Goal: Transaction & Acquisition: Purchase product/service

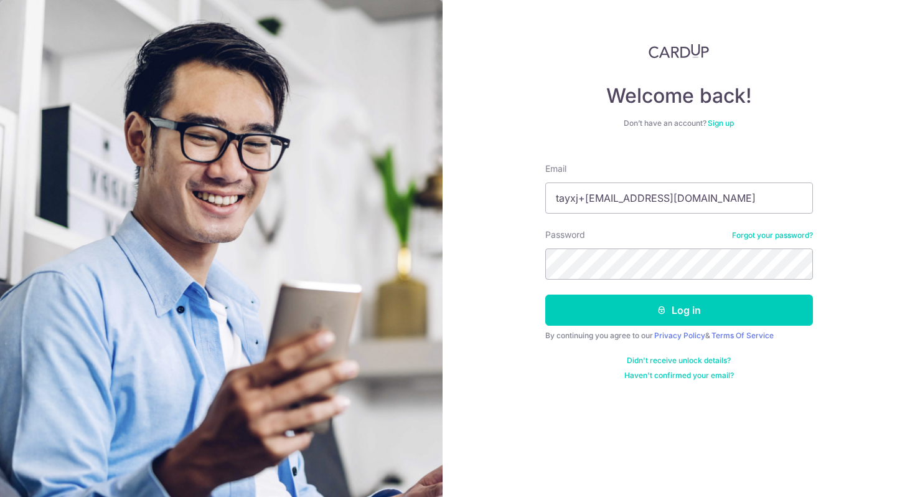
type input "tayxj+[EMAIL_ADDRESS][DOMAIN_NAME]"
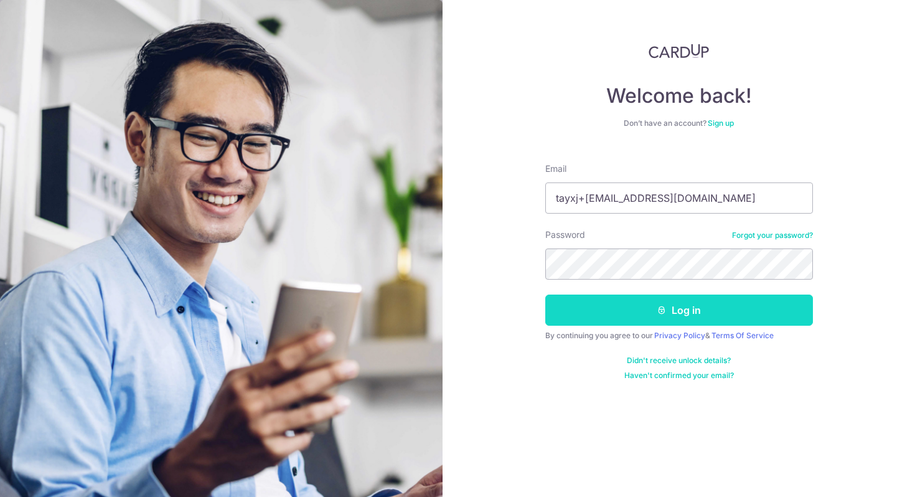
click at [673, 306] on button "Log in" at bounding box center [679, 309] width 268 height 31
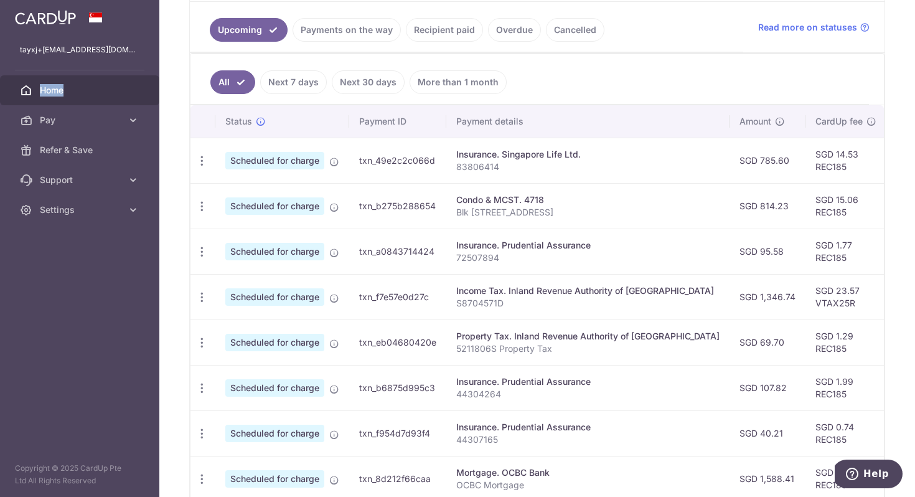
scroll to position [299, 0]
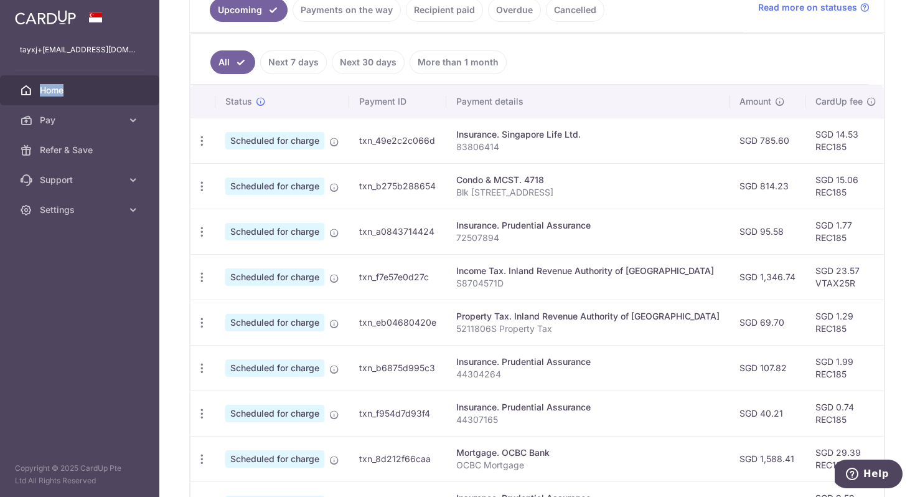
drag, startPoint x: 600, startPoint y: 225, endPoint x: 446, endPoint y: 229, distance: 154.4
click at [446, 229] on td "Insurance. Prudential Assurance 72507894" at bounding box center [587, 230] width 283 height 45
copy div "Insurance. Prudential Assurance"
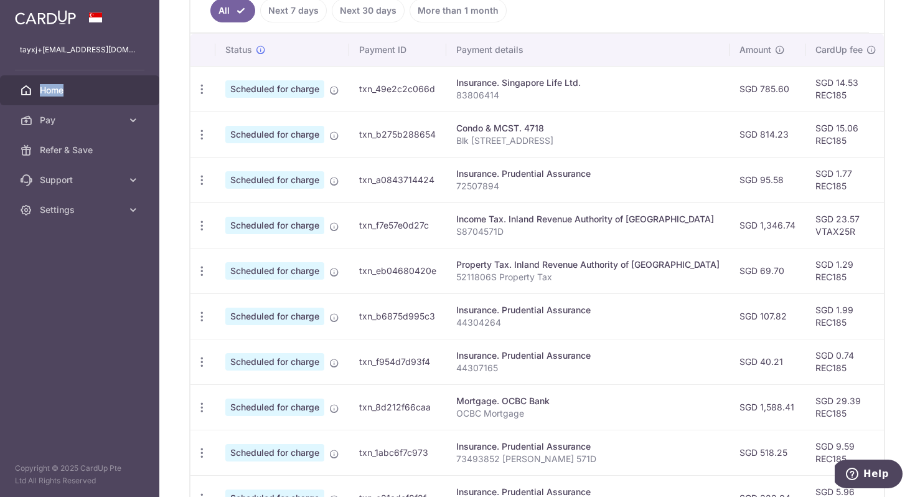
scroll to position [306, 0]
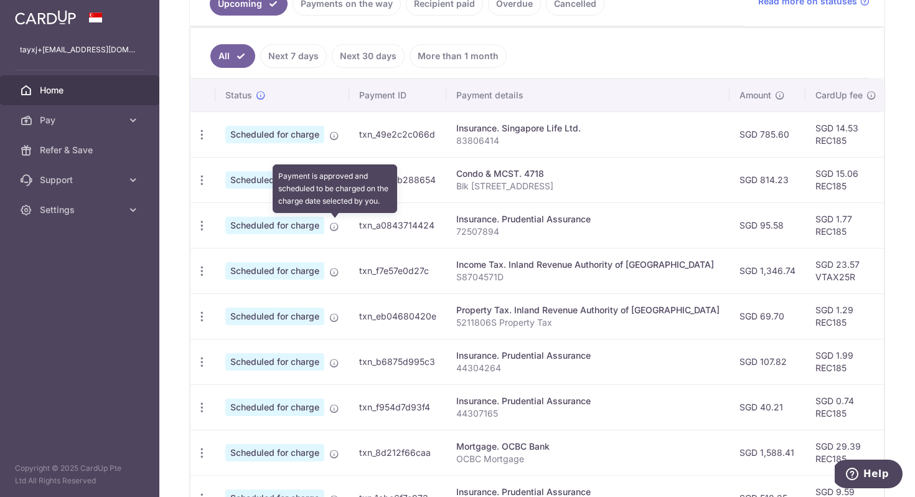
click at [335, 230] on icon at bounding box center [334, 227] width 10 height 10
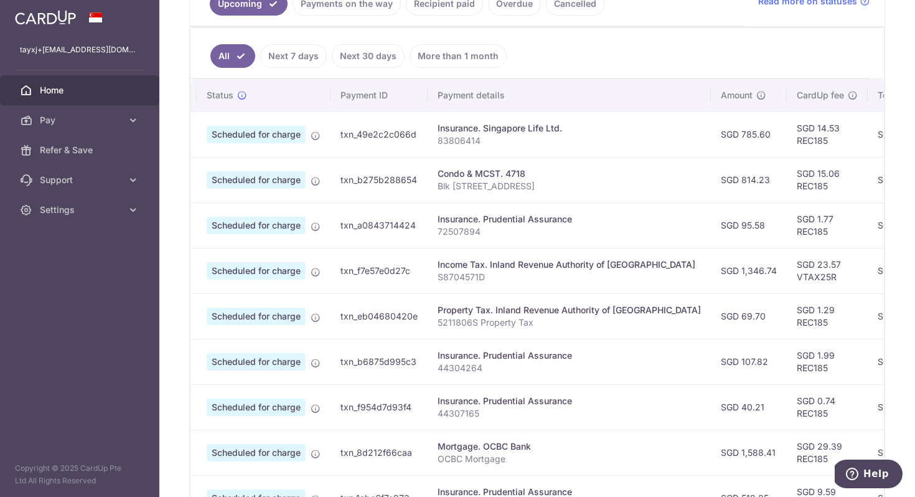
scroll to position [0, 0]
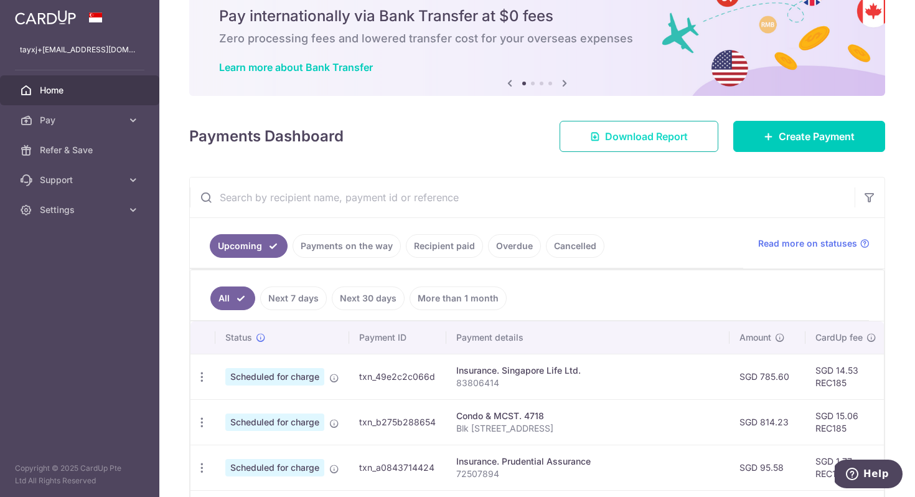
scroll to position [71, 0]
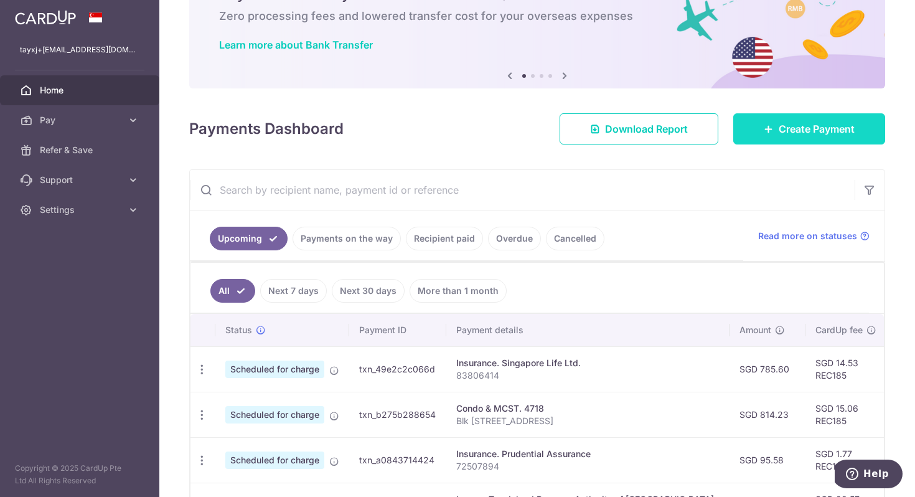
click at [780, 124] on span "Create Payment" at bounding box center [817, 128] width 76 height 15
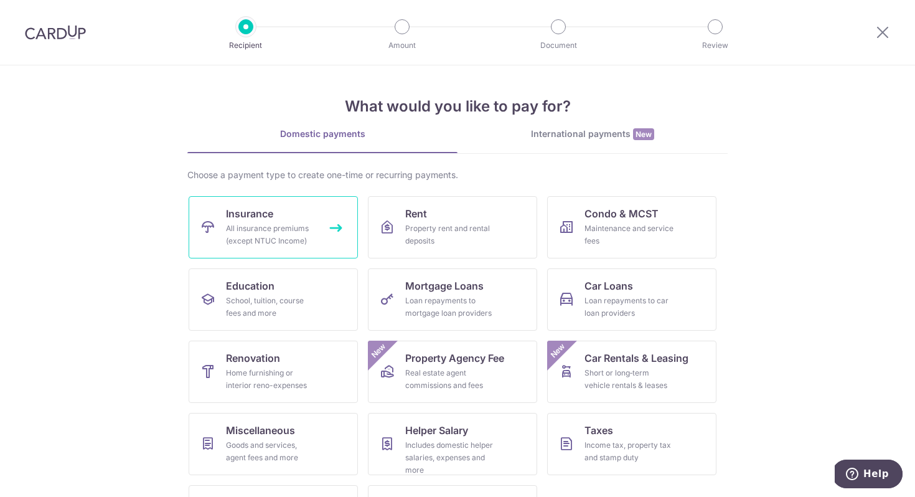
click at [312, 244] on div "All insurance premiums (except NTUC Income)" at bounding box center [271, 234] width 90 height 25
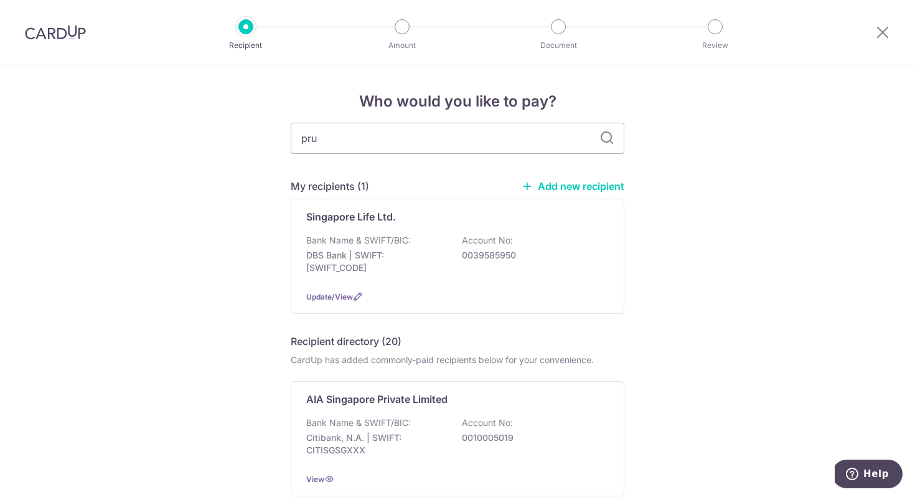
type input "prud"
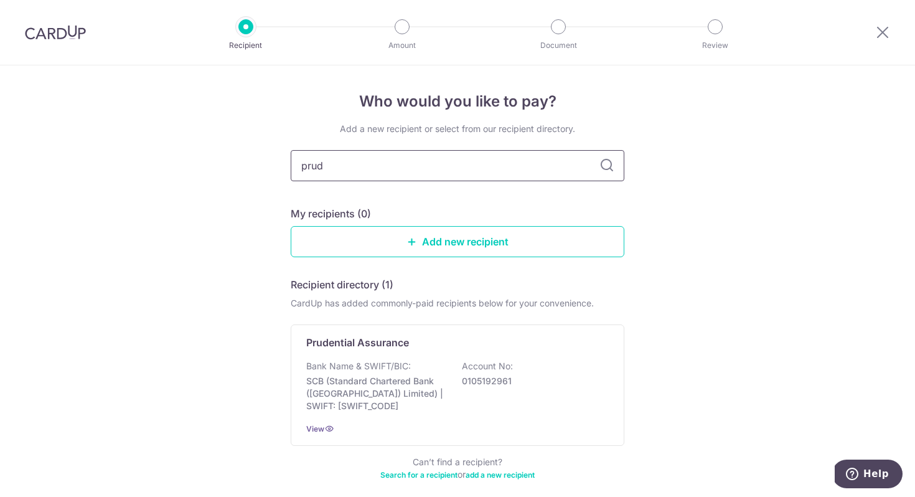
click at [555, 179] on input "prud" at bounding box center [458, 165] width 334 height 31
type input "prudential"
click at [566, 170] on input "prudential" at bounding box center [458, 165] width 334 height 31
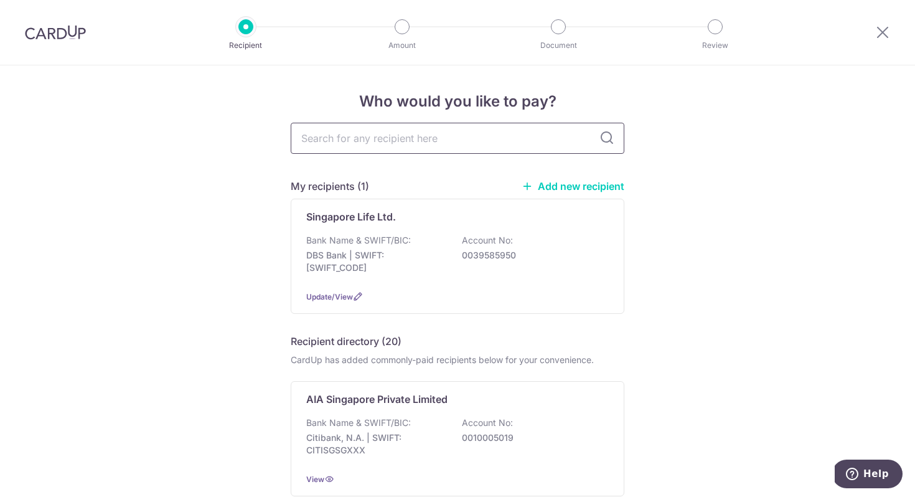
click at [421, 139] on input "text" at bounding box center [458, 138] width 334 height 31
paste input "Insurance. Prudential Assurance"
type input "Insurance. Prudential Assurance"
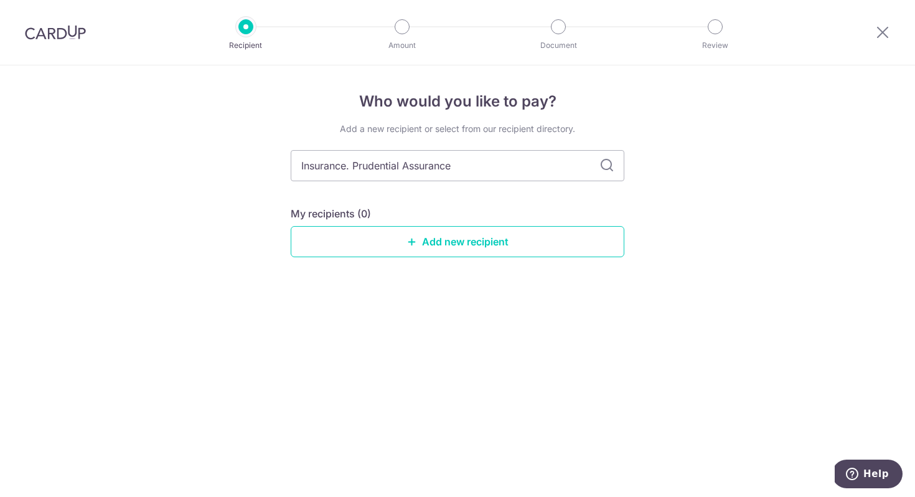
click at [604, 167] on icon at bounding box center [606, 165] width 15 height 15
click at [474, 170] on input "Insurance. Prudential Assurance" at bounding box center [458, 165] width 334 height 31
click at [886, 32] on icon at bounding box center [882, 32] width 15 height 16
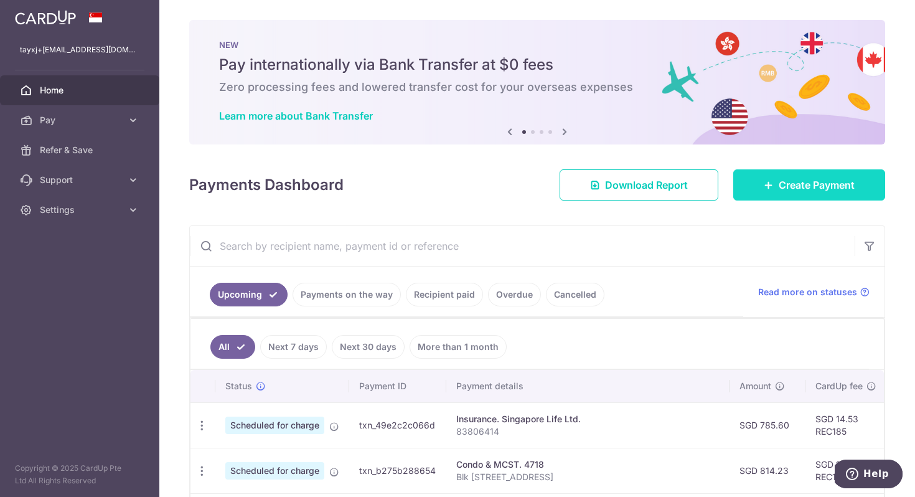
click at [796, 189] on span "Create Payment" at bounding box center [817, 184] width 76 height 15
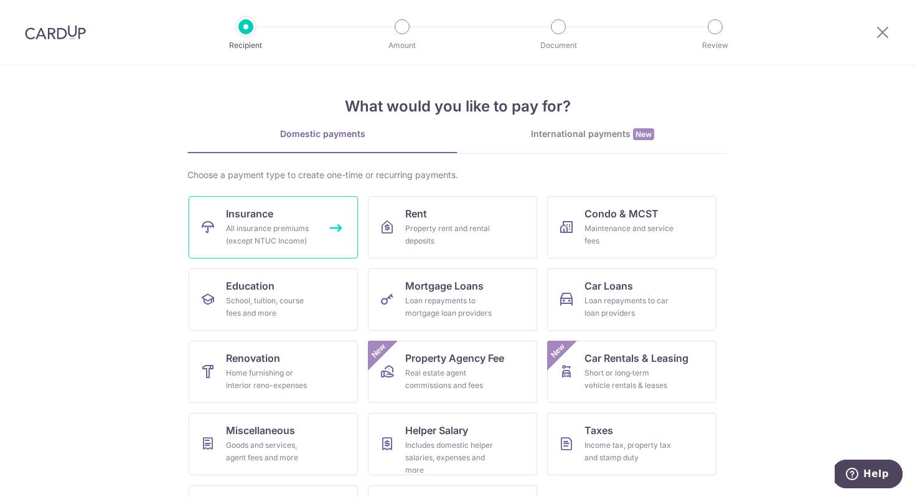
click at [335, 236] on link "Insurance All insurance premiums (except NTUC Income)" at bounding box center [273, 227] width 169 height 62
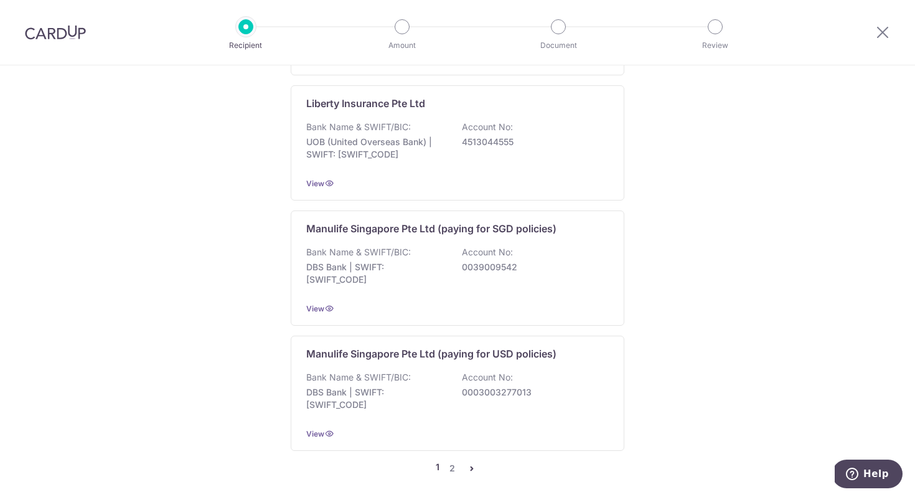
scroll to position [1230, 0]
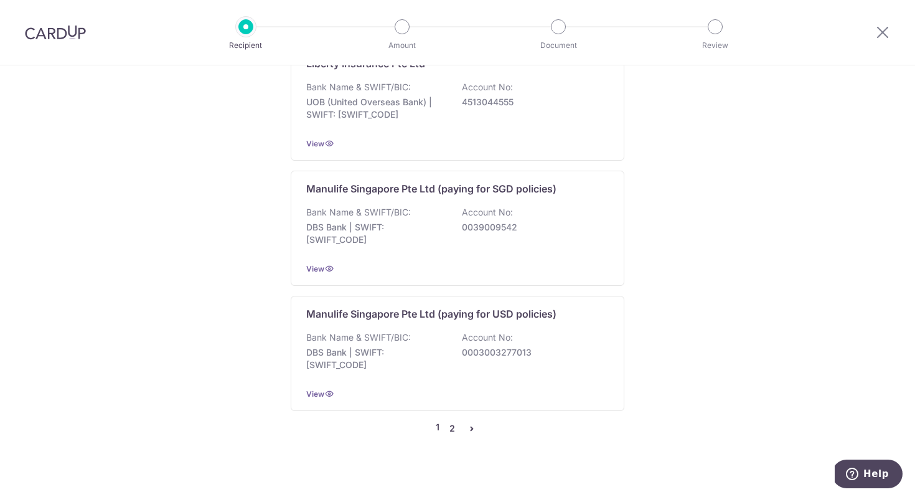
click at [456, 421] on link "2" at bounding box center [451, 428] width 15 height 15
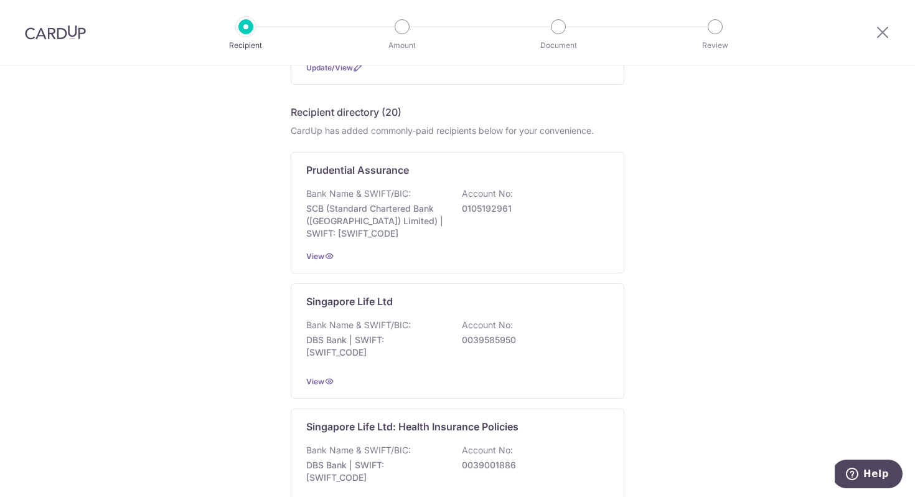
scroll to position [178, 0]
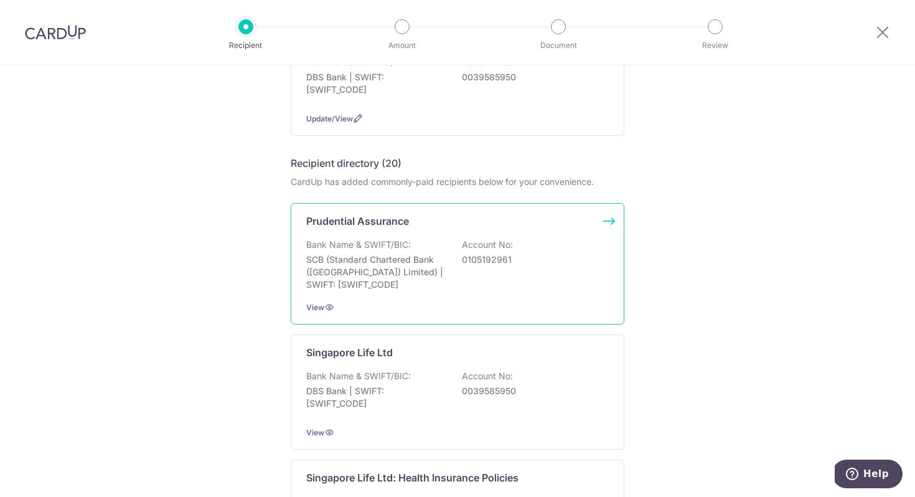
click at [546, 293] on div "Prudential Assurance Bank Name & SWIFT/BIC: SCB (Standard Chartered Bank (Singa…" at bounding box center [458, 263] width 334 height 121
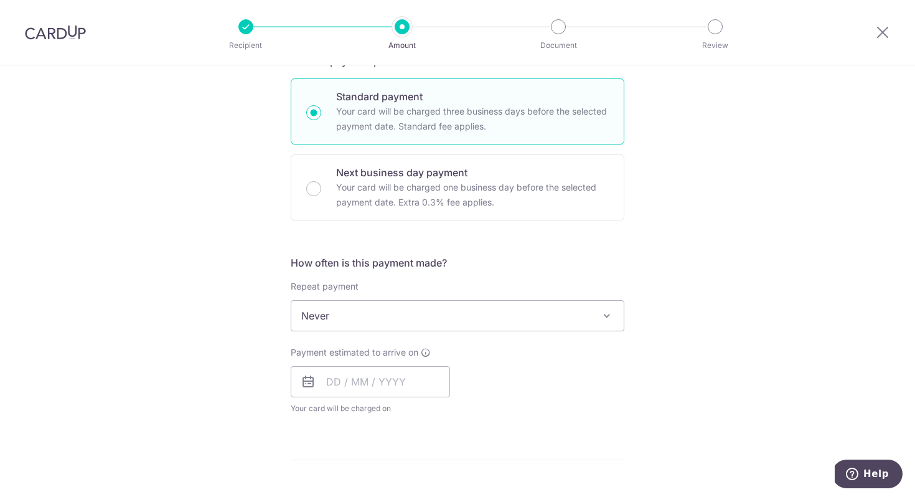
scroll to position [360, 0]
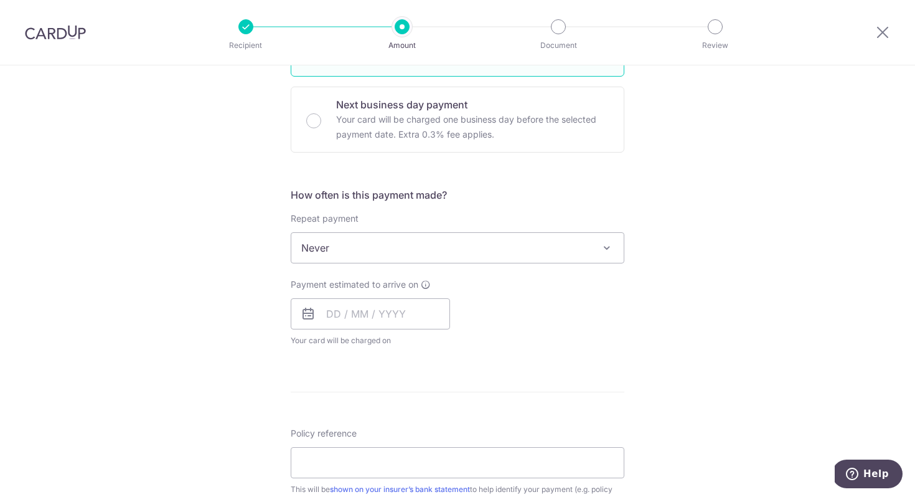
click at [520, 246] on span "Never" at bounding box center [457, 248] width 332 height 30
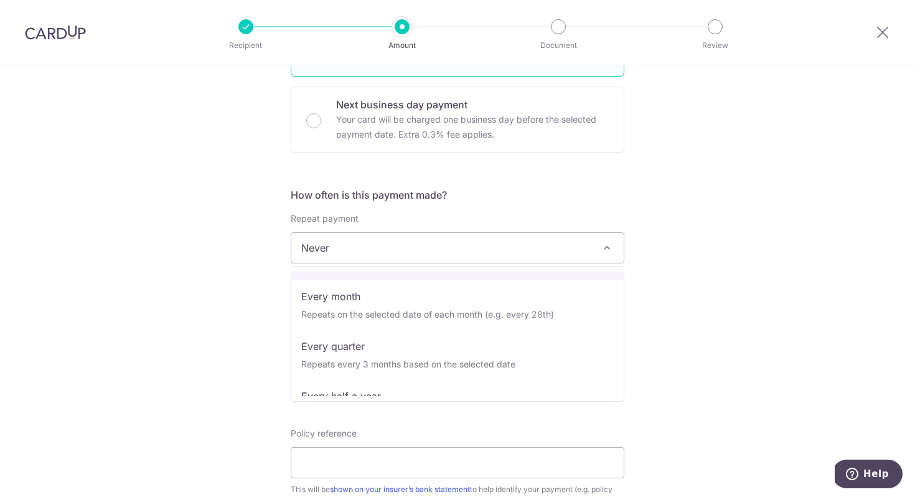
scroll to position [103, 0]
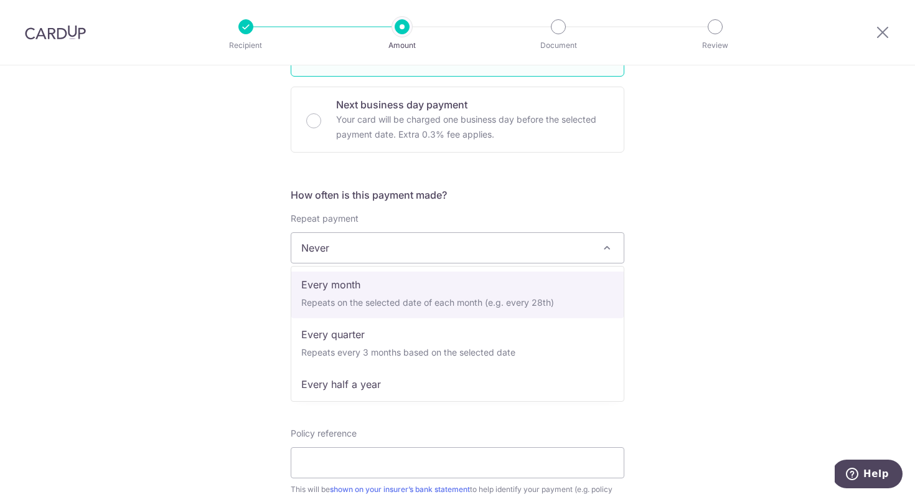
click at [724, 301] on div "Tell us more about your payment Enter payment amount SGD Select Card Select opt…" at bounding box center [457, 269] width 915 height 1126
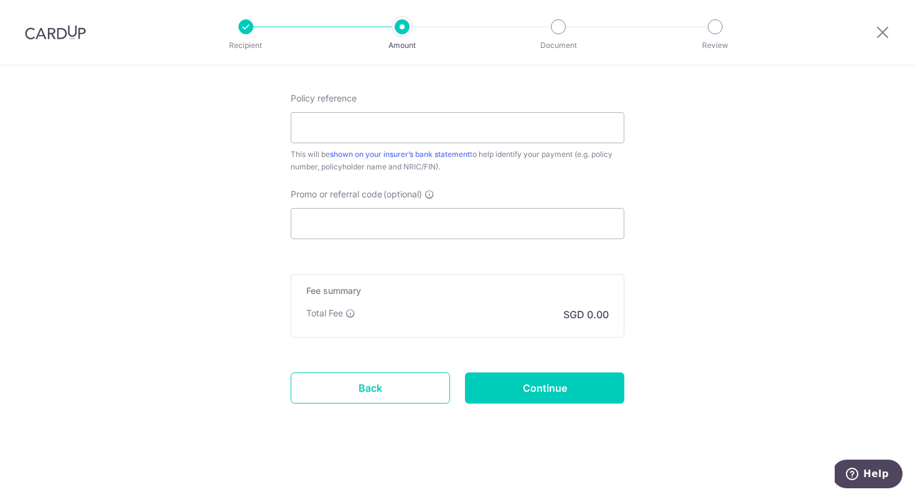
scroll to position [0, 0]
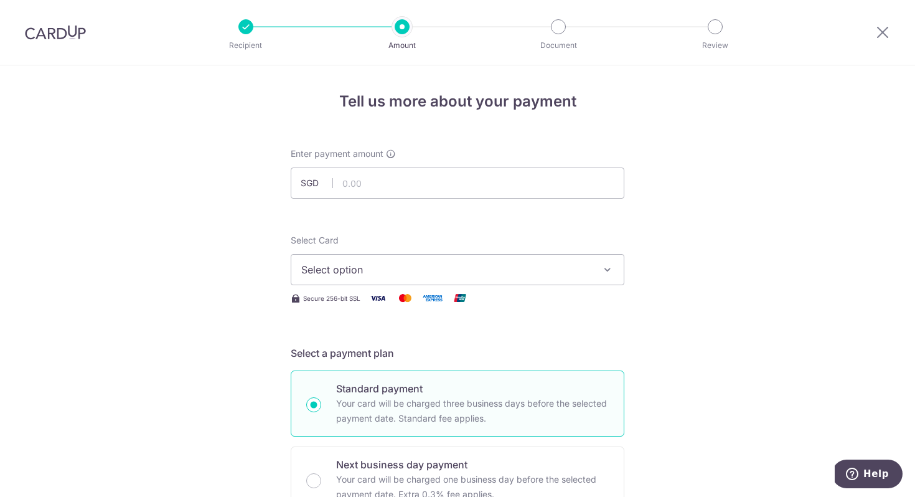
click at [497, 263] on span "Select option" at bounding box center [446, 269] width 290 height 15
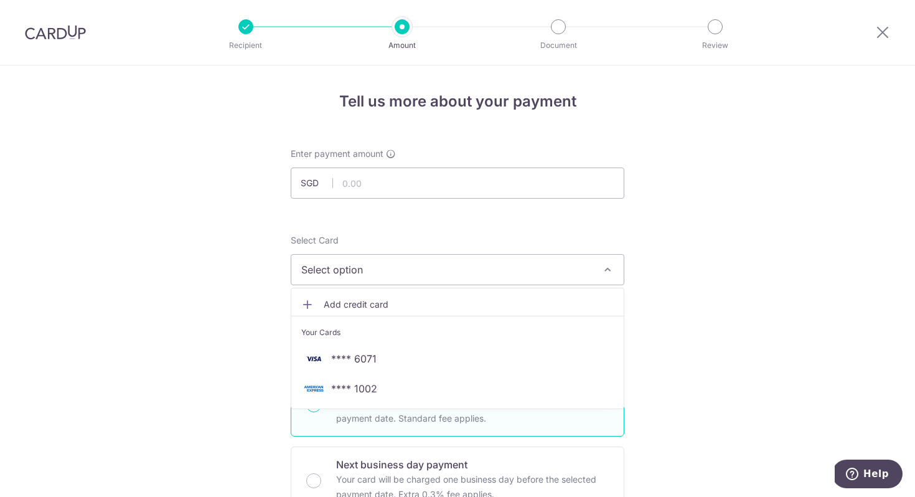
click at [404, 303] on span "Add credit card" at bounding box center [469, 304] width 290 height 12
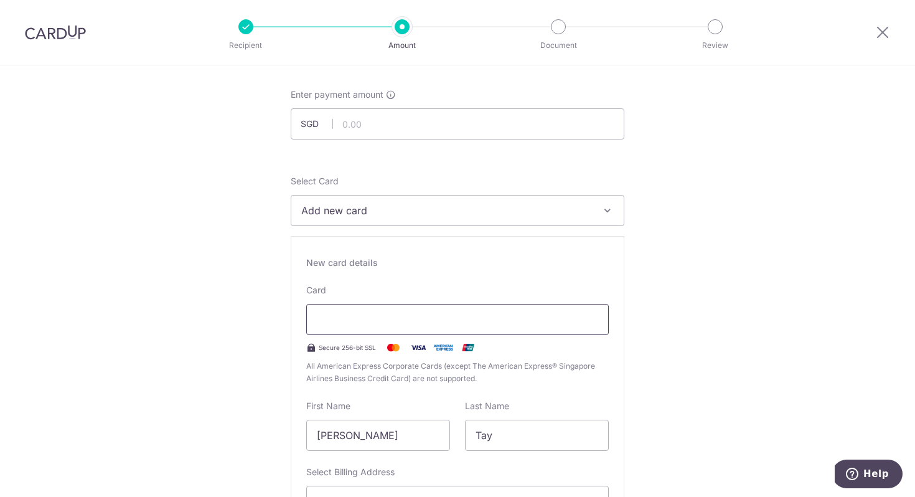
scroll to position [71, 0]
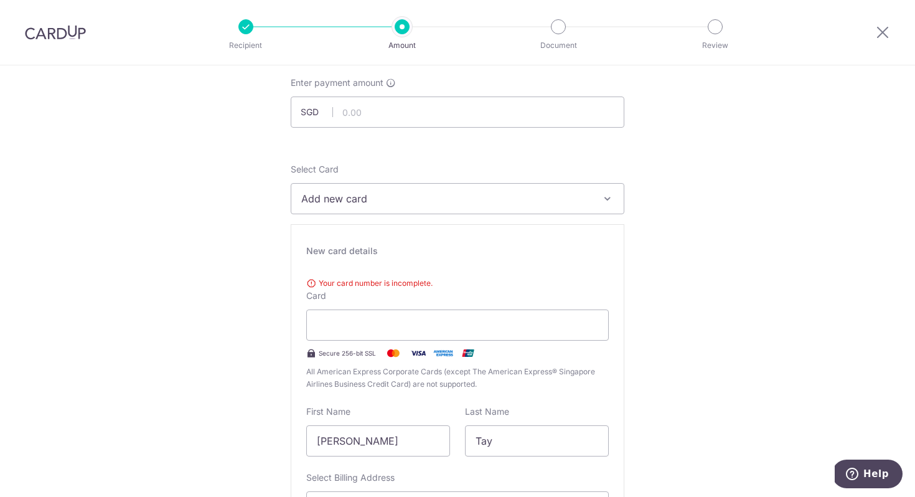
click at [386, 197] on span "Add new card" at bounding box center [446, 198] width 290 height 15
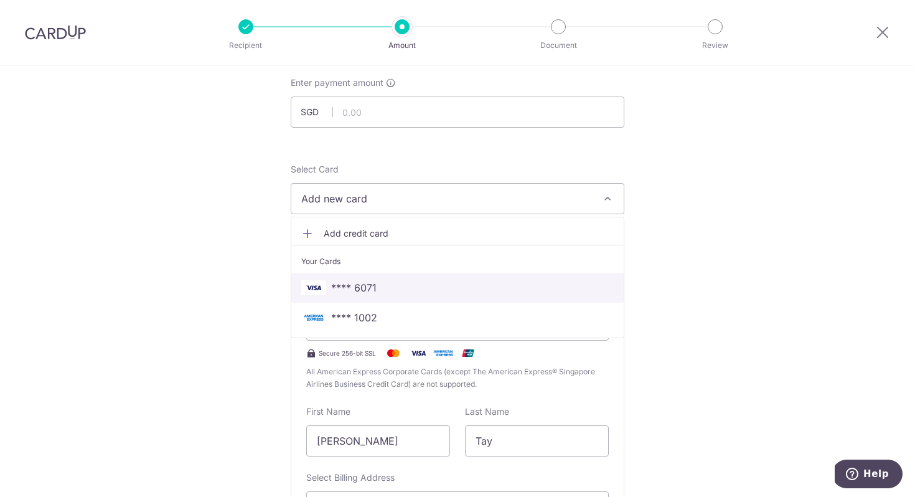
click at [386, 292] on span "**** 6071" at bounding box center [457, 287] width 312 height 15
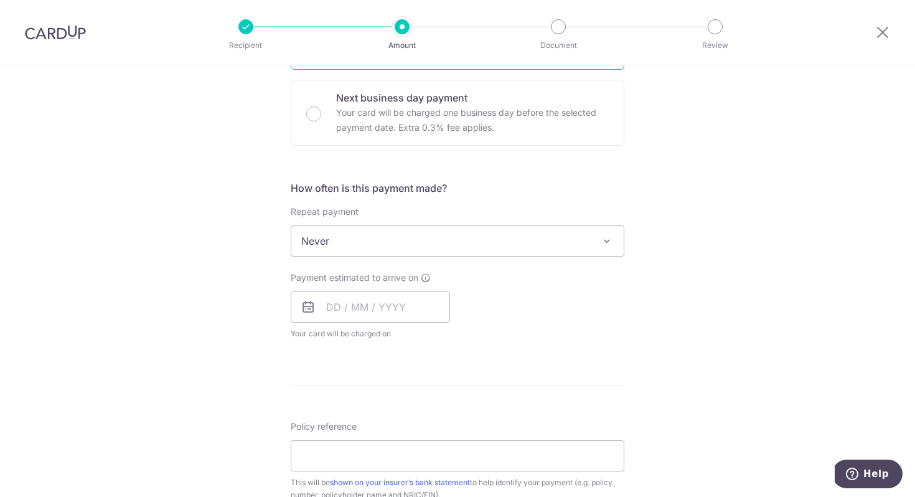
scroll to position [368, 0]
click at [385, 312] on input "text" at bounding box center [370, 304] width 159 height 31
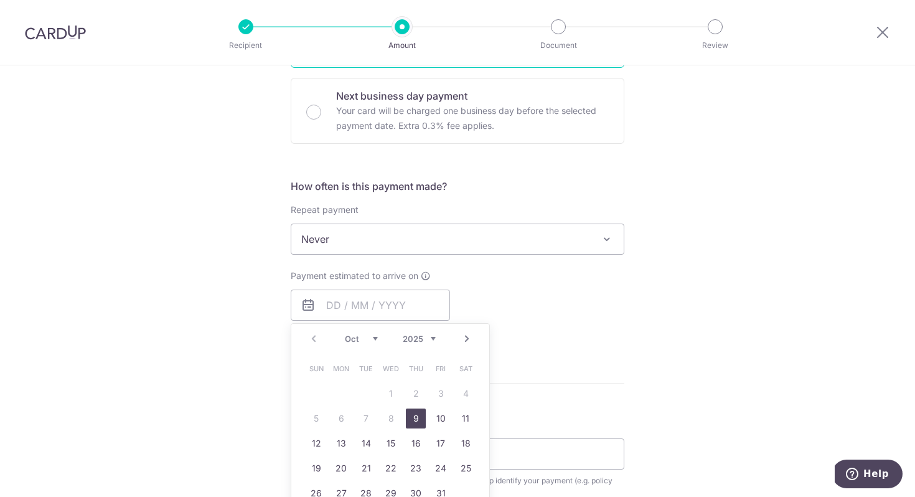
click at [416, 423] on link "9" at bounding box center [416, 418] width 20 height 20
type input "09/10/2025"
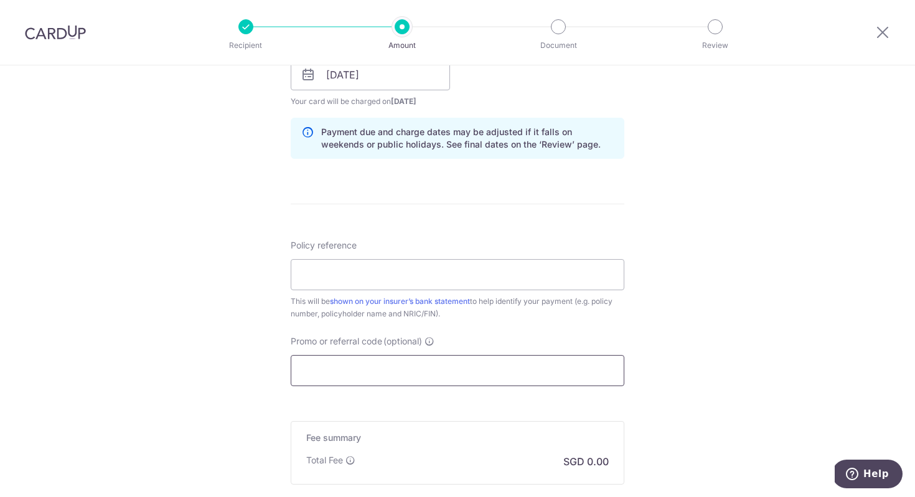
scroll to position [600, 0]
click at [351, 361] on input "Promo or referral code (optional)" at bounding box center [458, 368] width 334 height 31
paste input "REC185"
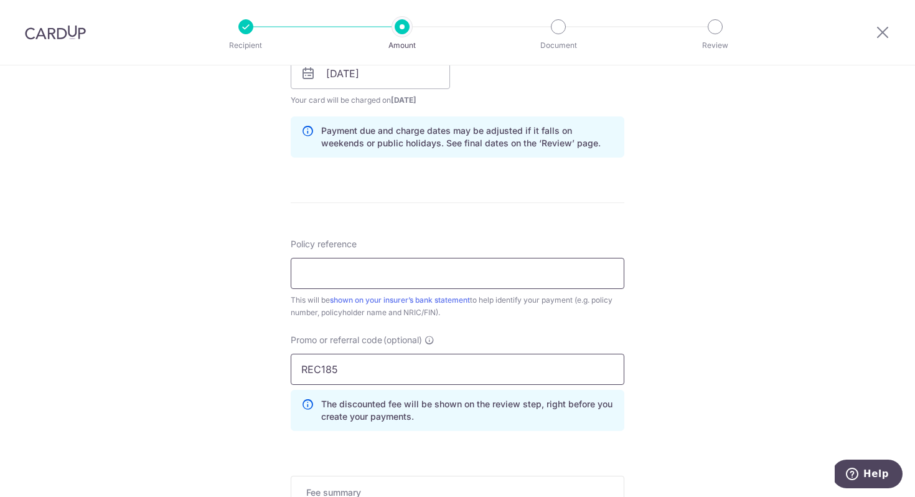
type input "REC185"
click at [351, 263] on input "Policy reference" at bounding box center [458, 273] width 334 height 31
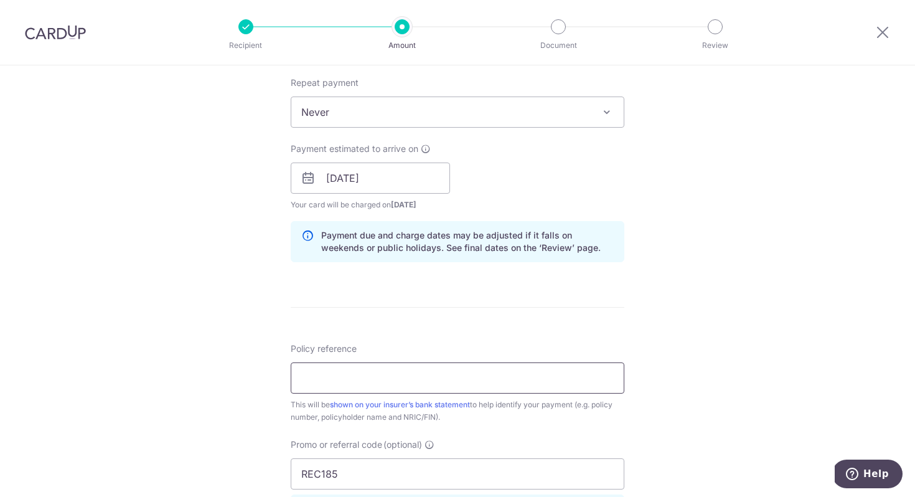
scroll to position [469, 0]
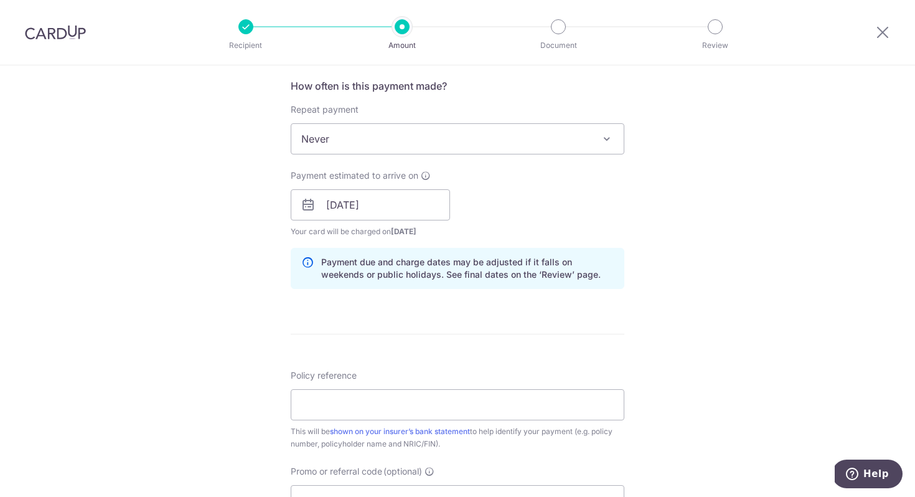
click at [353, 139] on span "Never" at bounding box center [457, 139] width 332 height 30
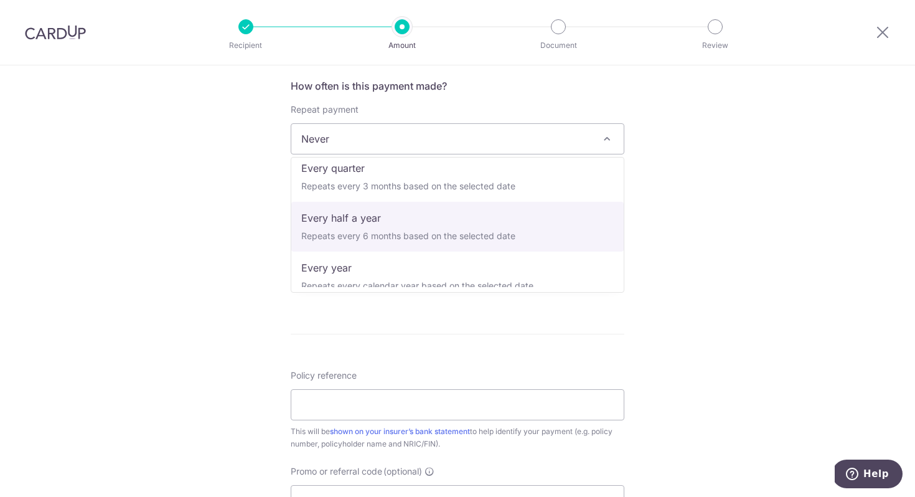
scroll to position [174, 0]
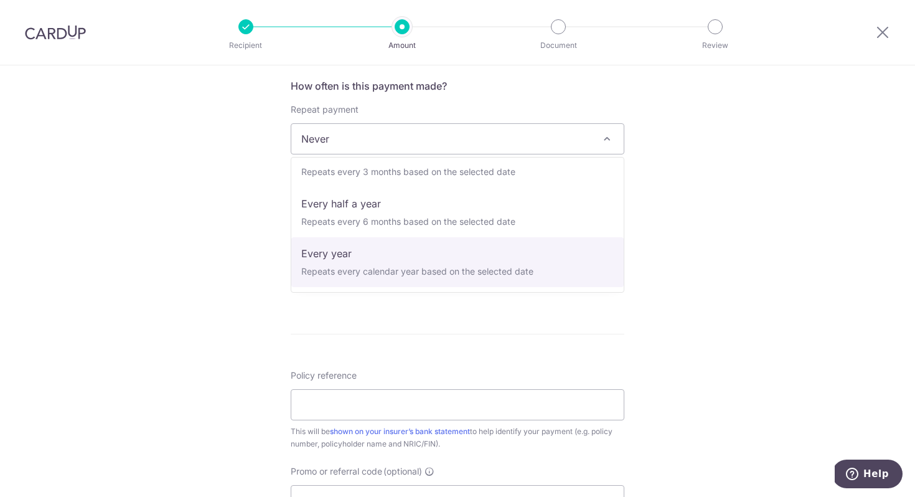
select select "6"
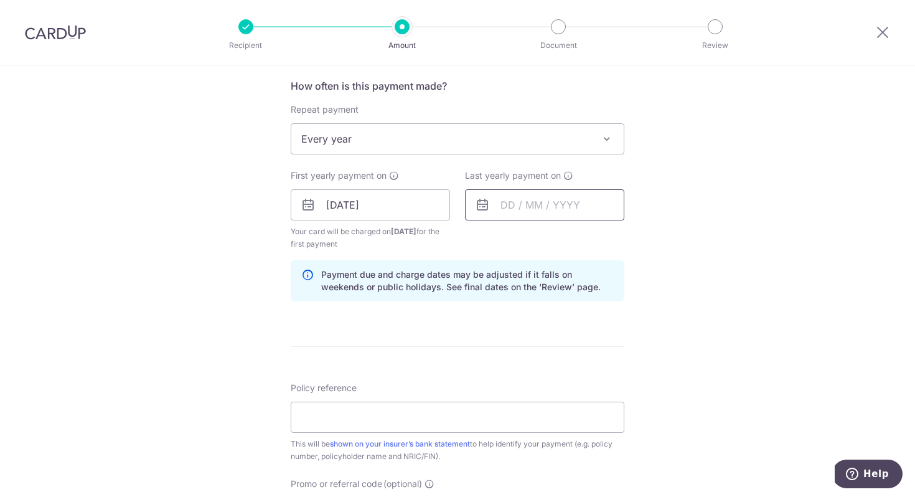
click at [551, 208] on input "text" at bounding box center [544, 204] width 159 height 31
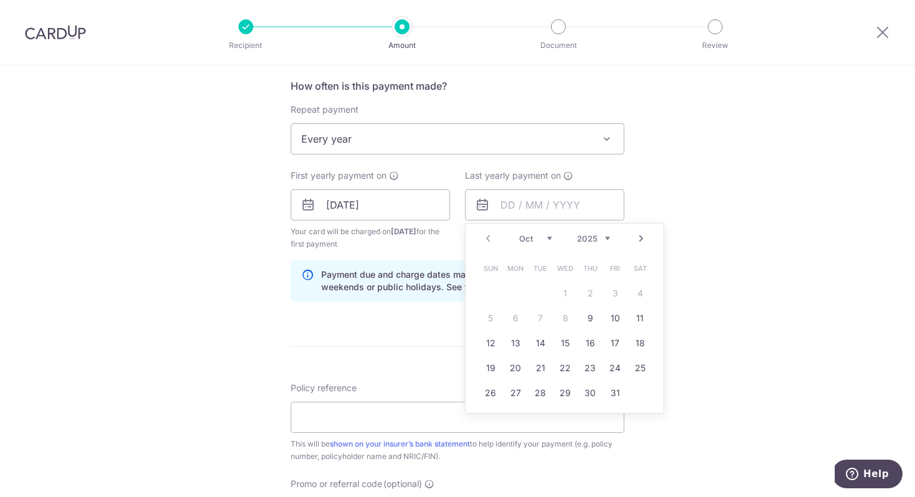
click at [607, 238] on select "2025 2026 2027 2028 2029 2030 2031 2032 2033 2034 2035" at bounding box center [593, 238] width 33 height 10
click at [642, 319] on link "12" at bounding box center [640, 318] width 20 height 20
type input "12/10/2030"
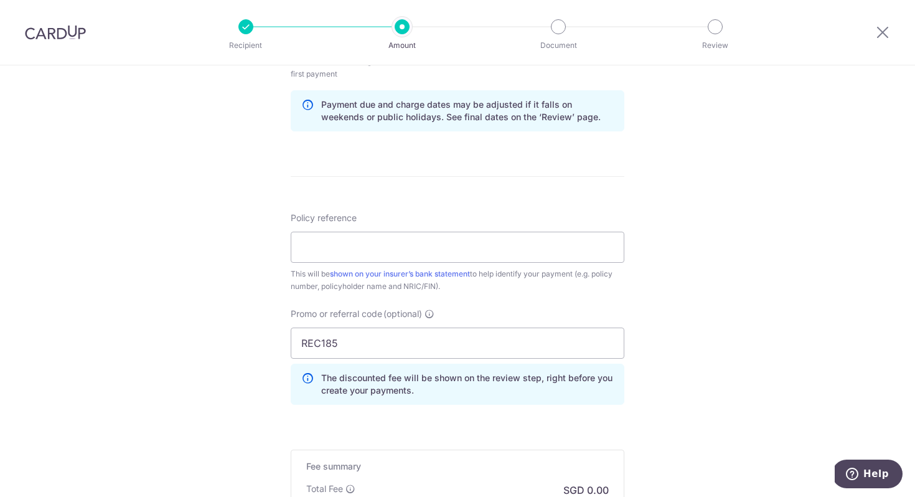
scroll to position [647, 0]
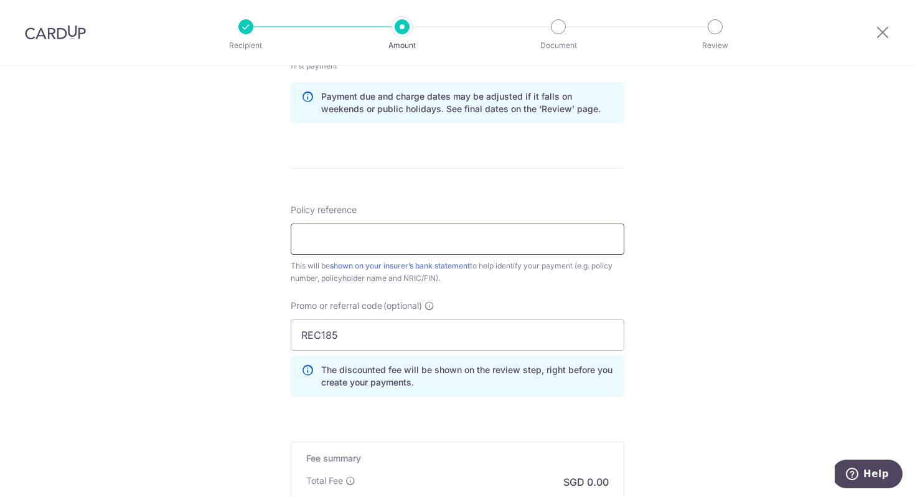
click at [600, 243] on input "Policy reference" at bounding box center [458, 238] width 334 height 31
paste input "50258159"
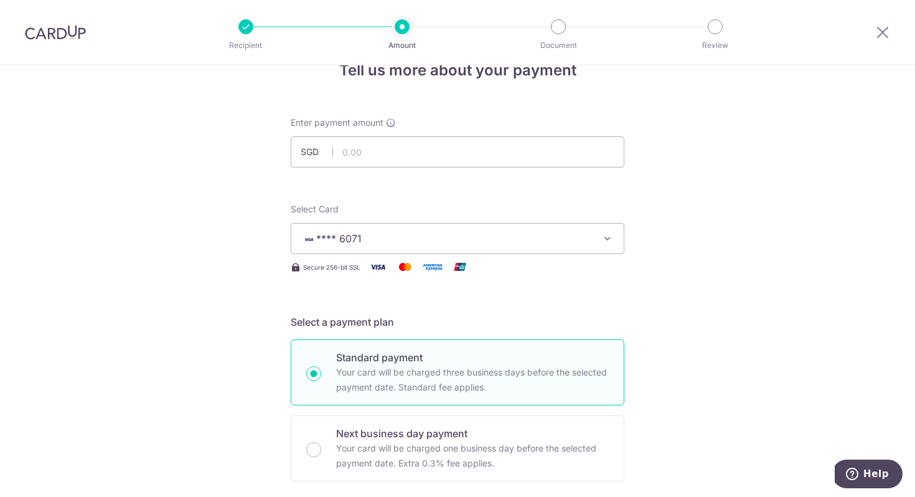
scroll to position [0, 0]
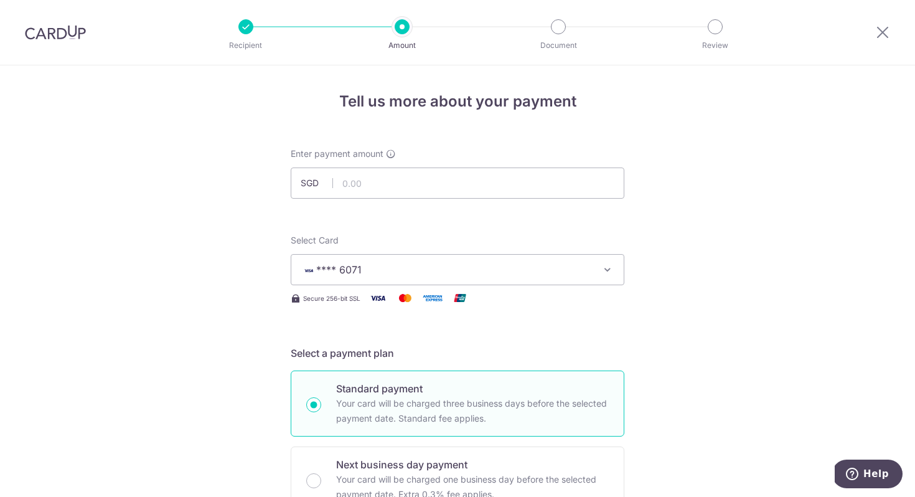
type input "50258159"
click at [387, 187] on input "text" at bounding box center [458, 182] width 334 height 31
type input "172.00"
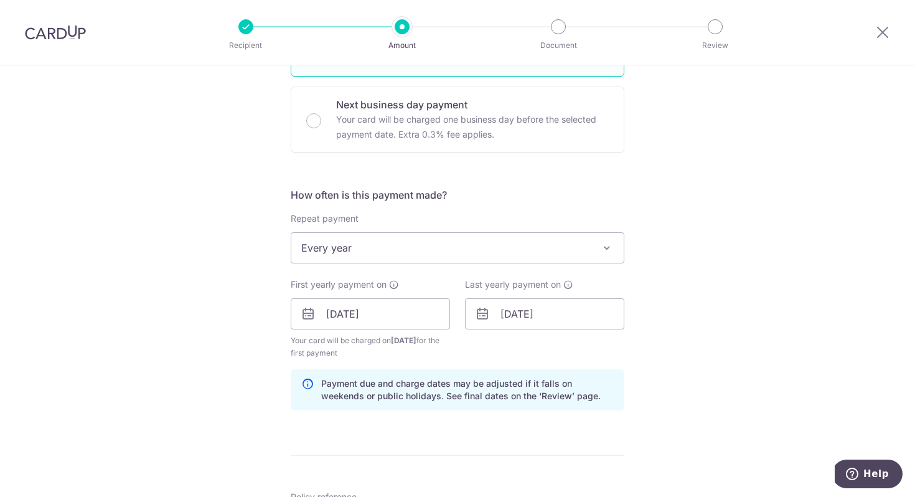
scroll to position [814, 0]
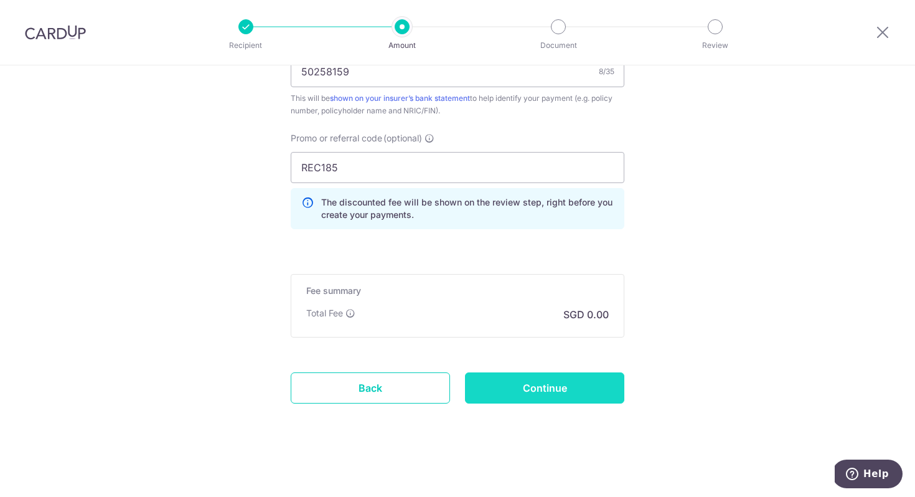
click at [559, 380] on input "Continue" at bounding box center [544, 387] width 159 height 31
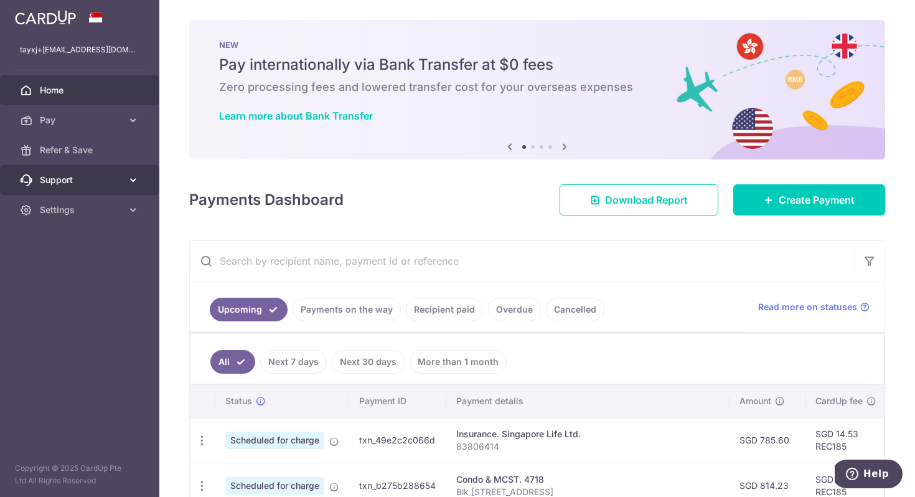
click at [121, 175] on span "Support" at bounding box center [81, 180] width 82 height 12
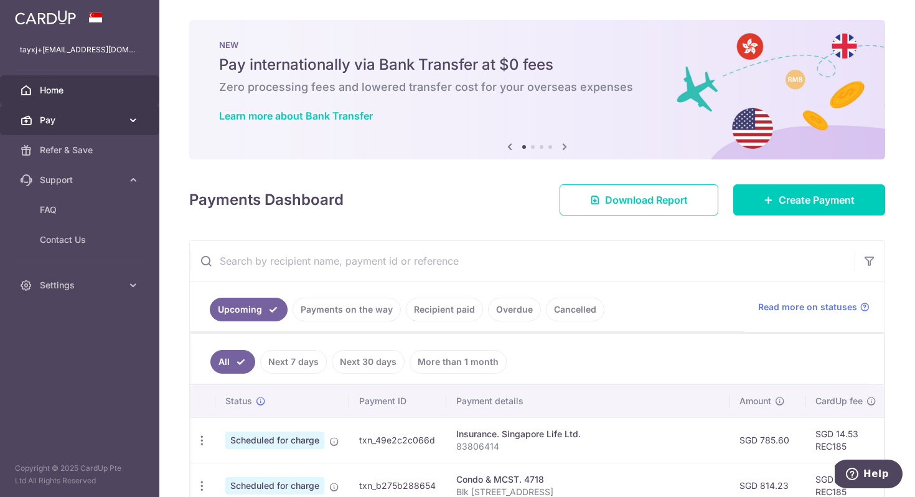
click at [117, 124] on span "Pay" at bounding box center [81, 120] width 82 height 12
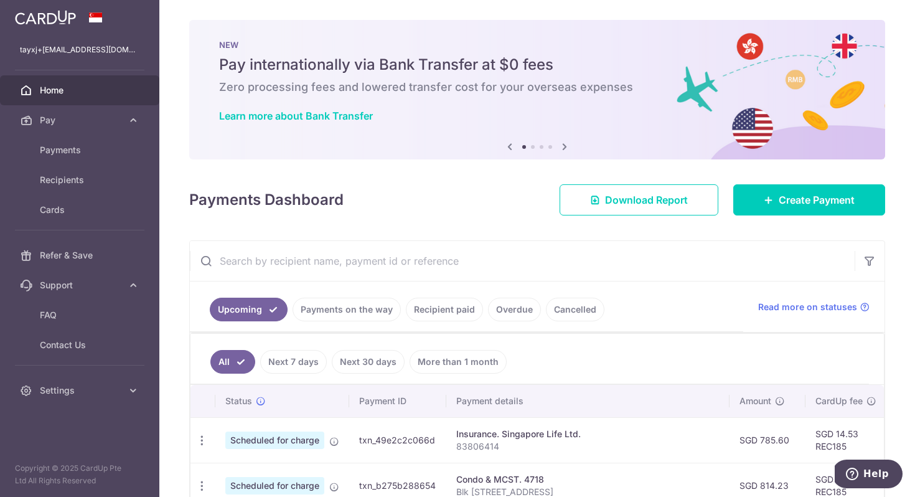
click at [533, 148] on ol at bounding box center [537, 147] width 30 height 4
click at [563, 148] on icon at bounding box center [564, 147] width 15 height 16
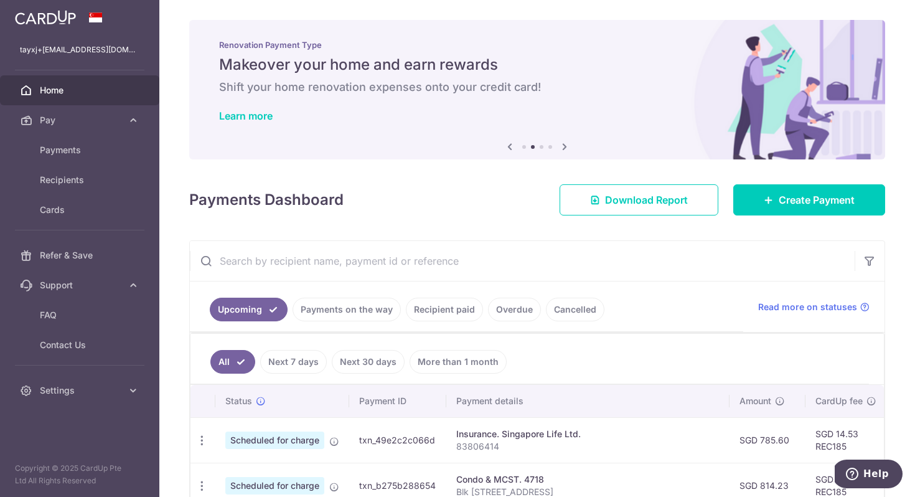
click at [563, 149] on icon at bounding box center [564, 147] width 15 height 16
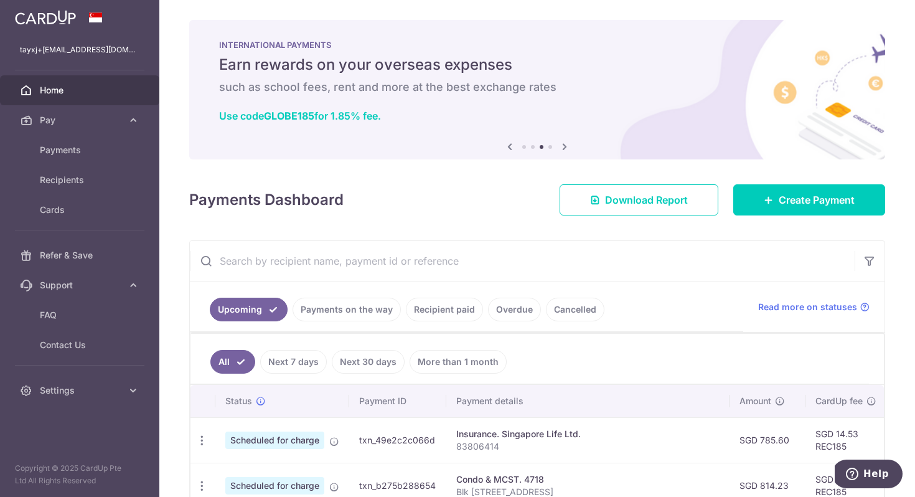
click at [563, 149] on icon at bounding box center [564, 147] width 15 height 16
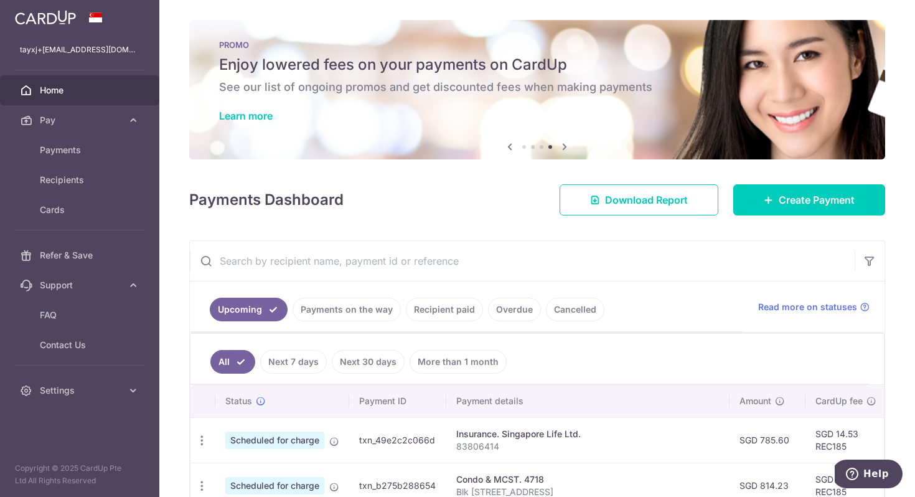
click at [523, 91] on h6 "See our list of ongoing promos and get discounted fees when making payments" at bounding box center [537, 87] width 636 height 15
click at [248, 121] on link "Learn more" at bounding box center [246, 116] width 54 height 12
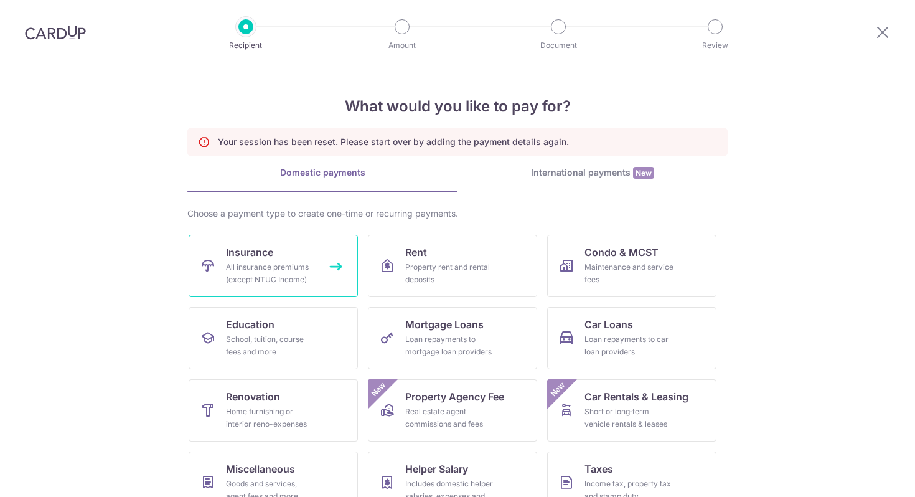
click at [327, 272] on link "Insurance All insurance premiums (except NTUC Income)" at bounding box center [273, 266] width 169 height 62
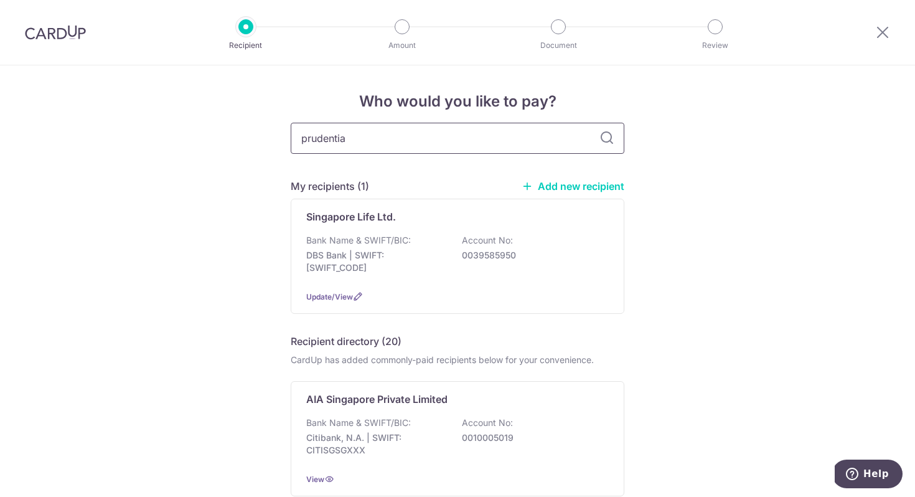
type input "prudential"
click at [607, 147] on input "prudential" at bounding box center [458, 138] width 334 height 31
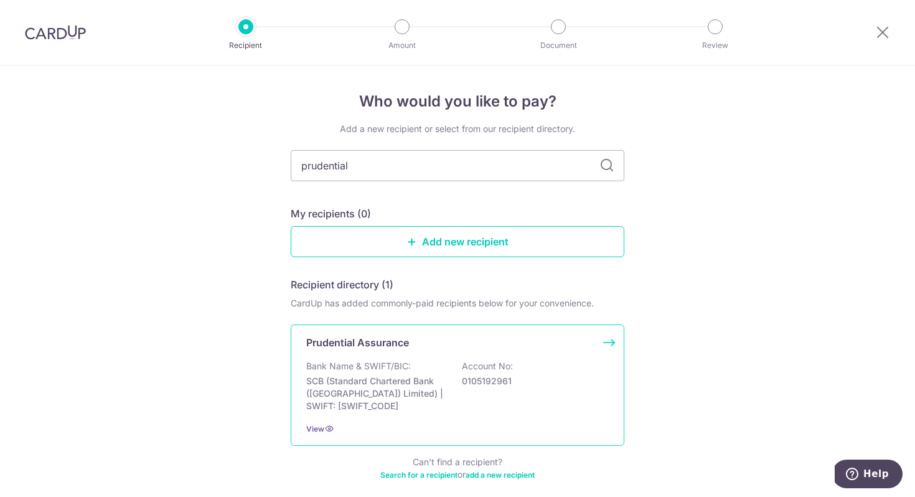
click at [424, 363] on div "Bank Name & SWIFT/BIC: SCB (Standard Chartered Bank (Singapore) Limited) | SWIF…" at bounding box center [457, 386] width 302 height 52
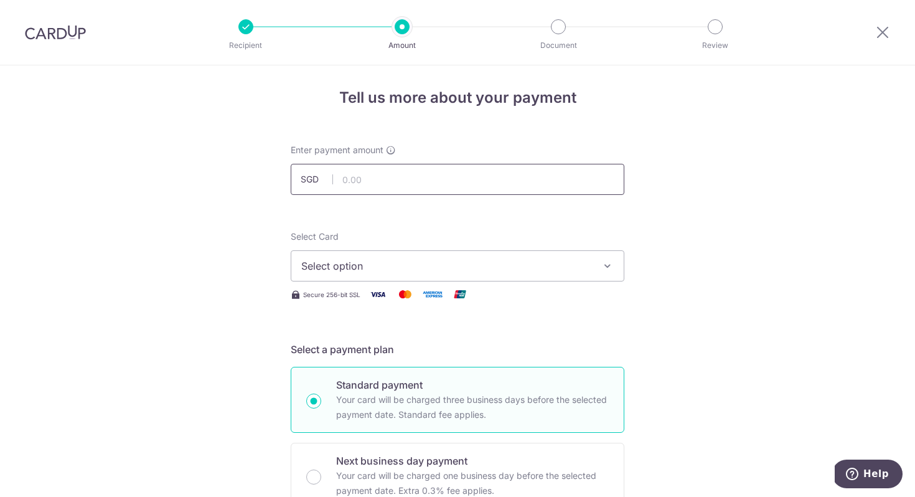
click at [373, 181] on input "text" at bounding box center [458, 179] width 334 height 31
type input "172.00"
click at [357, 260] on span "Select option" at bounding box center [446, 265] width 290 height 15
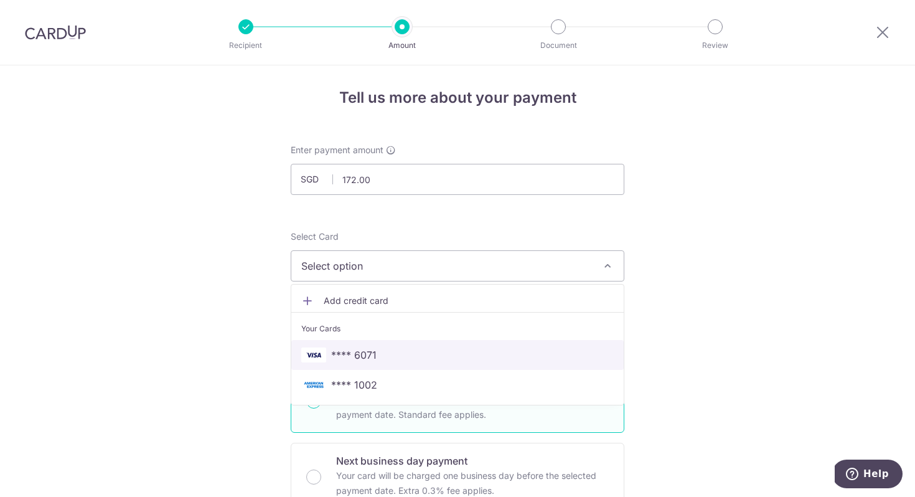
click at [357, 347] on span "**** 6071" at bounding box center [353, 354] width 45 height 15
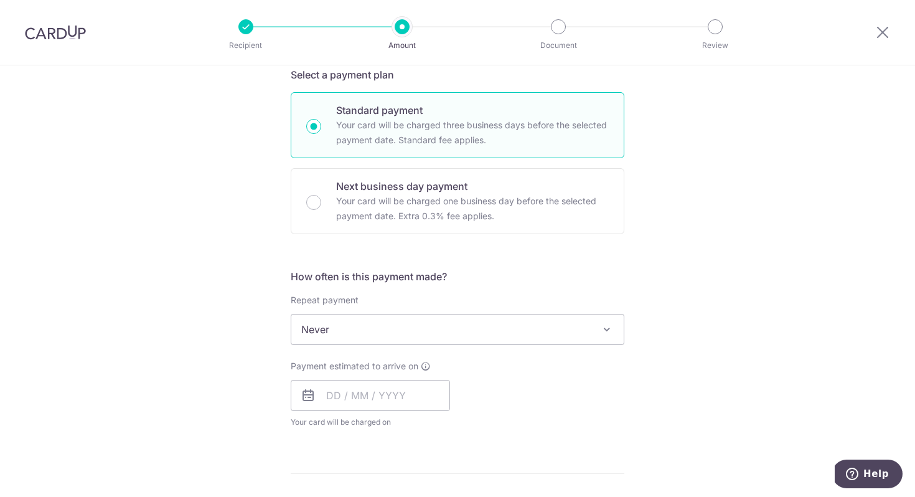
scroll to position [307, 0]
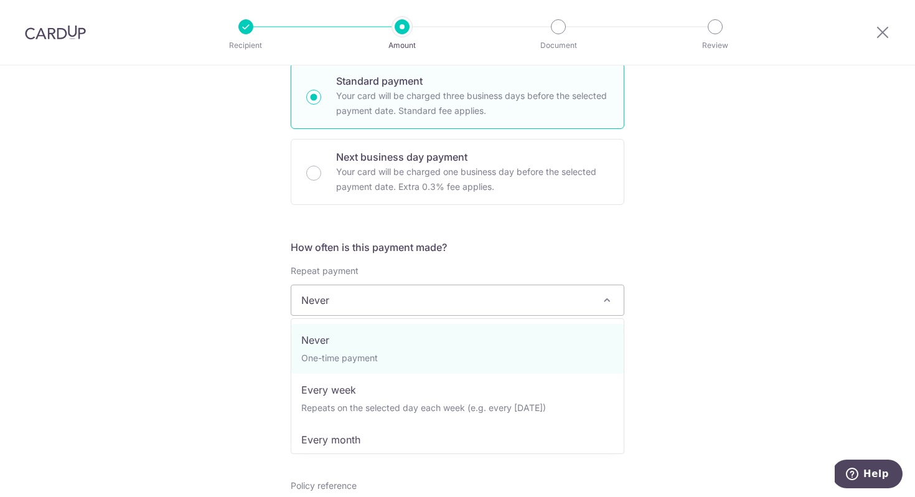
click at [339, 297] on span "Never" at bounding box center [457, 300] width 332 height 30
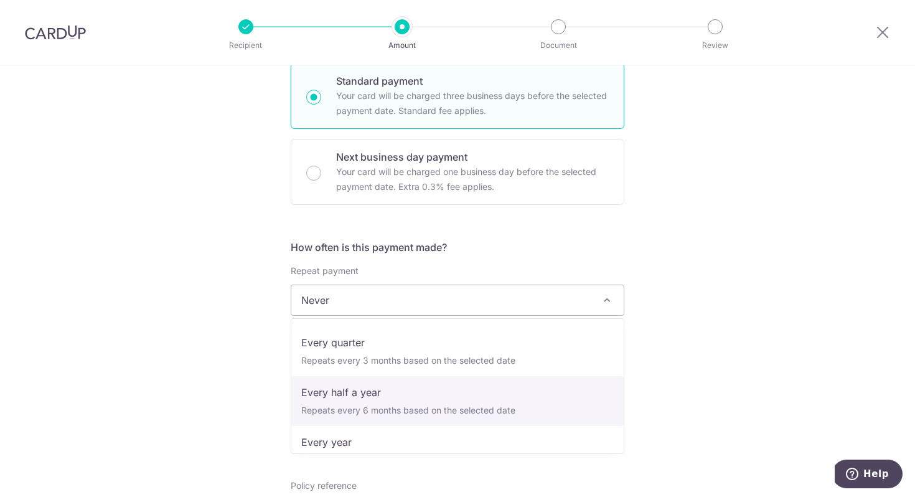
scroll to position [174, 0]
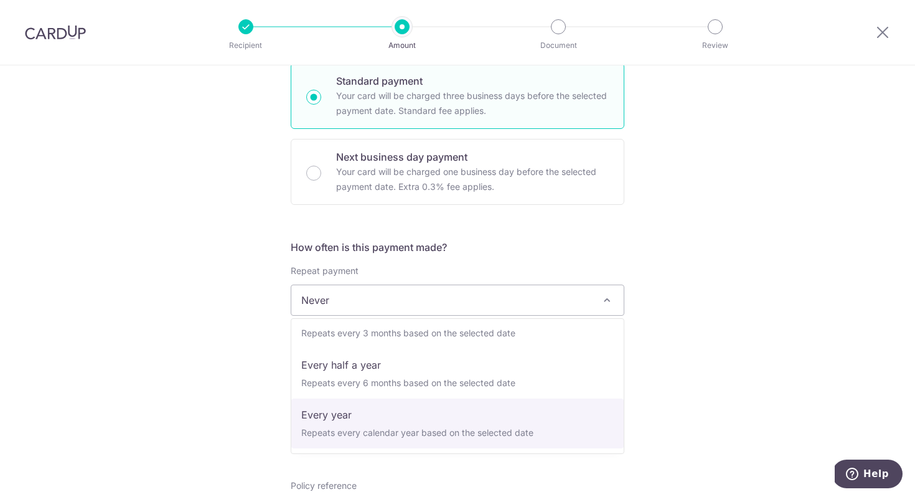
select select "6"
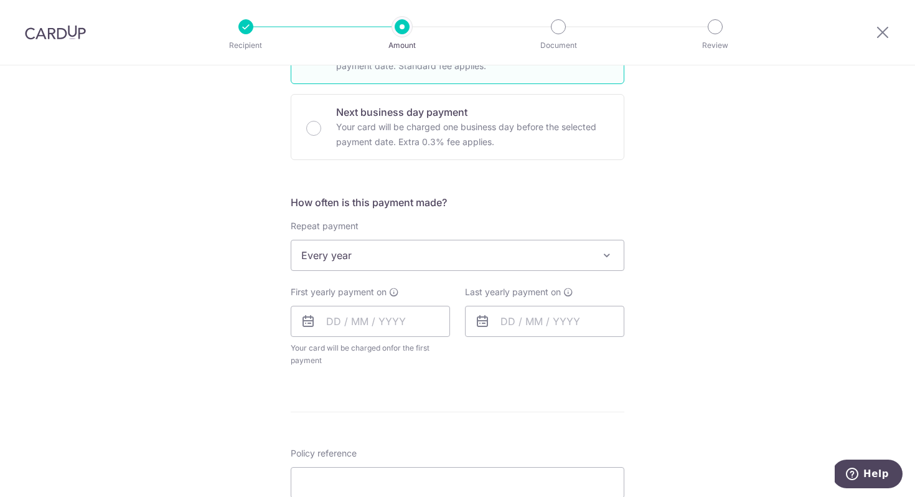
scroll to position [364, 0]
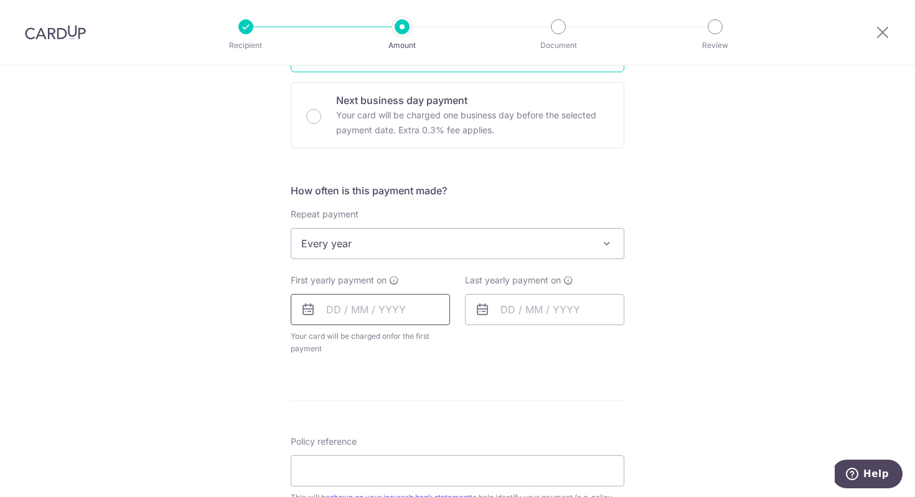
click at [373, 317] on input "text" at bounding box center [370, 309] width 159 height 31
click at [412, 426] on link "9" at bounding box center [416, 423] width 20 height 20
type input "[DATE]"
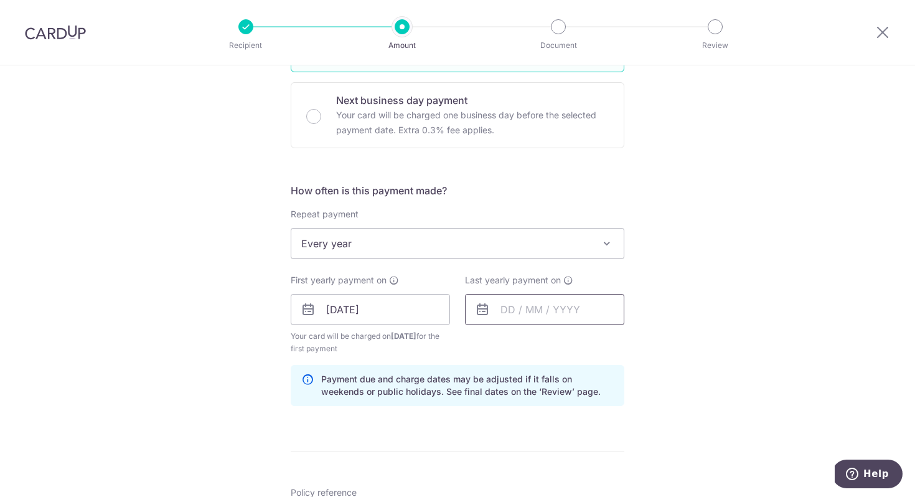
click at [502, 307] on input "text" at bounding box center [544, 309] width 159 height 31
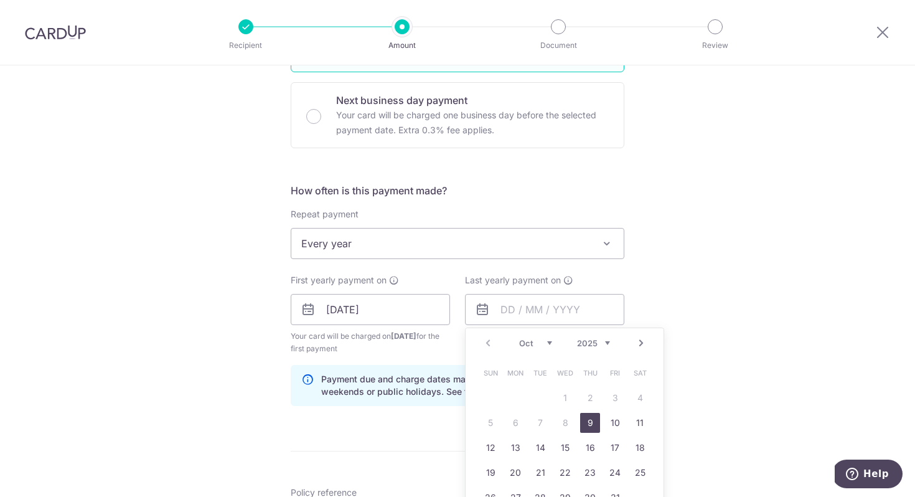
click at [604, 344] on select "2025 2026 2027 2028 2029 2030 2031 2032 2033 2034 2035" at bounding box center [593, 343] width 33 height 10
click at [638, 420] on link "12" at bounding box center [640, 423] width 20 height 20
type input "[DATE]"
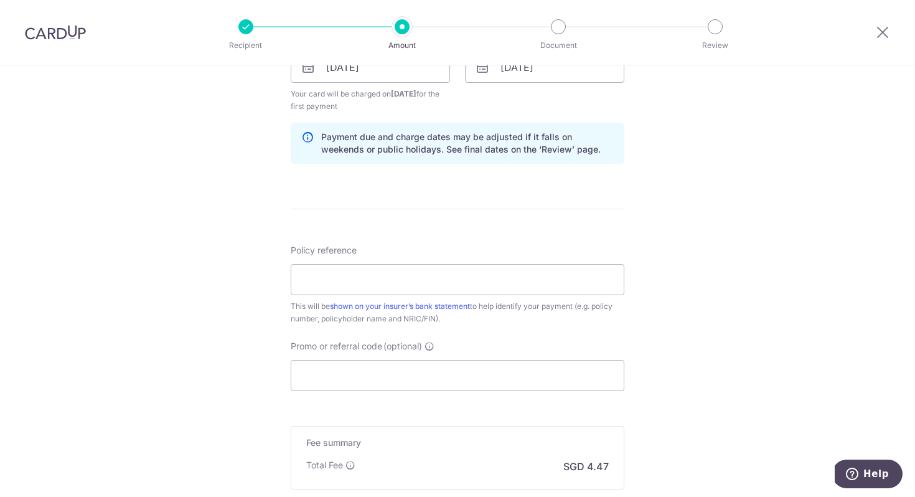
scroll to position [612, 0]
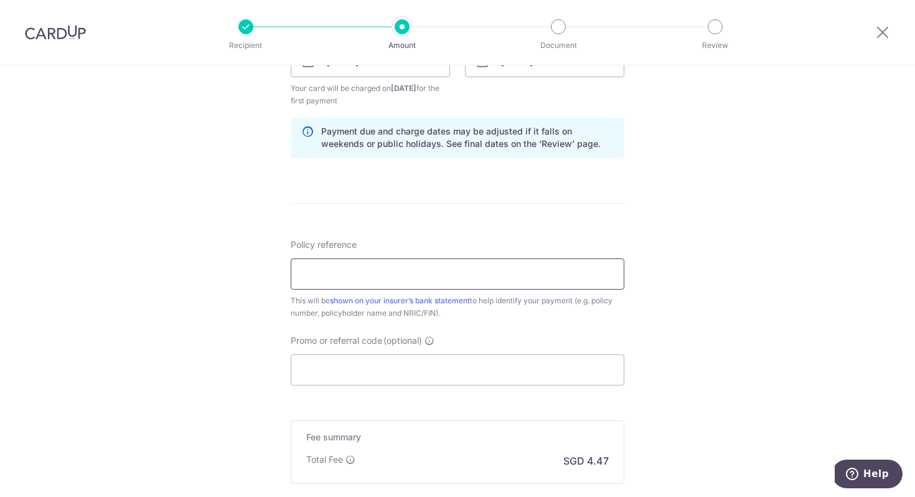
click at [529, 275] on input "Policy reference" at bounding box center [458, 273] width 334 height 31
paste input "50258159"
type input "50258159"
click at [504, 359] on input "Promo or referral code (optional)" at bounding box center [458, 369] width 334 height 31
click at [379, 372] on input "Promo or referral code (optional)" at bounding box center [458, 369] width 334 height 31
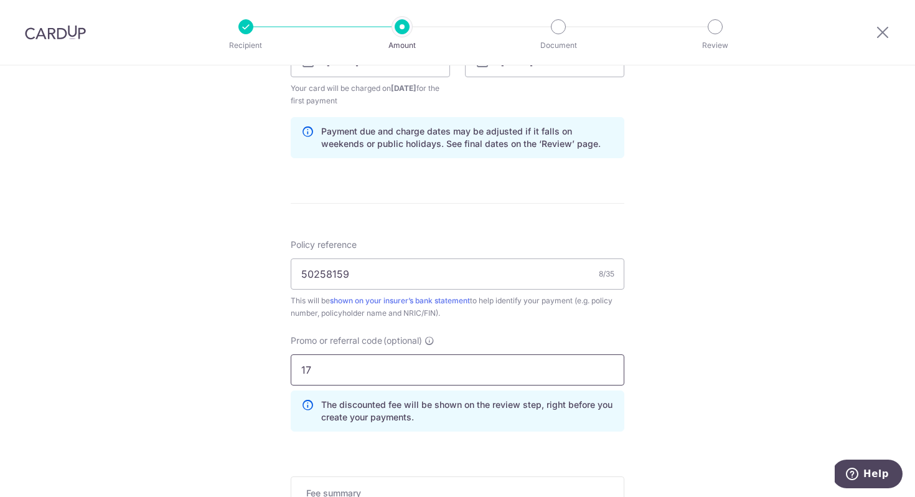
type input "1"
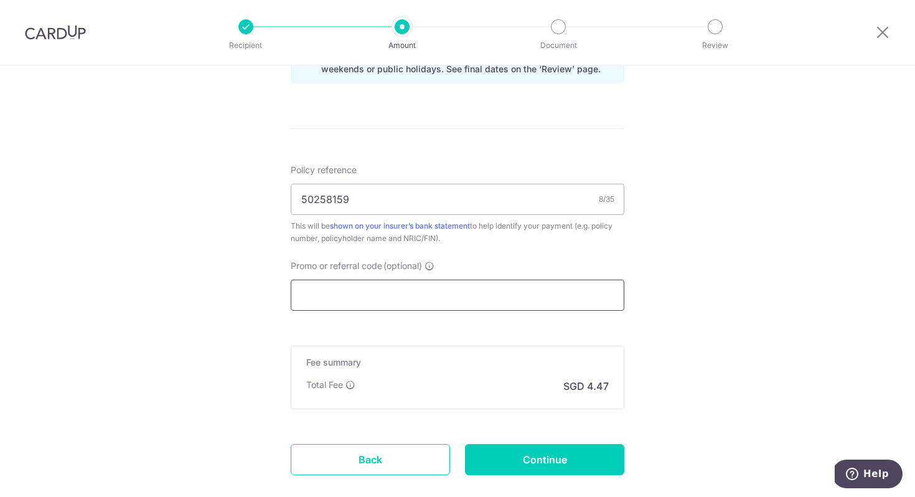
scroll to position [737, 0]
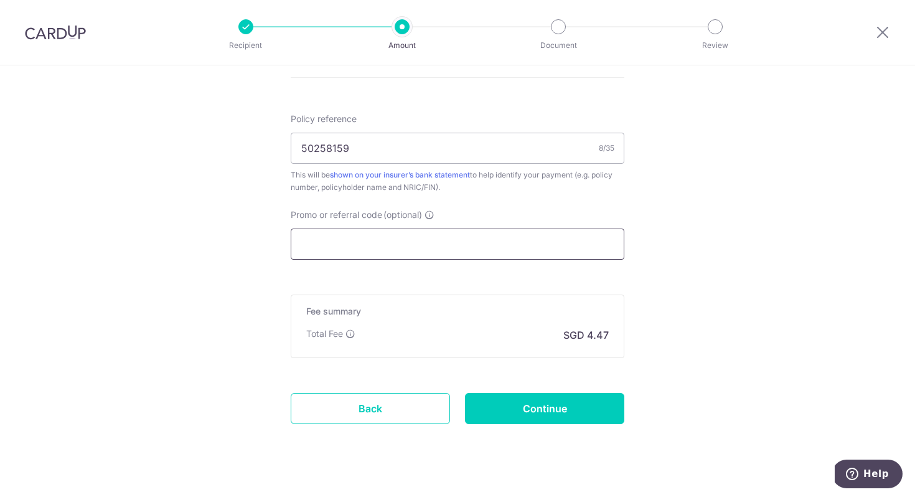
paste input "REC185"
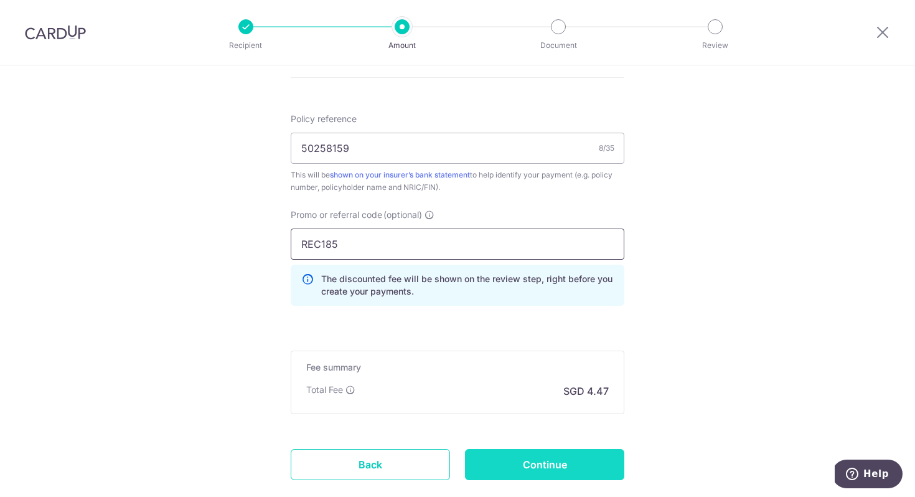
type input "REC185"
click at [546, 467] on input "Continue" at bounding box center [544, 464] width 159 height 31
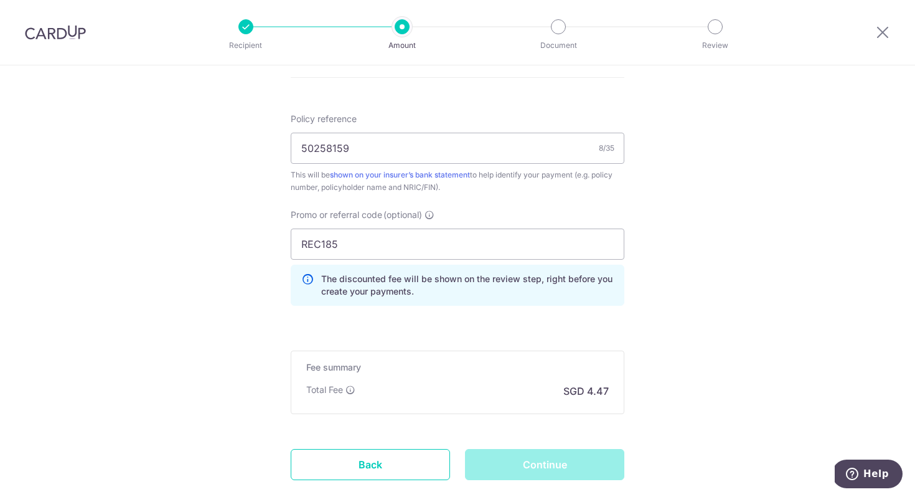
scroll to position [814, 0]
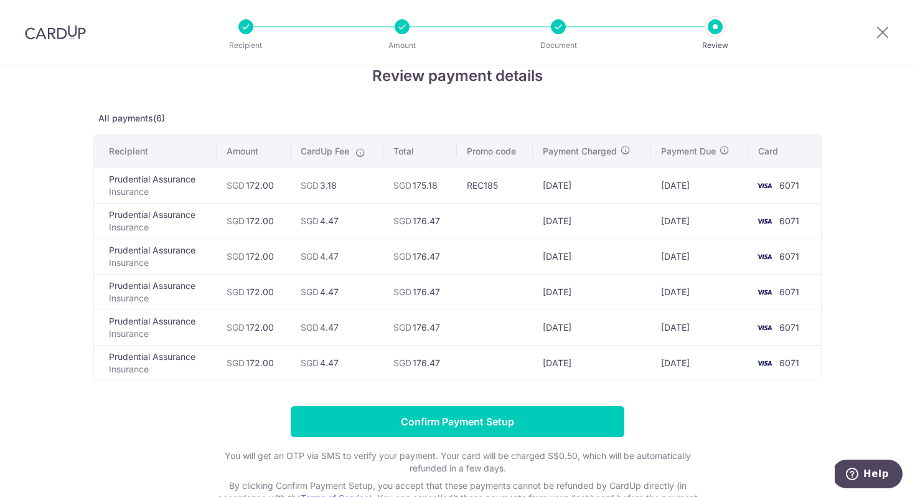
scroll to position [26, 0]
click at [881, 30] on icon at bounding box center [882, 32] width 15 height 16
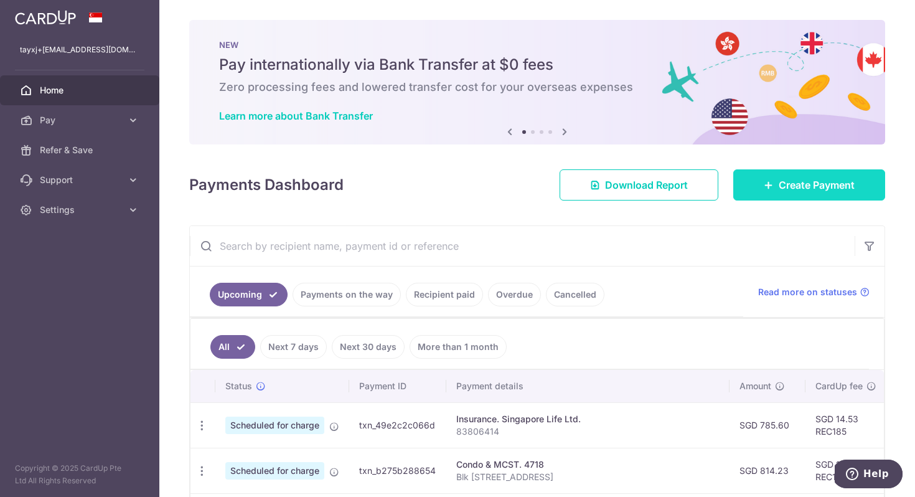
click at [761, 188] on link "Create Payment" at bounding box center [809, 184] width 152 height 31
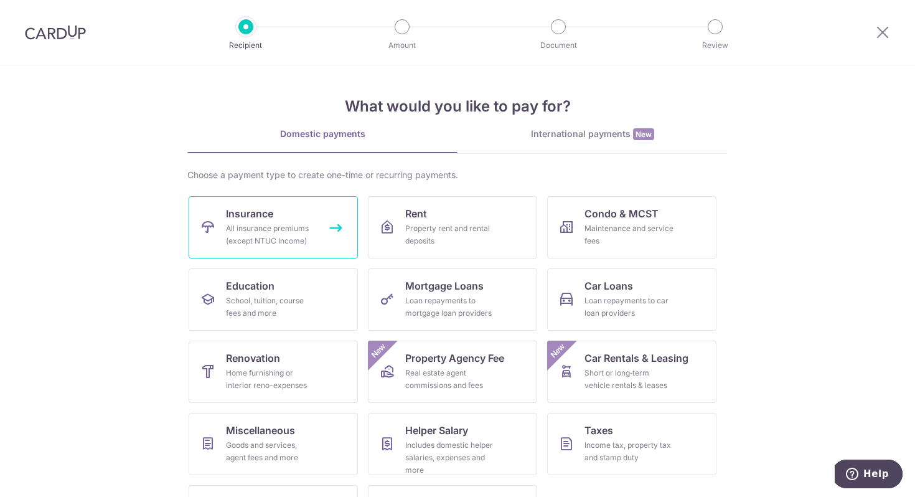
click at [306, 226] on div "All insurance premiums (except NTUC Income)" at bounding box center [271, 234] width 90 height 25
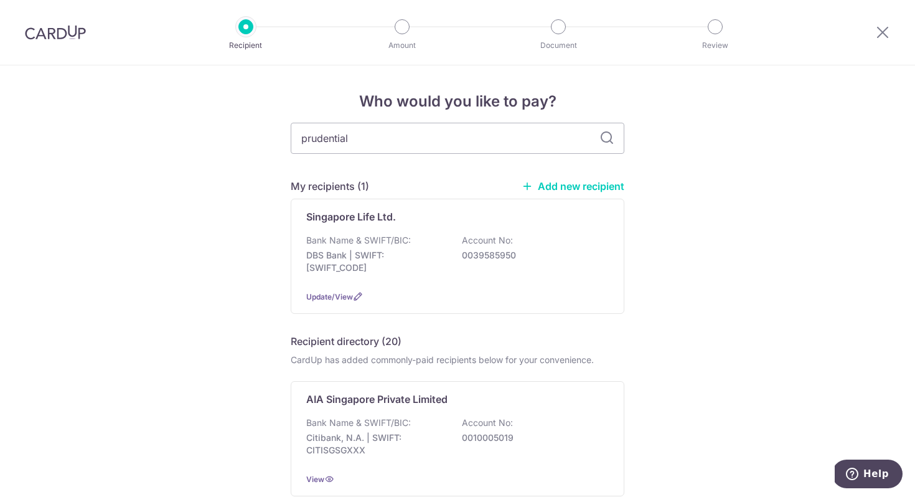
type input "prudential"
click at [604, 143] on icon at bounding box center [606, 138] width 15 height 15
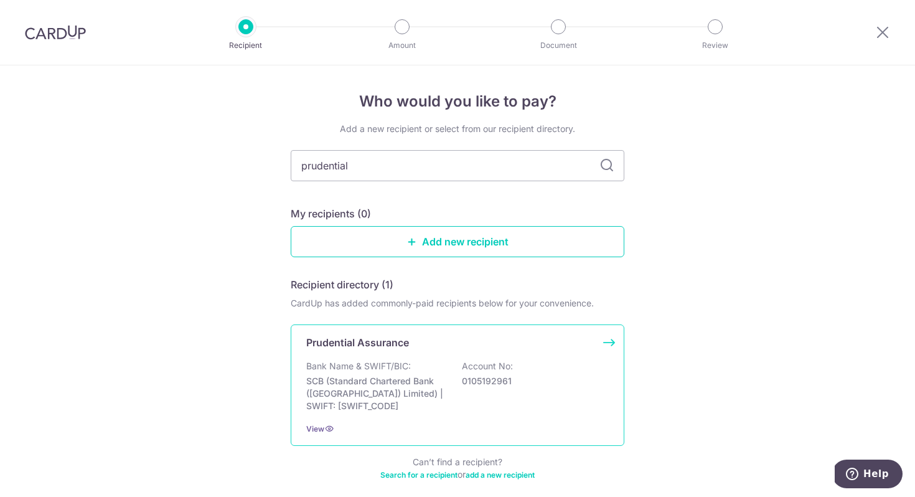
click at [366, 383] on p "SCB (Standard Chartered Bank (Singapore) Limited) | SWIFT: SCBLSG22XXX" at bounding box center [375, 393] width 139 height 37
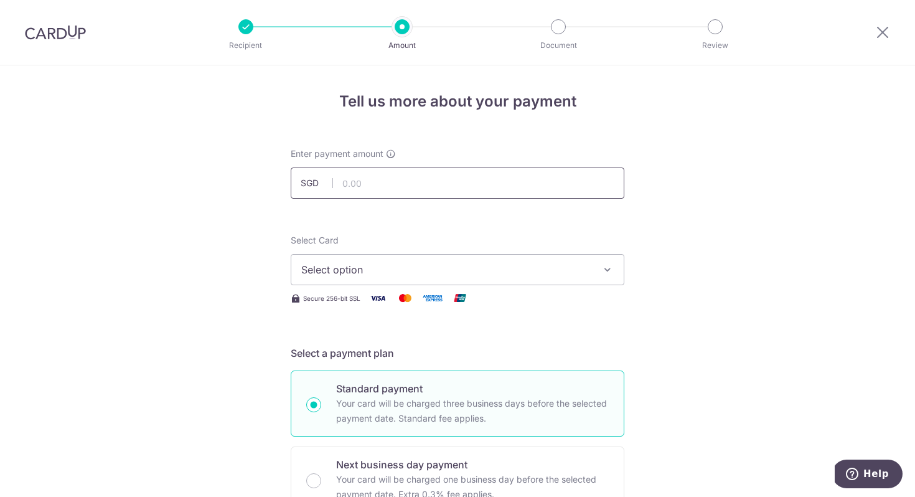
click at [392, 193] on input "text" at bounding box center [458, 182] width 334 height 31
type input "172.00"
click at [378, 273] on span "Select option" at bounding box center [446, 269] width 290 height 15
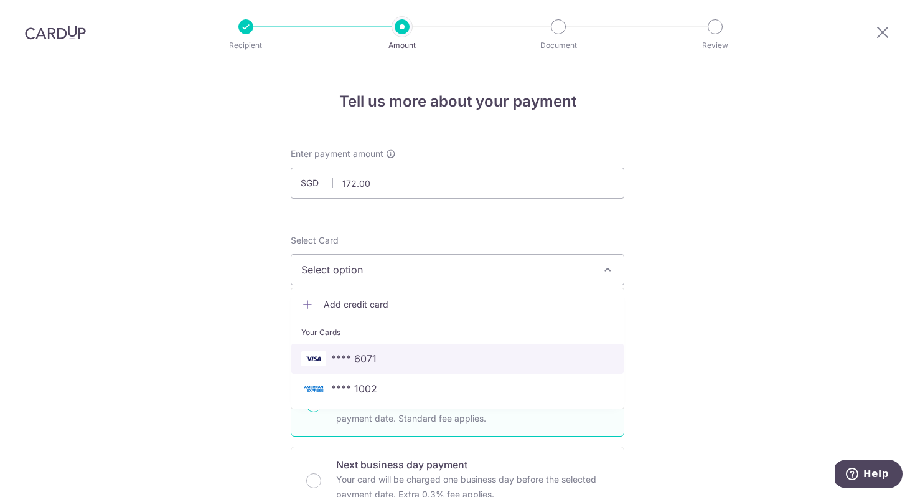
click at [342, 358] on span "**** 6071" at bounding box center [353, 358] width 45 height 15
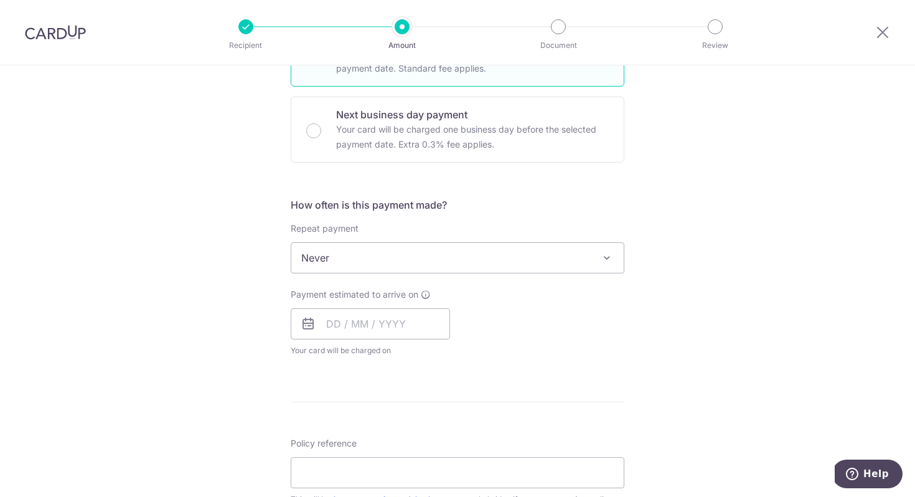
scroll to position [351, 0]
click at [340, 261] on span "Never" at bounding box center [457, 256] width 332 height 30
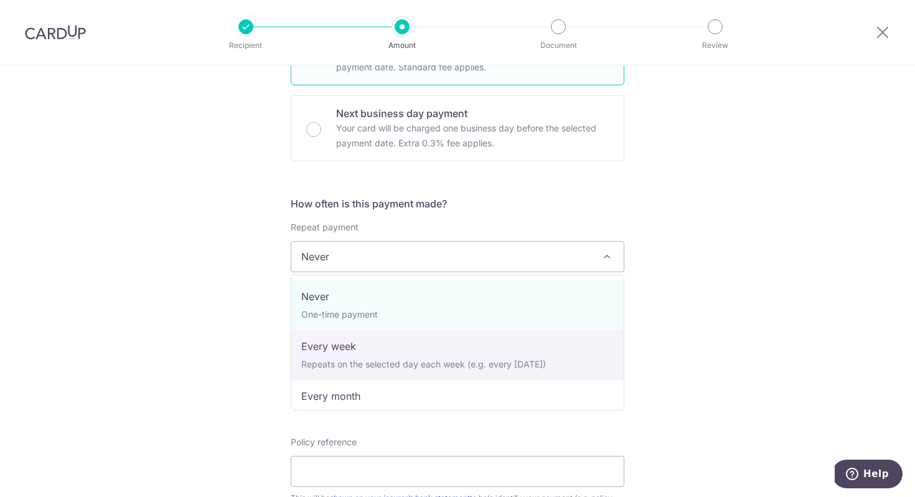
scroll to position [174, 0]
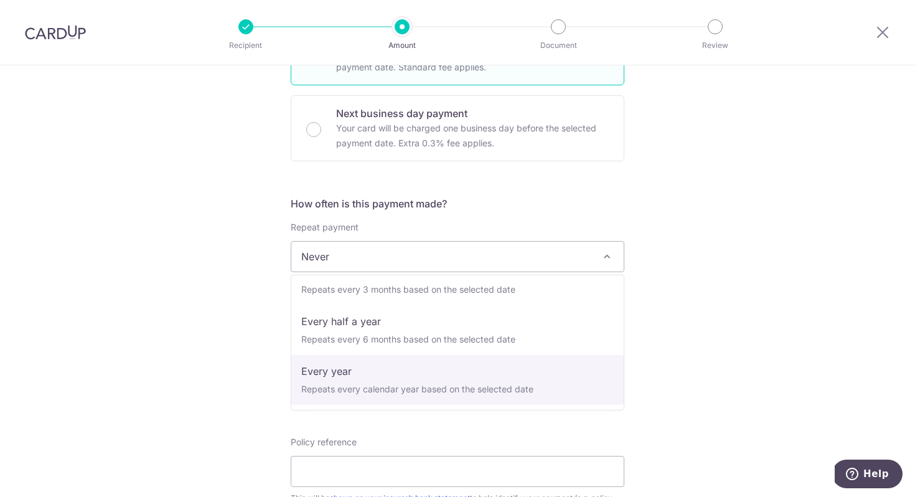
select select "6"
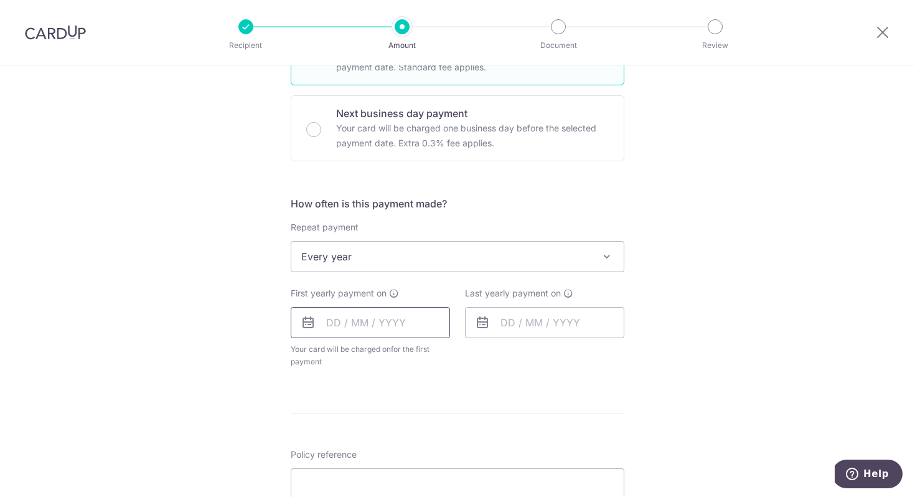
click at [382, 322] on input "text" at bounding box center [370, 322] width 159 height 31
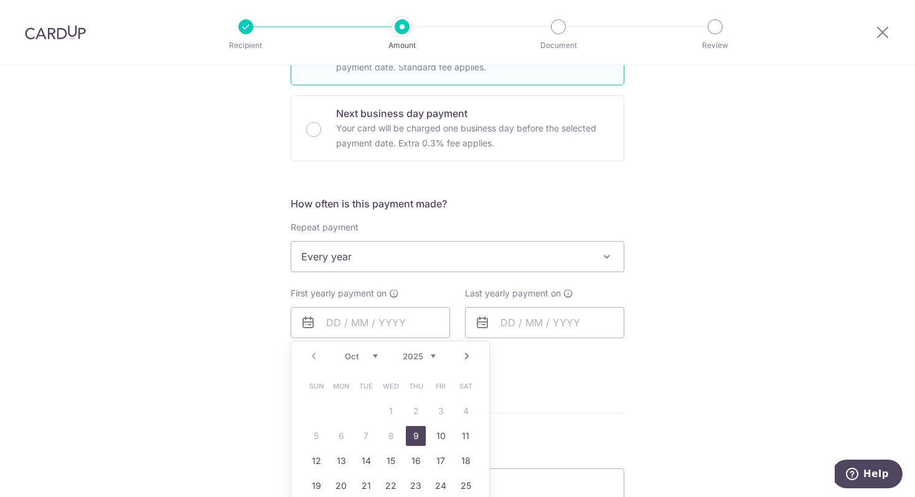
click at [417, 435] on link "9" at bounding box center [416, 436] width 20 height 20
type input "[DATE]"
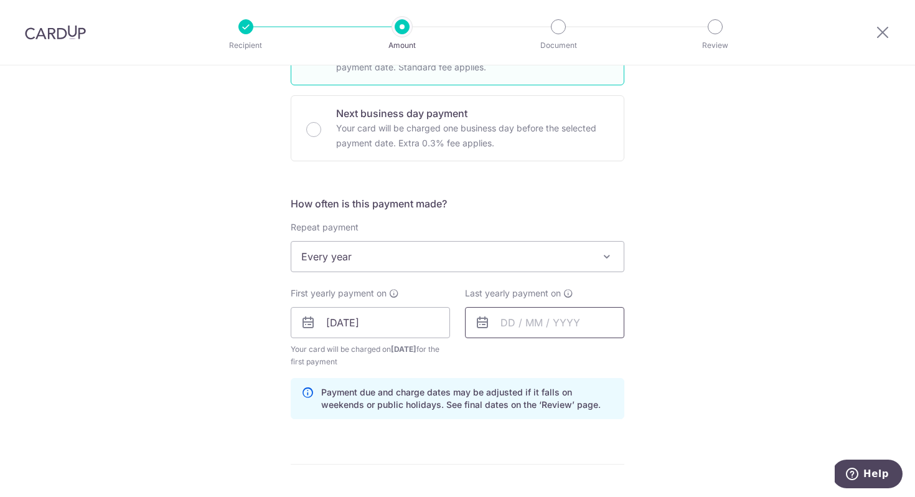
click at [527, 334] on input "text" at bounding box center [544, 322] width 159 height 31
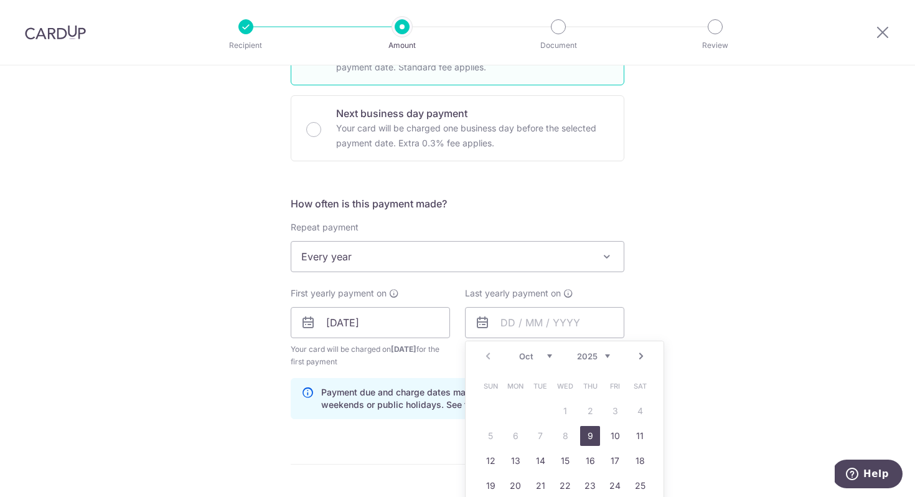
click at [600, 352] on select "2025 2026 2027 2028 2029 2030 2031 2032 2033 2034 2035" at bounding box center [593, 356] width 33 height 10
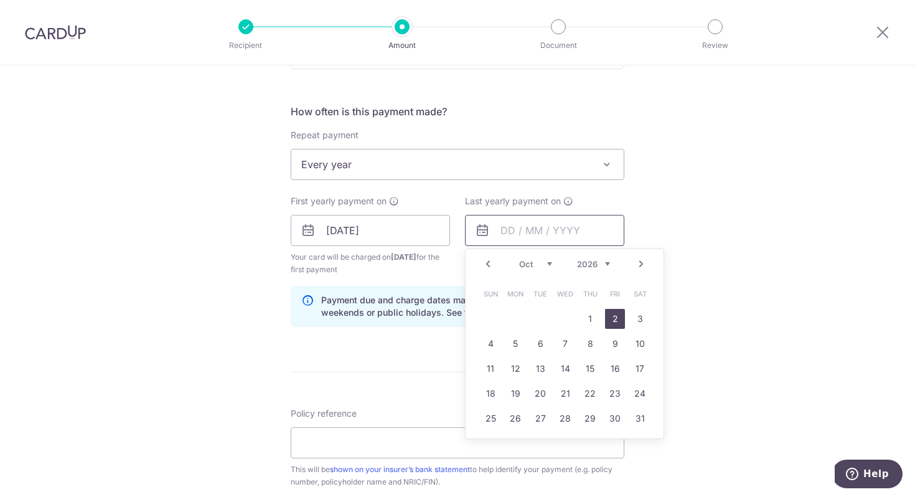
scroll to position [449, 0]
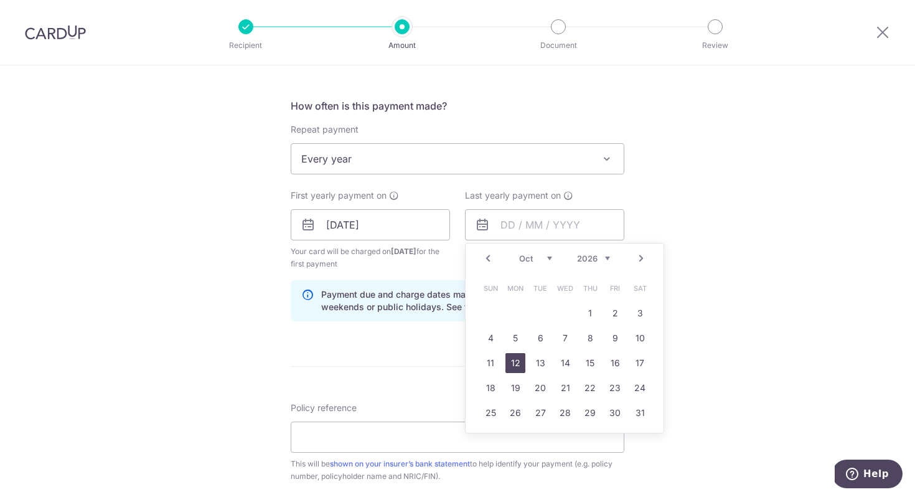
click at [517, 362] on link "12" at bounding box center [515, 363] width 20 height 20
type input "12/10/2026"
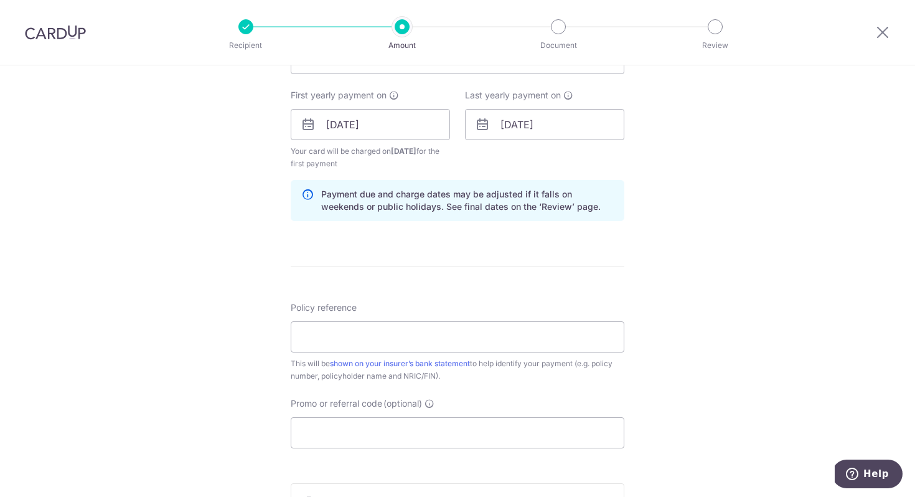
scroll to position [586, 0]
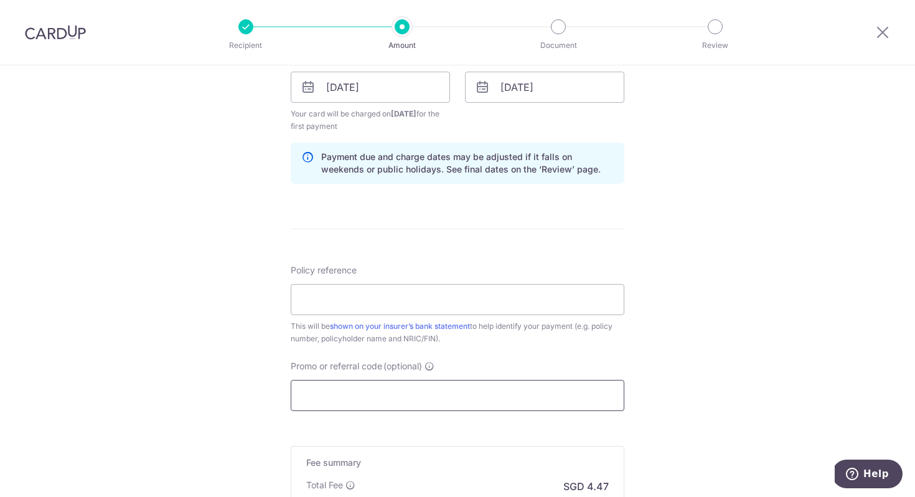
click at [401, 395] on input "Promo or referral code (optional)" at bounding box center [458, 395] width 334 height 31
paste input "REC185"
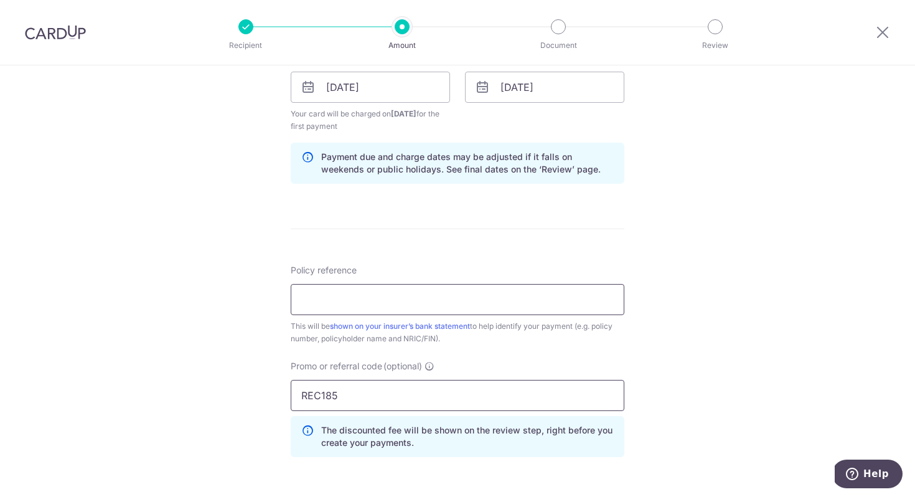
type input "REC185"
click at [408, 302] on input "Policy reference" at bounding box center [458, 299] width 334 height 31
paste input "50258159"
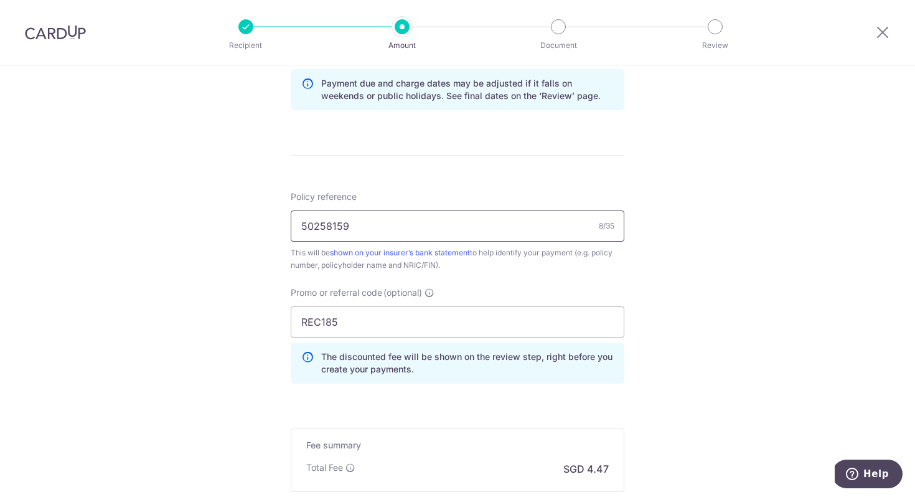
scroll to position [814, 0]
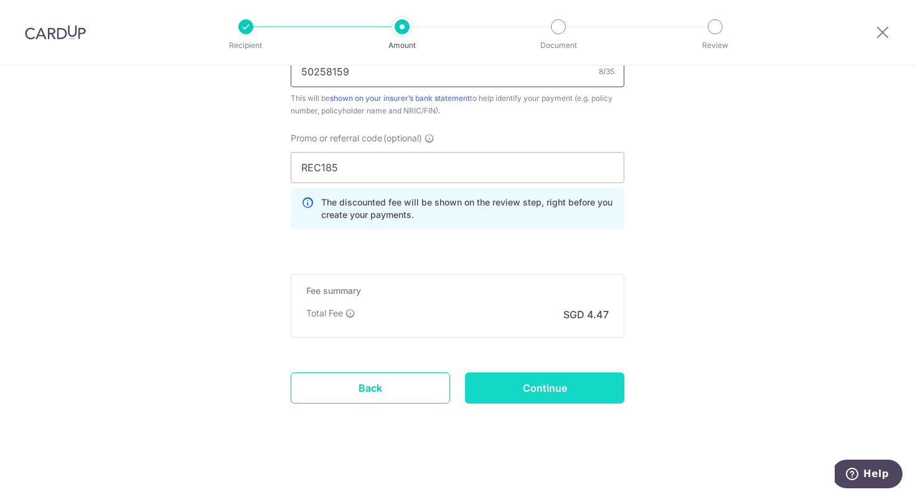
type input "50258159"
click at [563, 396] on input "Continue" at bounding box center [544, 387] width 159 height 31
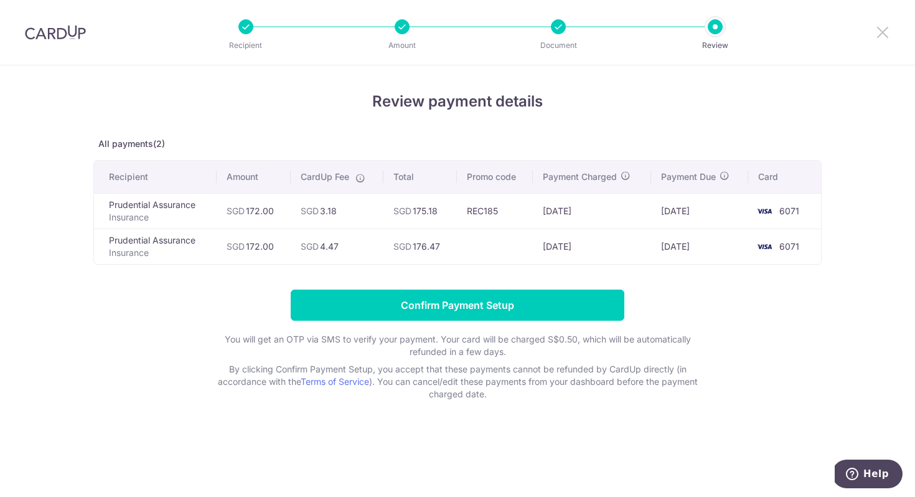
click at [882, 30] on icon at bounding box center [882, 32] width 15 height 16
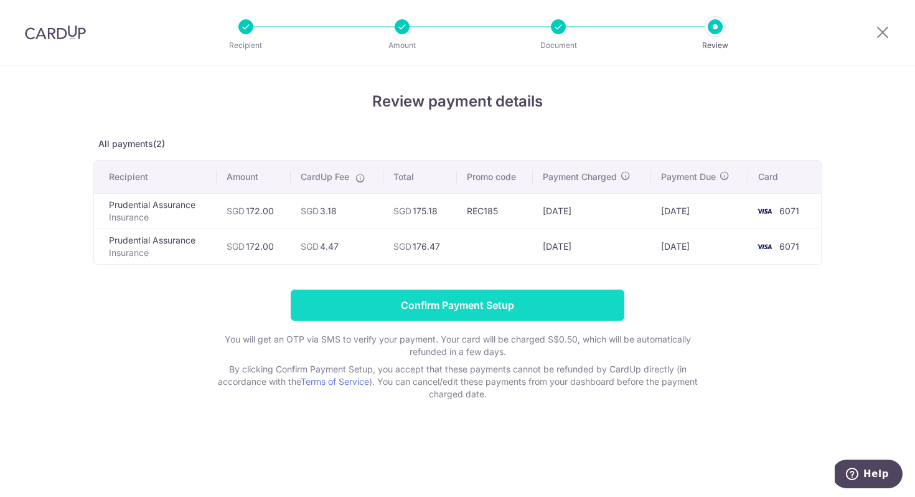
click at [459, 300] on input "Confirm Payment Setup" at bounding box center [458, 304] width 334 height 31
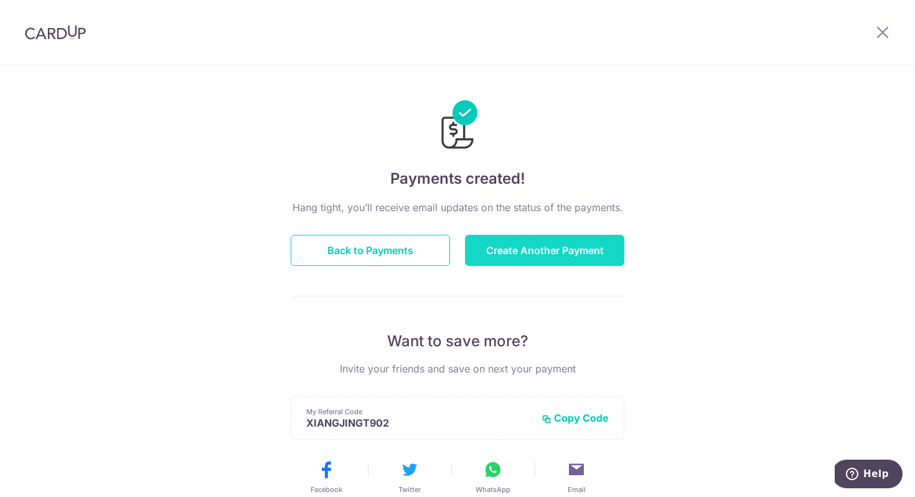
click at [519, 246] on button "Create Another Payment" at bounding box center [544, 250] width 159 height 31
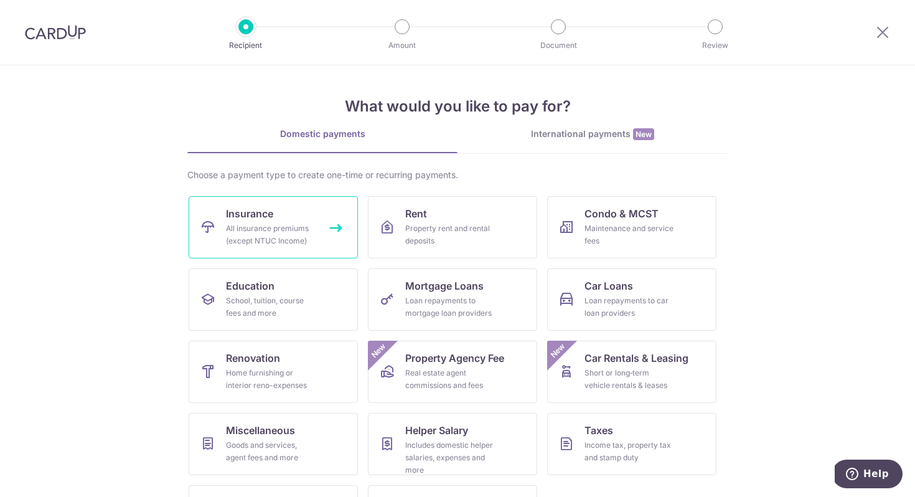
click at [327, 234] on link "Insurance All insurance premiums (except NTUC Income)" at bounding box center [273, 227] width 169 height 62
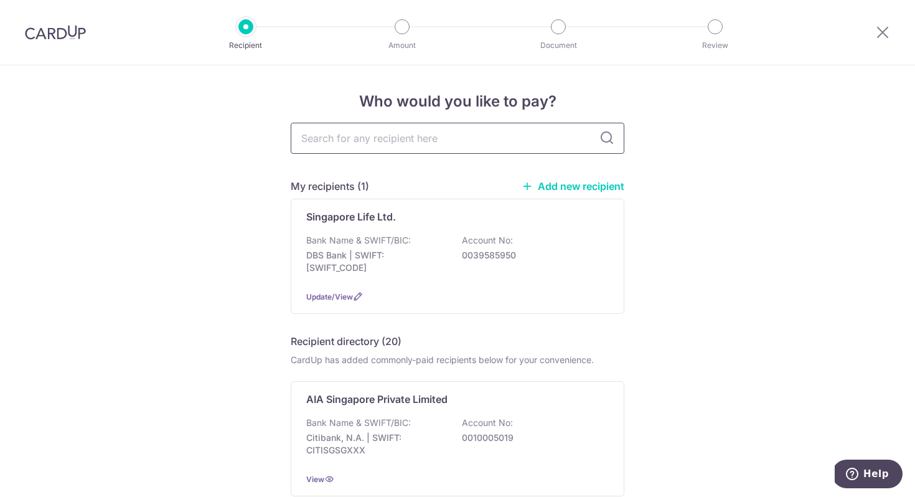
click at [456, 144] on input "text" at bounding box center [458, 138] width 334 height 31
type input "prudential"
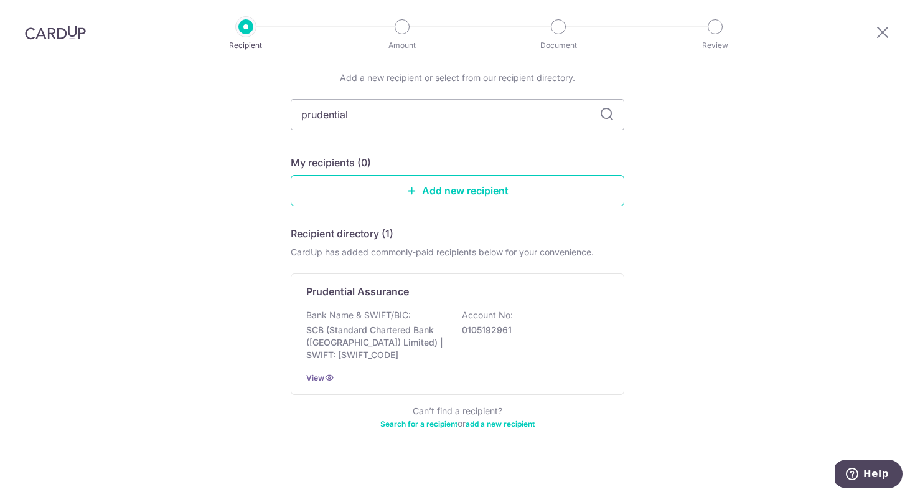
scroll to position [57, 0]
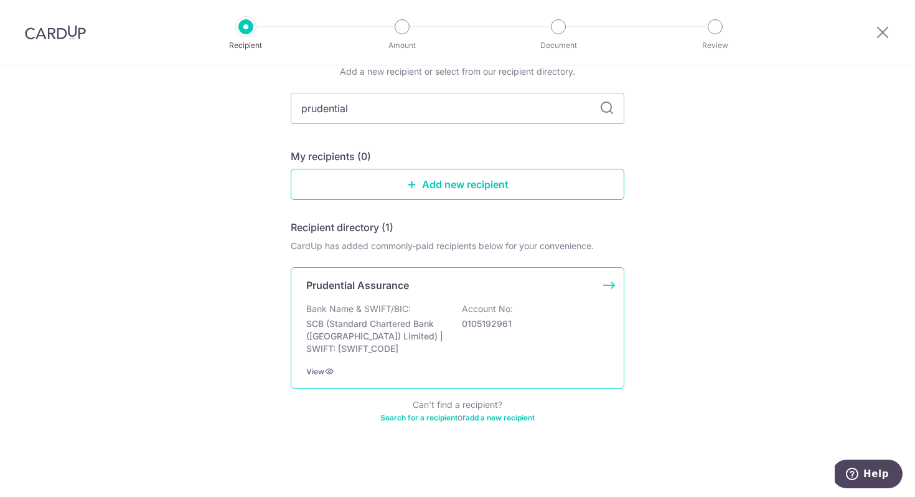
click at [525, 310] on div "Bank Name & SWIFT/BIC: SCB (Standard Chartered Bank (Singapore) Limited) | SWIF…" at bounding box center [457, 328] width 302 height 52
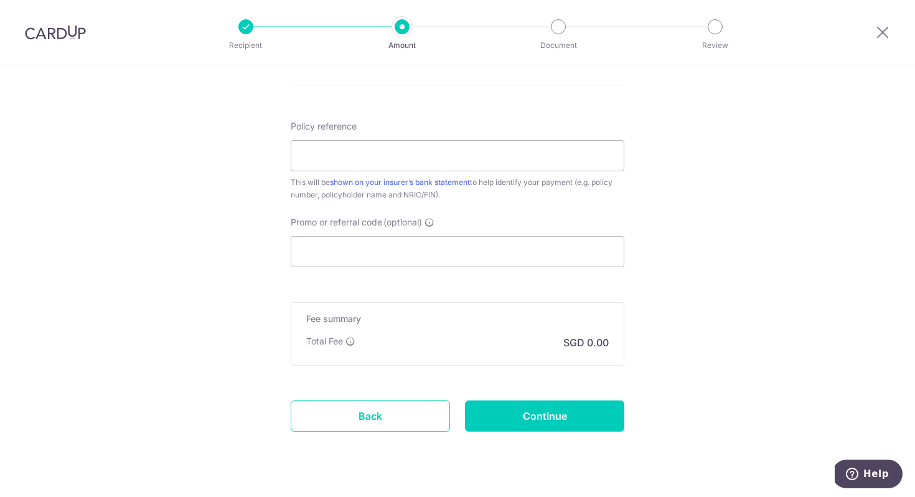
scroll to position [695, 0]
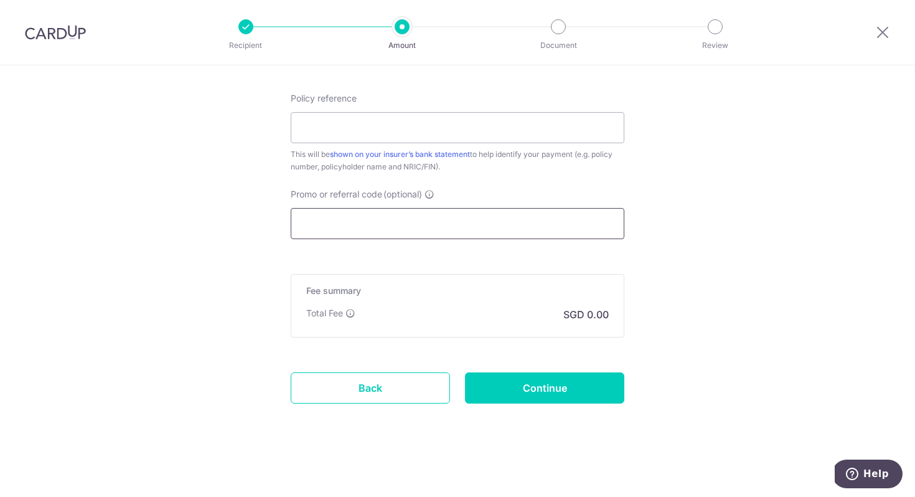
click at [414, 217] on input "Promo or referral code (optional)" at bounding box center [458, 223] width 334 height 31
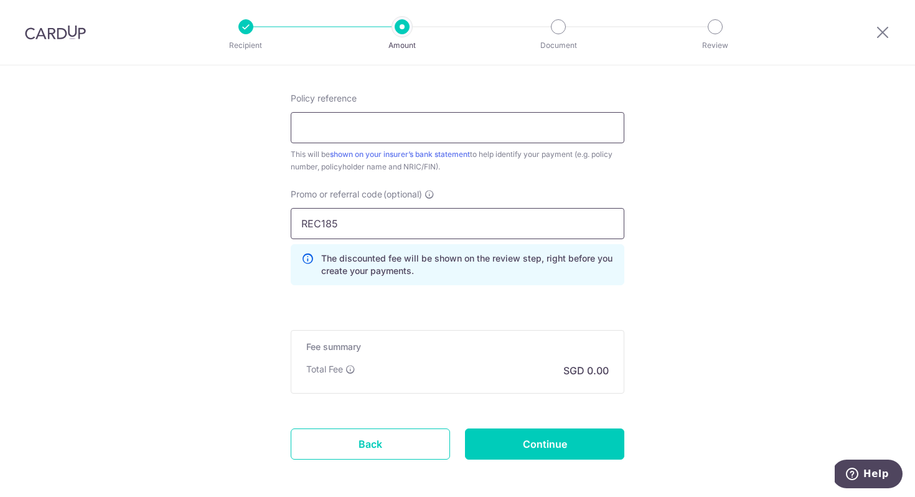
type input "REC185"
click at [397, 120] on input "Policy reference" at bounding box center [458, 127] width 334 height 31
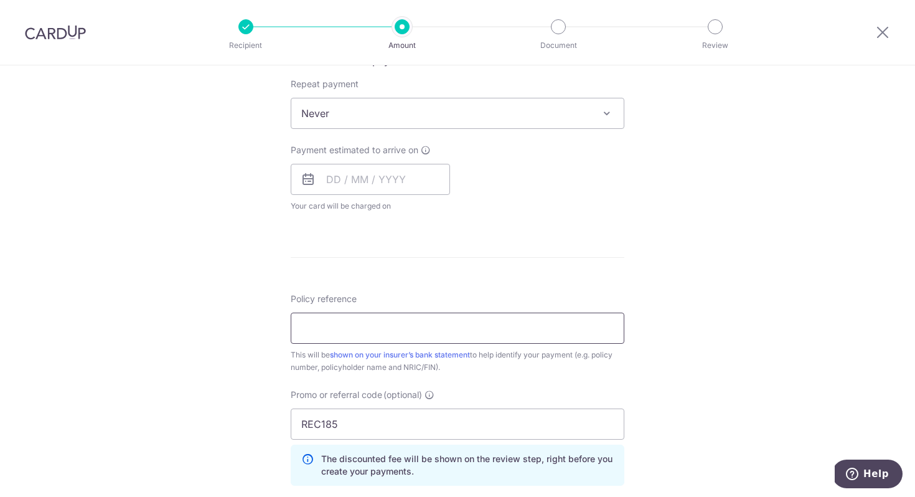
scroll to position [531, 0]
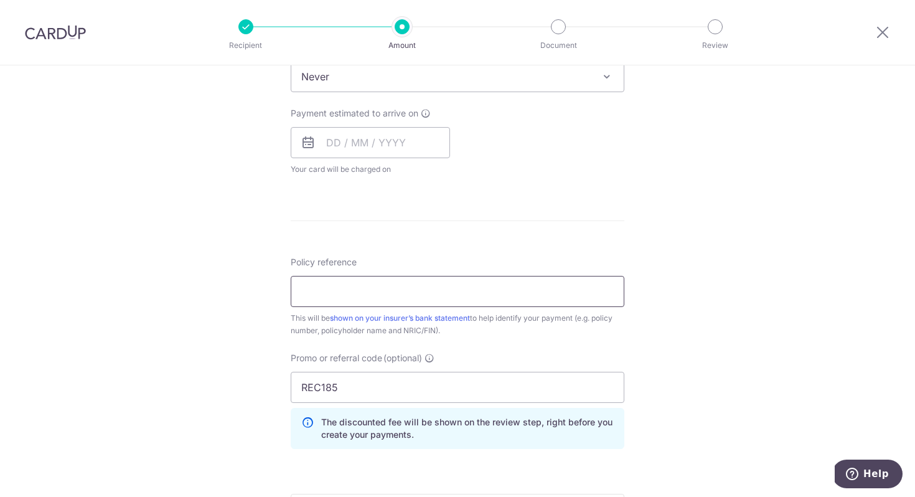
paste input "50258159"
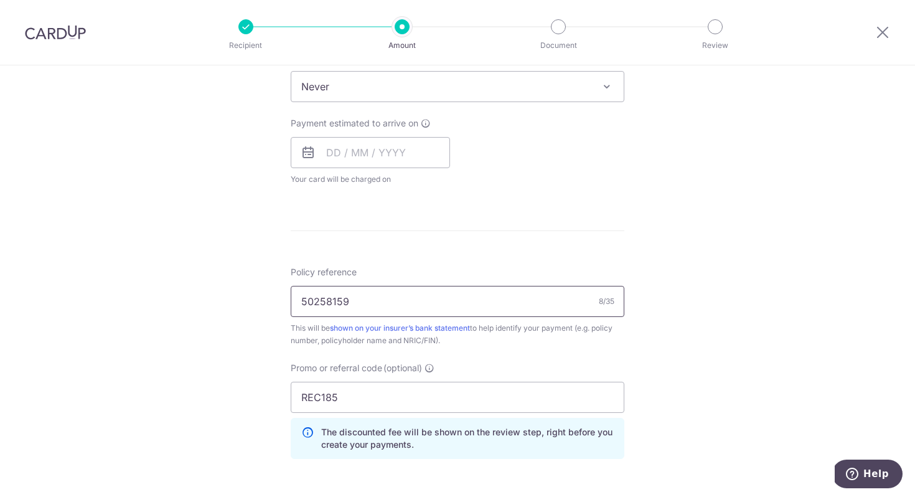
scroll to position [442, 0]
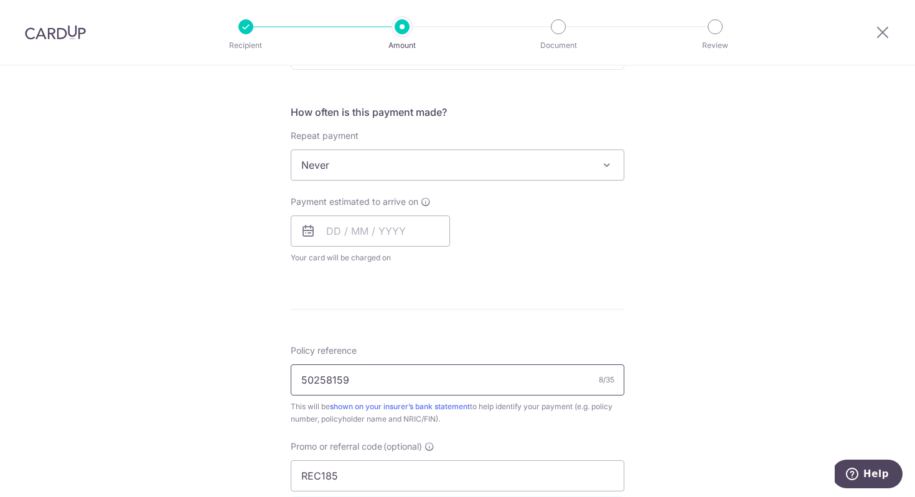
type input "50258159"
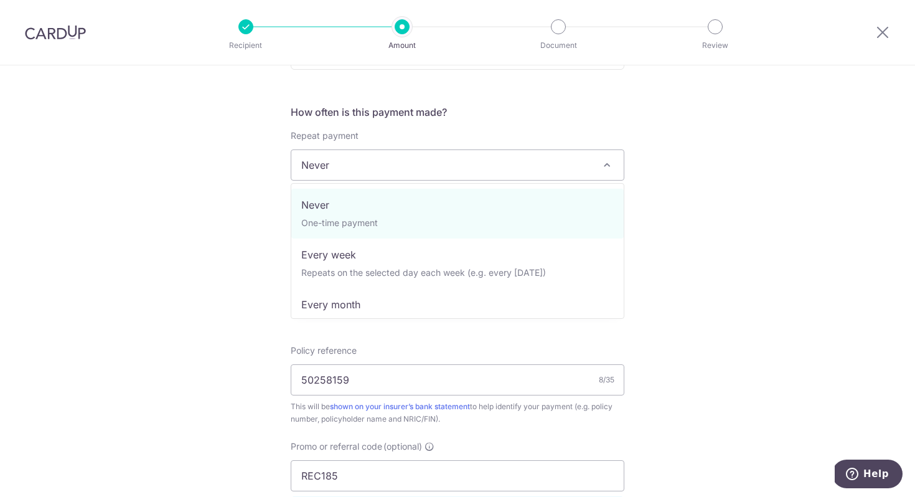
click at [446, 172] on span "Never" at bounding box center [457, 165] width 332 height 30
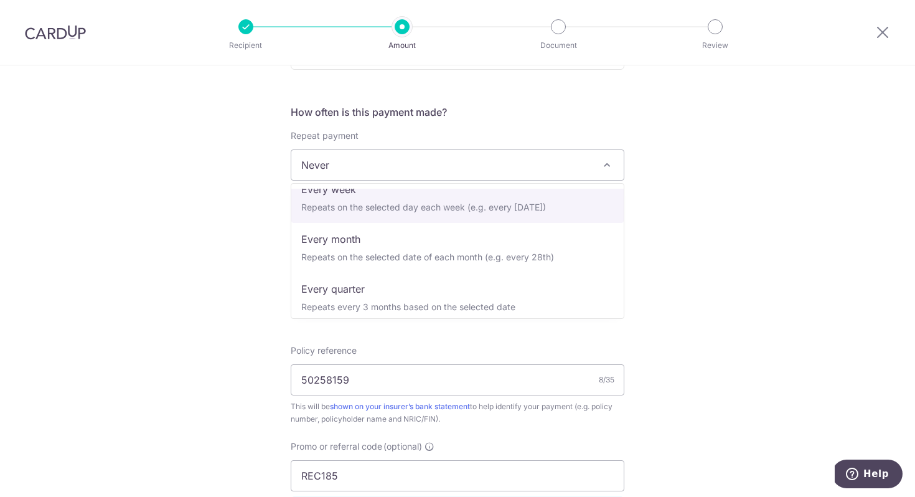
scroll to position [174, 0]
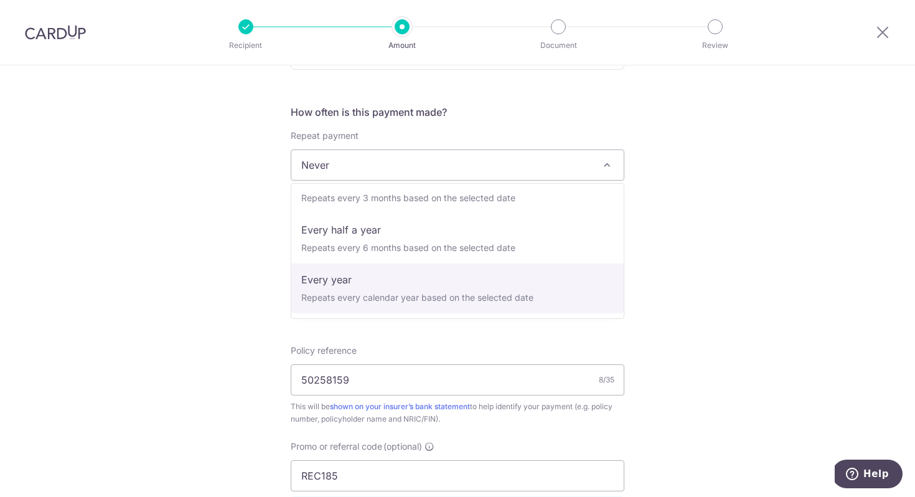
select select "6"
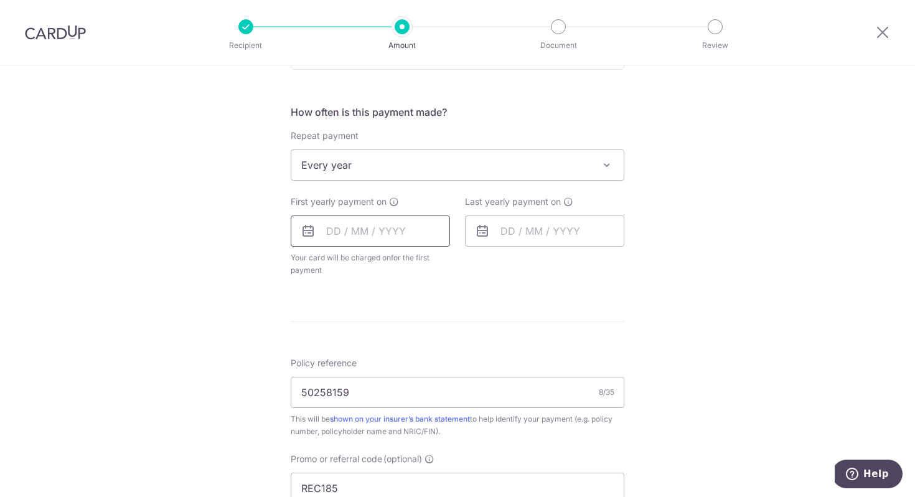
click at [395, 235] on input "text" at bounding box center [370, 230] width 159 height 31
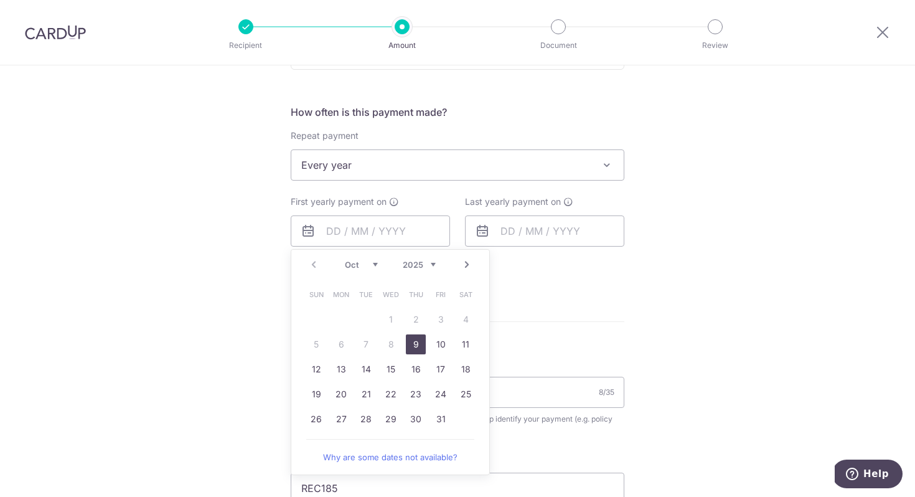
click at [415, 347] on link "9" at bounding box center [416, 344] width 20 height 20
type input "[DATE]"
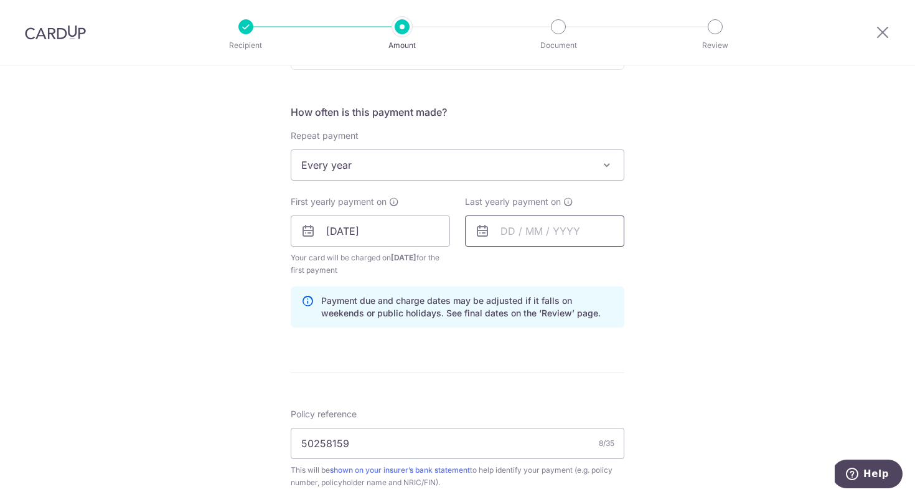
click at [523, 228] on input "text" at bounding box center [544, 230] width 159 height 31
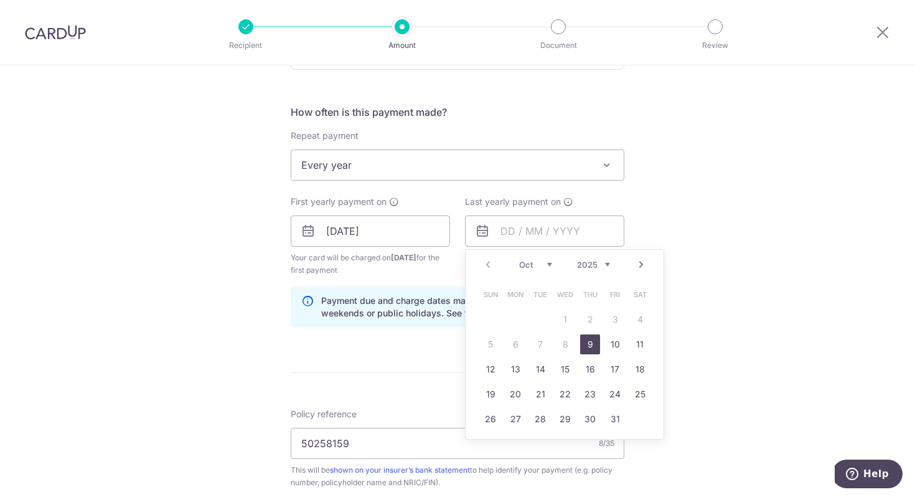
click at [604, 263] on select "2025 2026 2027 2028 2029 2030 2031 2032 2033 2034 2035" at bounding box center [593, 265] width 33 height 10
click at [514, 365] on link "12" at bounding box center [515, 369] width 20 height 20
type input "12/10/2026"
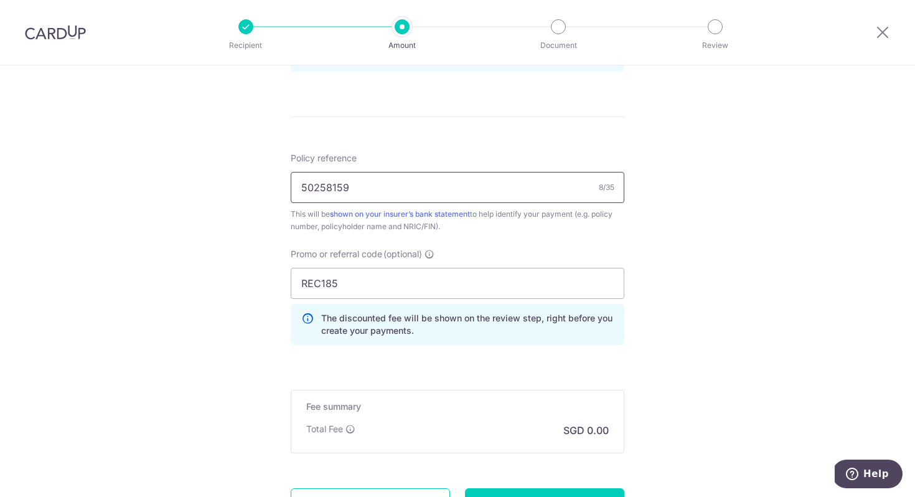
scroll to position [688, 0]
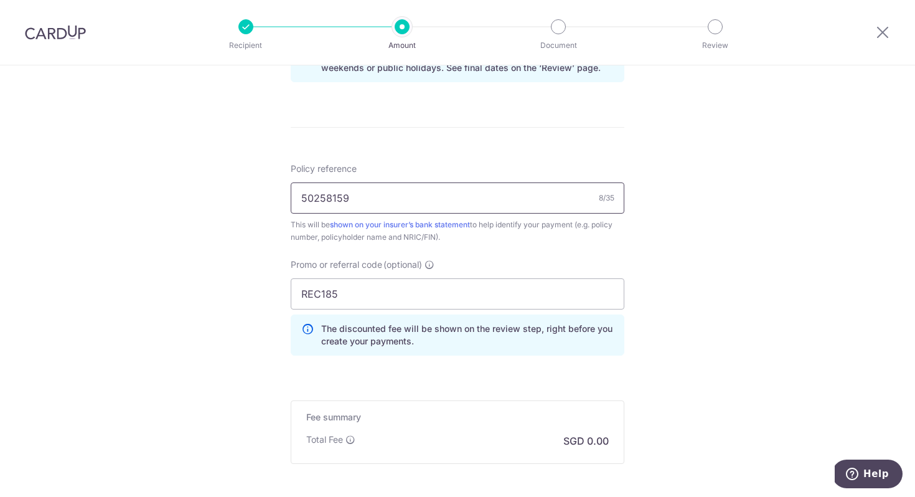
drag, startPoint x: 358, startPoint y: 200, endPoint x: 127, endPoint y: 200, distance: 230.9
click at [131, 200] on div "Tell us more about your payment Enter payment amount SGD Select Card Select opt…" at bounding box center [457, 0] width 915 height 1245
paste input "68"
type input "50258168"
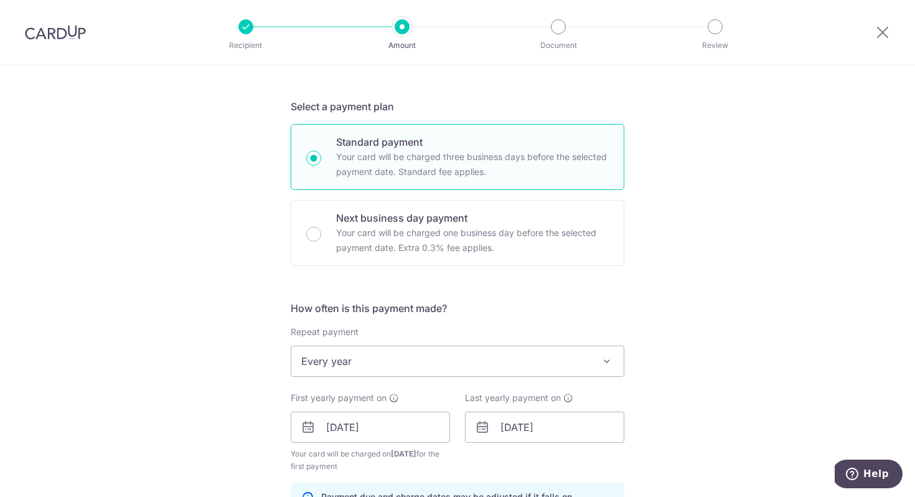
scroll to position [0, 0]
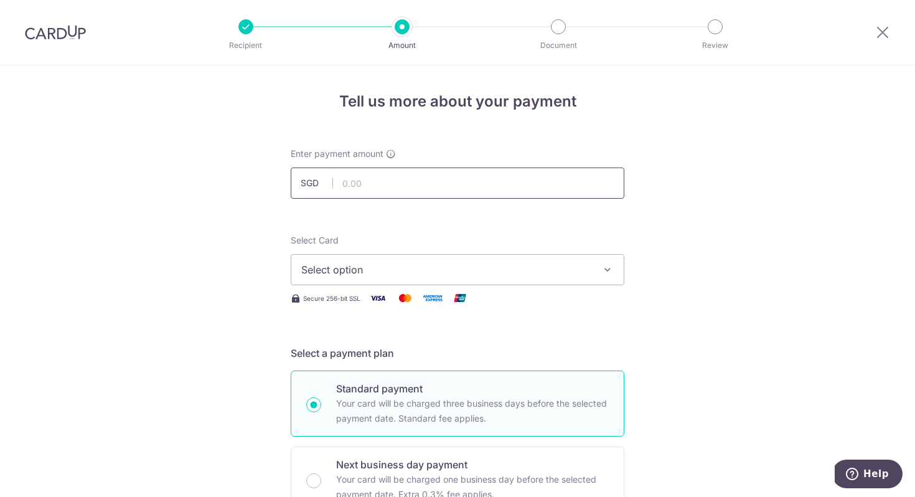
click at [418, 179] on input "text" at bounding box center [458, 182] width 334 height 31
paste input "1,445.60"
type input "1,445.60"
click at [554, 272] on span "Select option" at bounding box center [446, 269] width 290 height 15
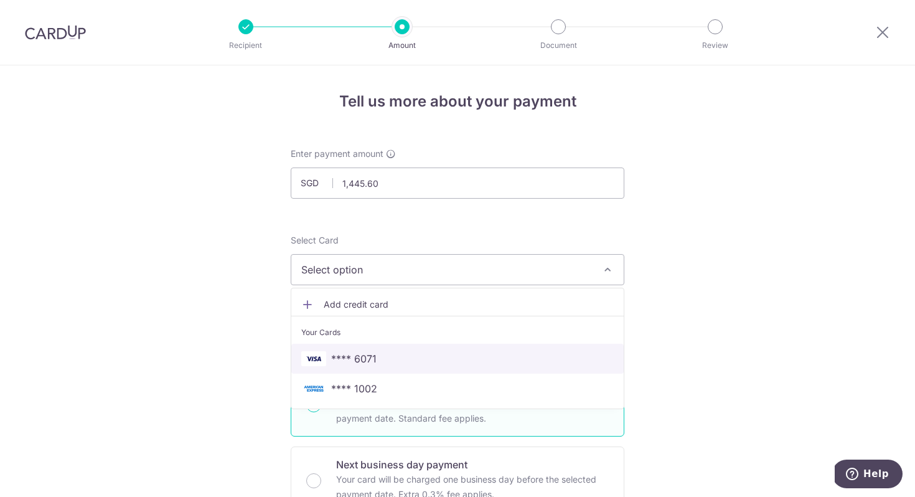
click at [436, 364] on span "**** 6071" at bounding box center [457, 358] width 312 height 15
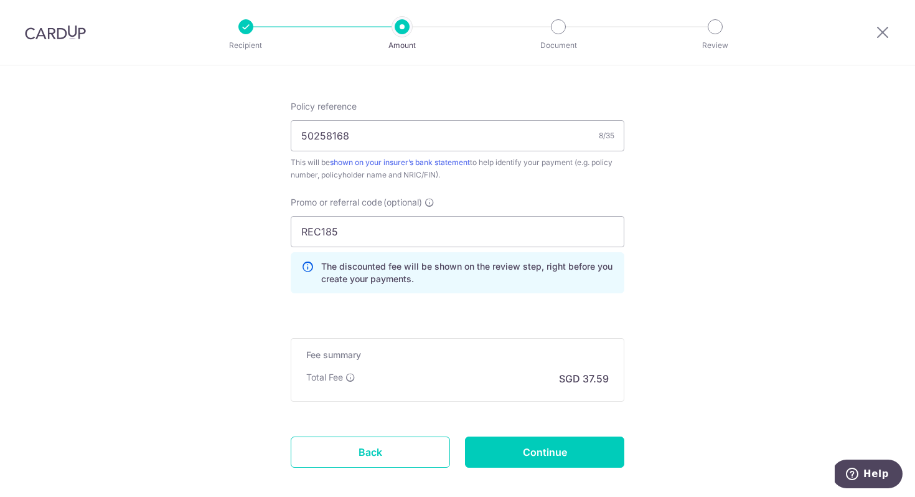
scroll to position [814, 0]
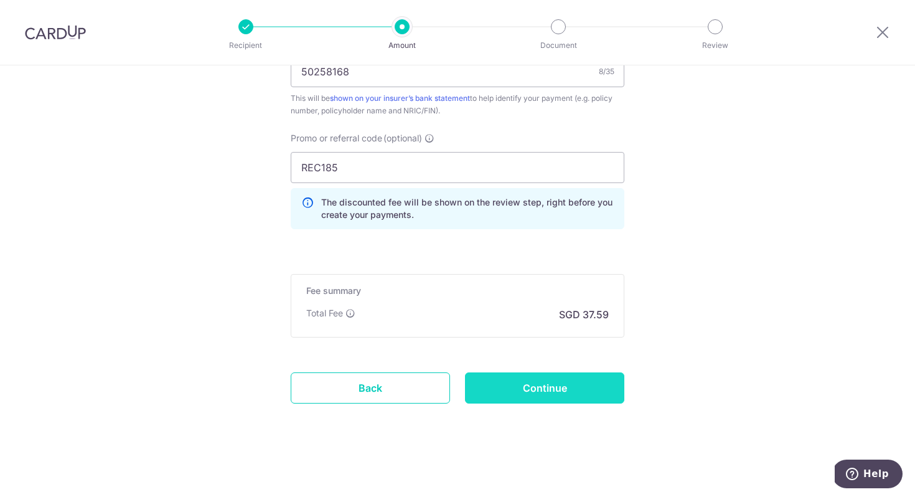
click at [586, 396] on input "Continue" at bounding box center [544, 387] width 159 height 31
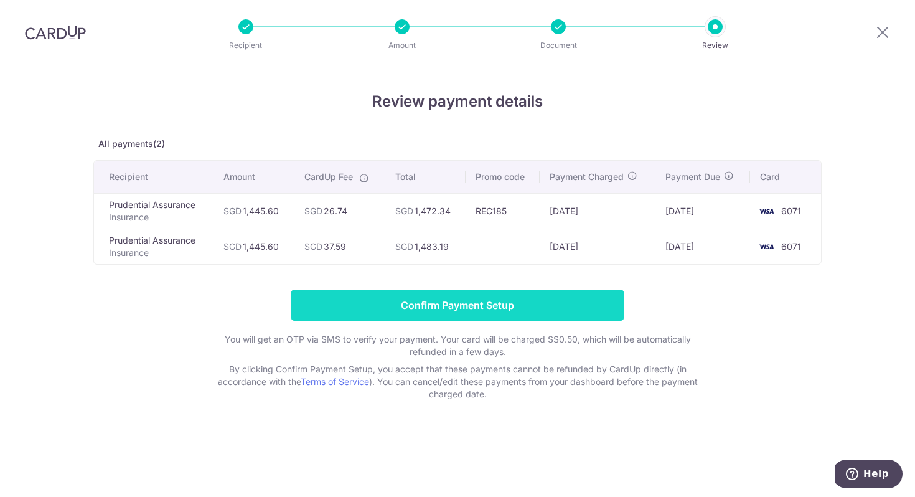
click at [548, 312] on input "Confirm Payment Setup" at bounding box center [458, 304] width 334 height 31
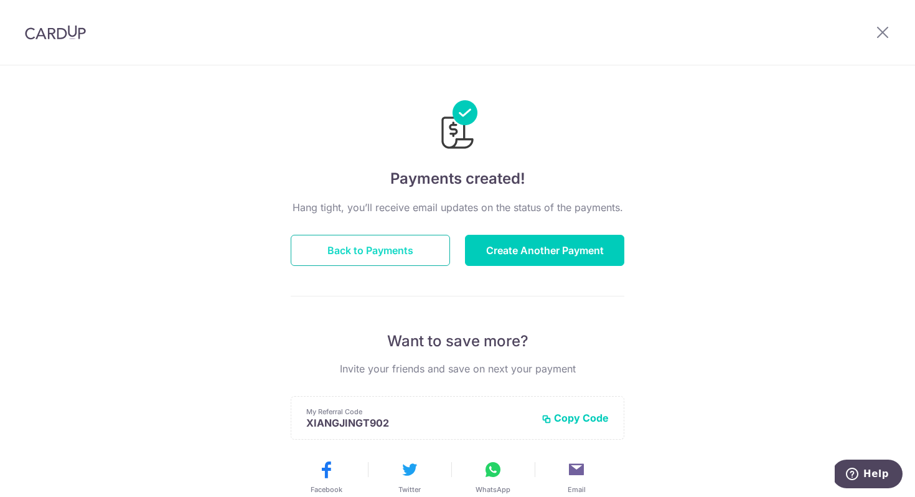
click at [343, 243] on button "Back to Payments" at bounding box center [370, 250] width 159 height 31
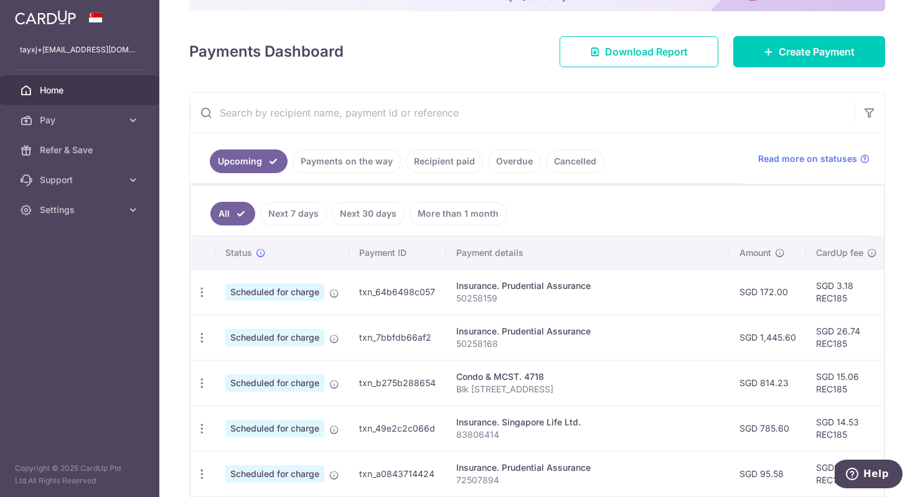
click at [363, 163] on link "Payments on the way" at bounding box center [347, 161] width 108 height 24
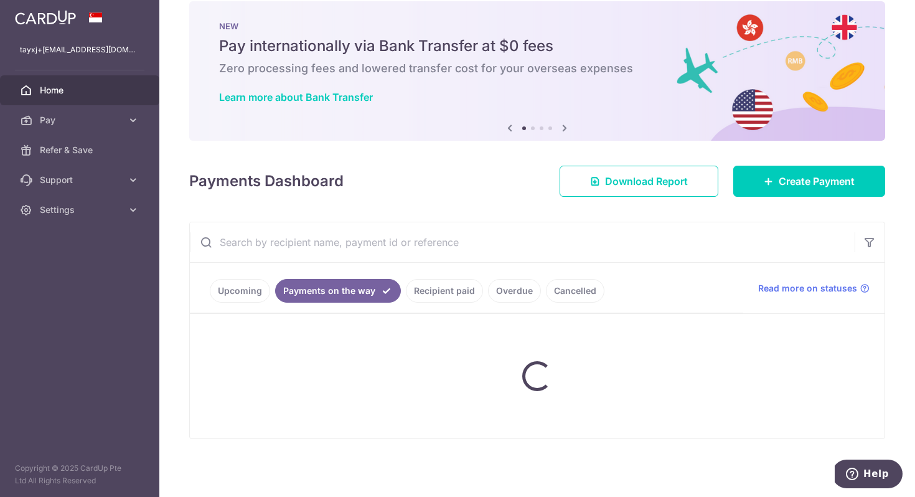
scroll to position [59, 0]
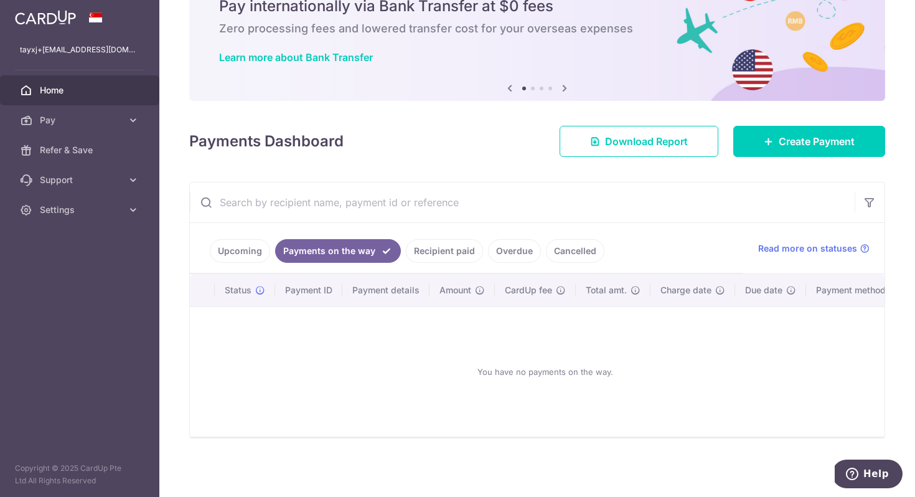
click at [250, 252] on link "Upcoming" at bounding box center [240, 251] width 60 height 24
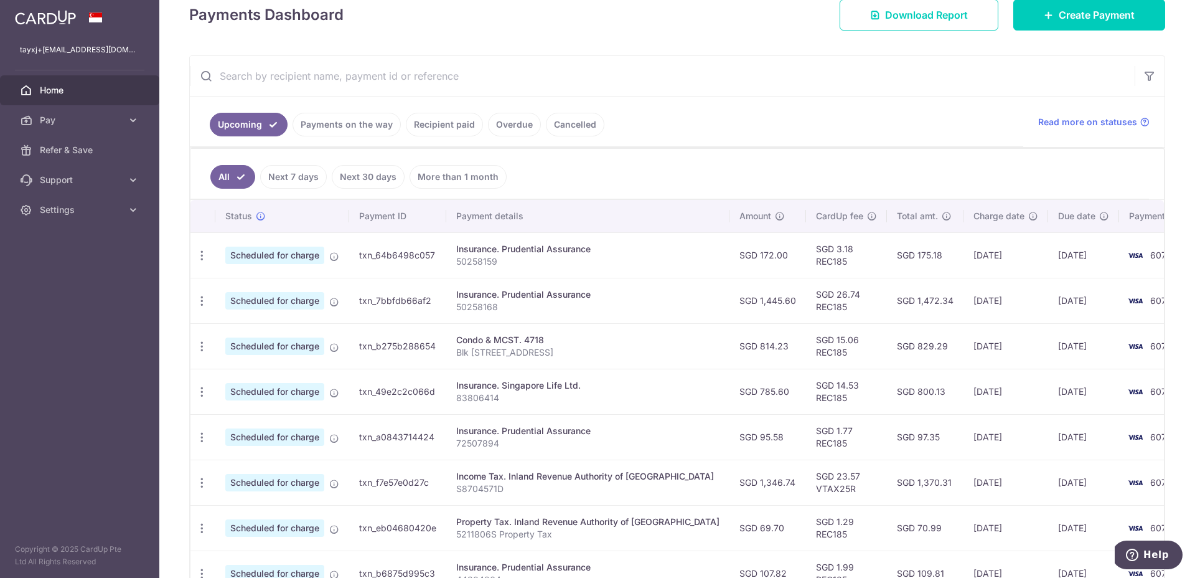
scroll to position [90, 0]
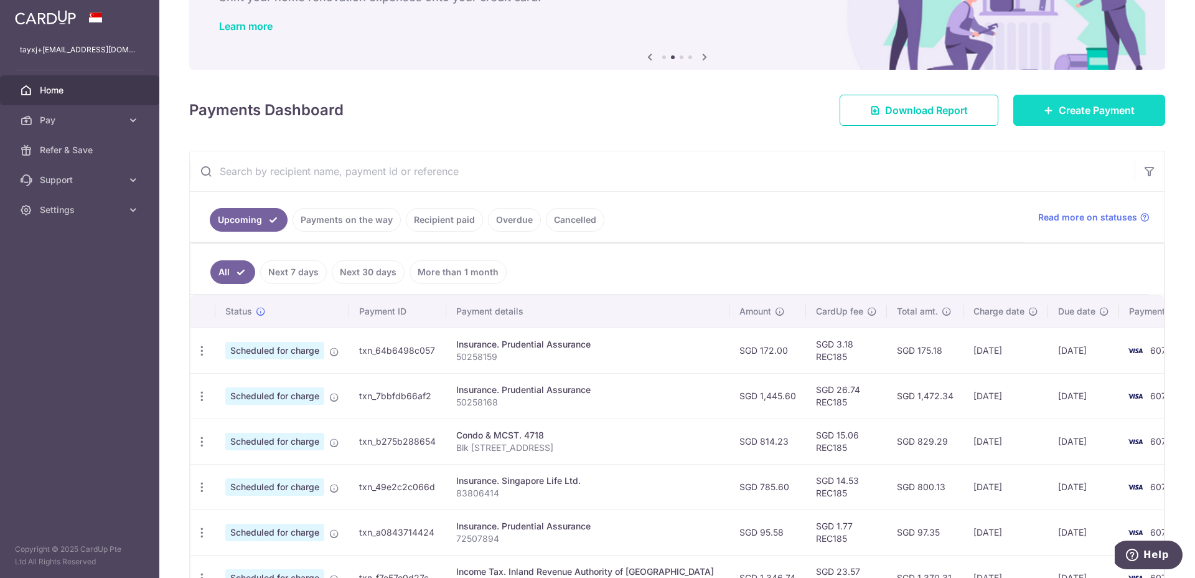
click at [914, 110] on span "Create Payment" at bounding box center [1097, 110] width 76 height 15
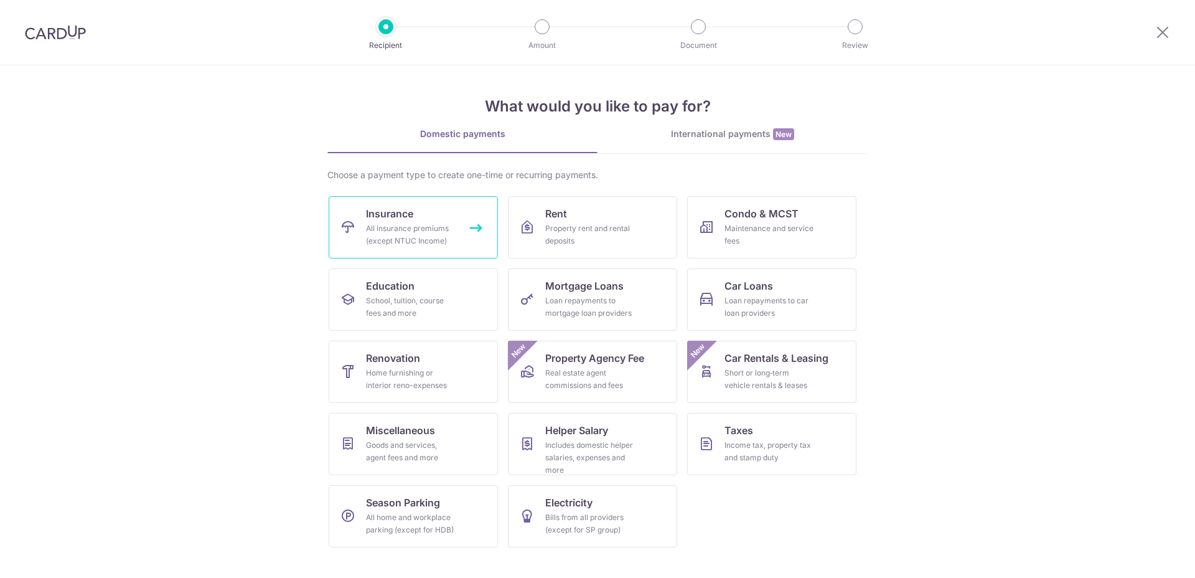
click at [427, 245] on div "All insurance premiums (except NTUC Income)" at bounding box center [411, 234] width 90 height 25
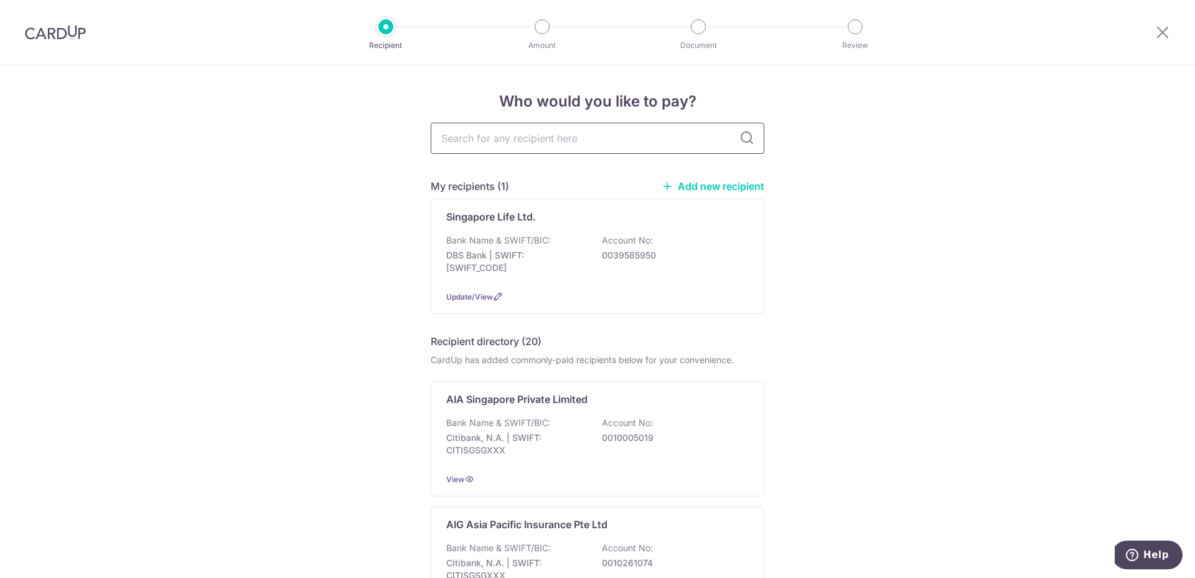
click at [590, 139] on input "text" at bounding box center [598, 138] width 334 height 31
type input "prudential"
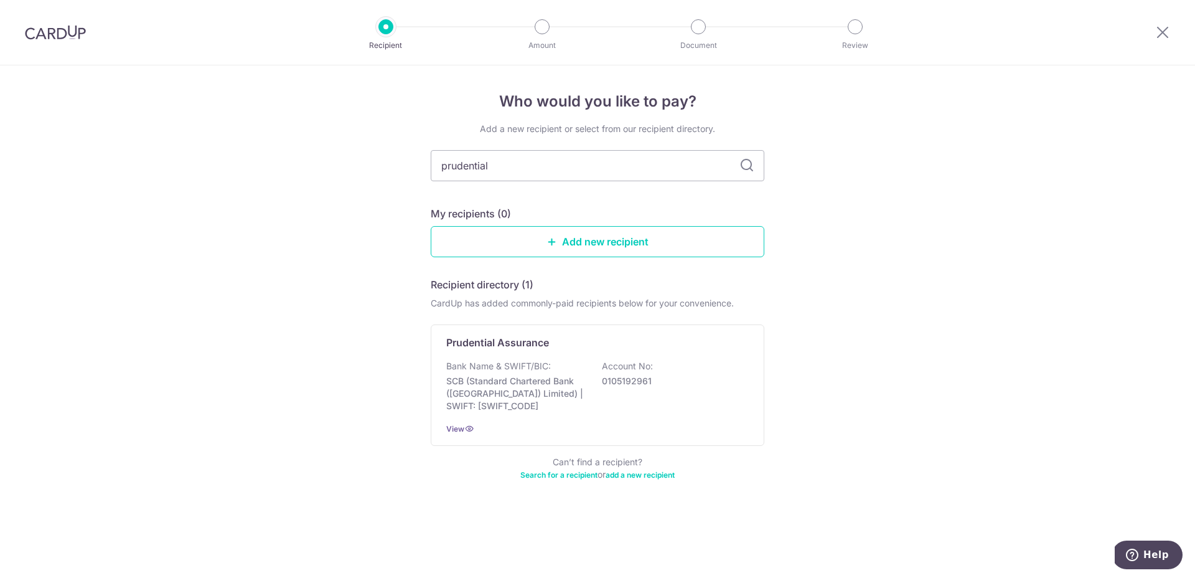
click at [746, 164] on icon at bounding box center [746, 165] width 15 height 15
click at [676, 364] on div "Bank Name & SWIFT/BIC: SCB (Standard Chartered Bank (Singapore) Limited) | SWIF…" at bounding box center [597, 386] width 302 height 52
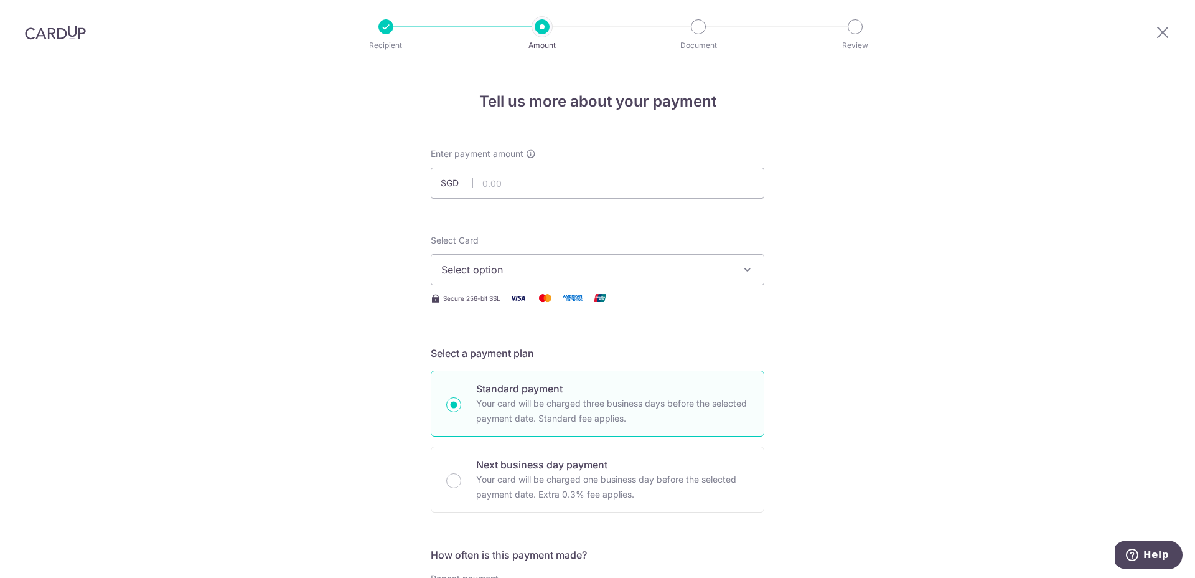
click at [658, 270] on span "Select option" at bounding box center [586, 269] width 290 height 15
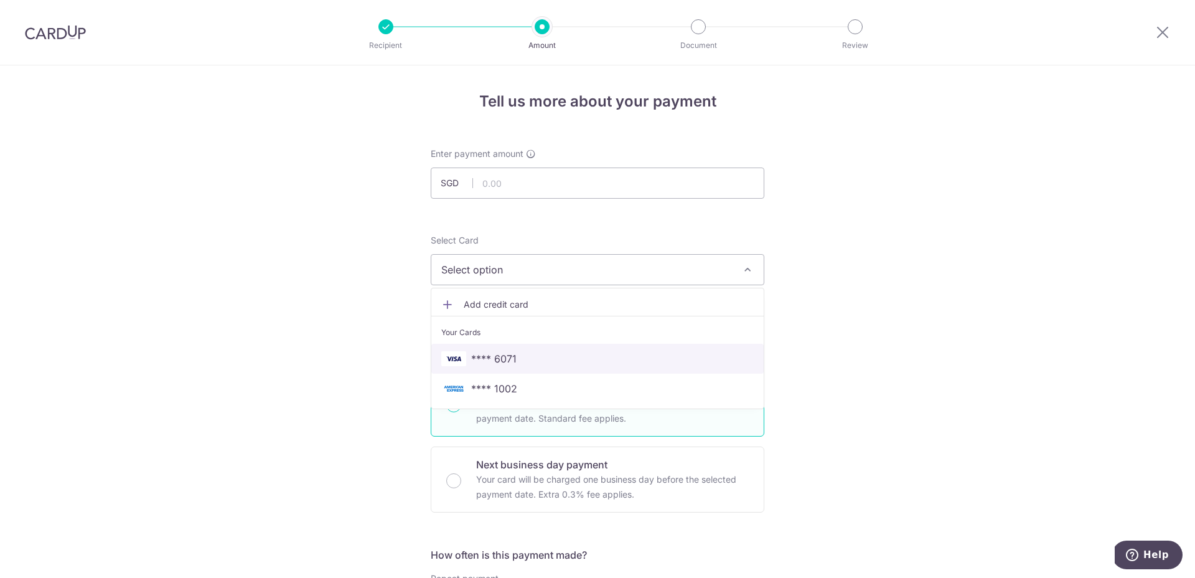
click at [589, 364] on span "**** 6071" at bounding box center [597, 358] width 312 height 15
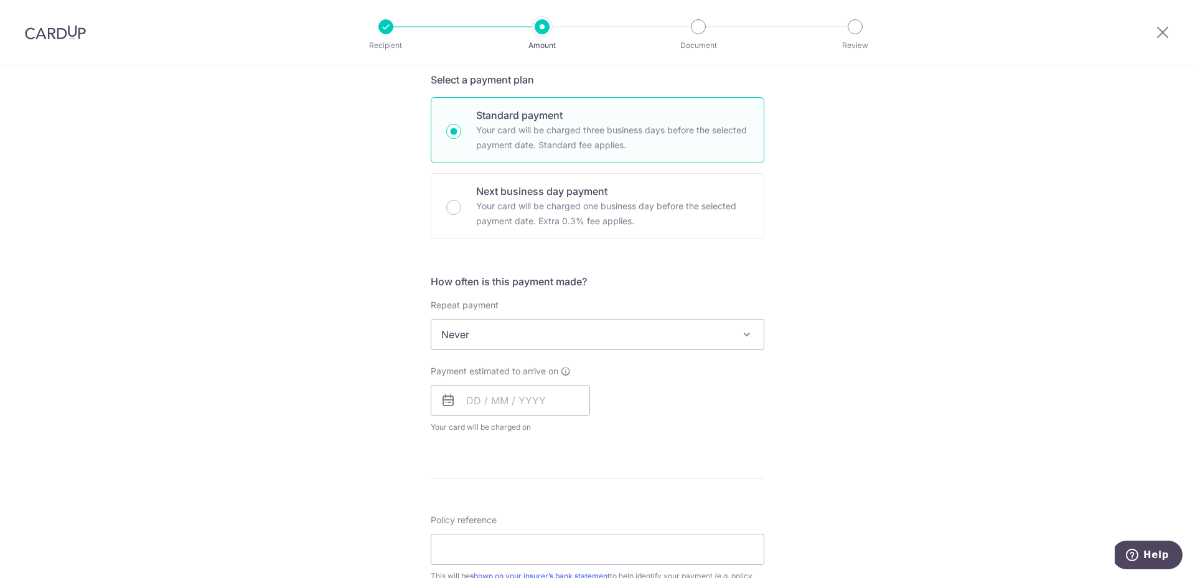
scroll to position [294, 0]
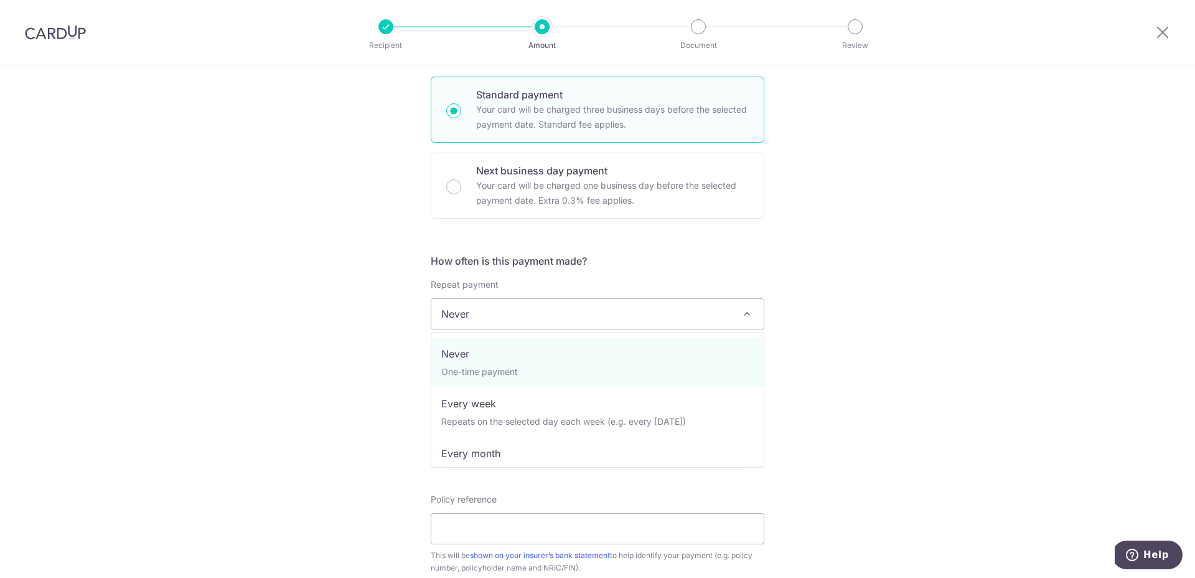
click at [574, 325] on span "Never" at bounding box center [597, 314] width 332 height 30
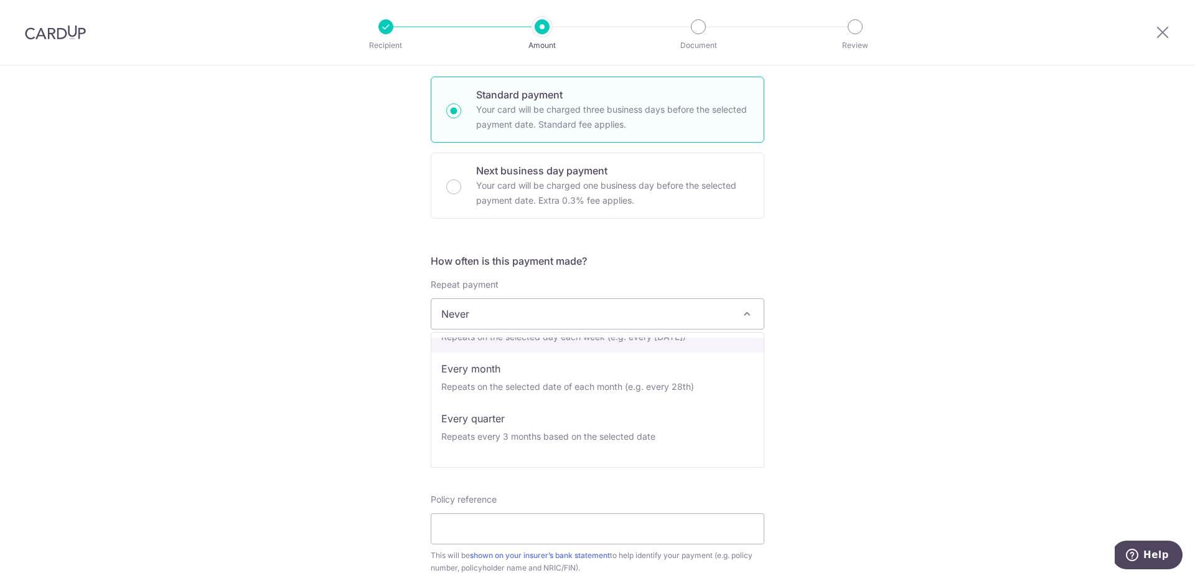
scroll to position [174, 0]
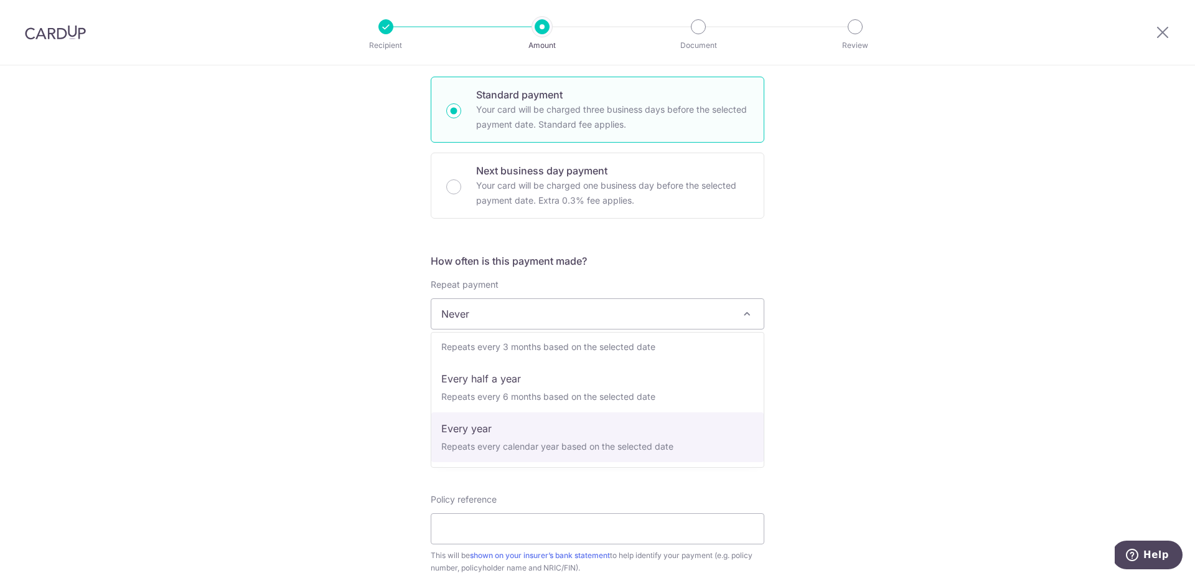
select select "6"
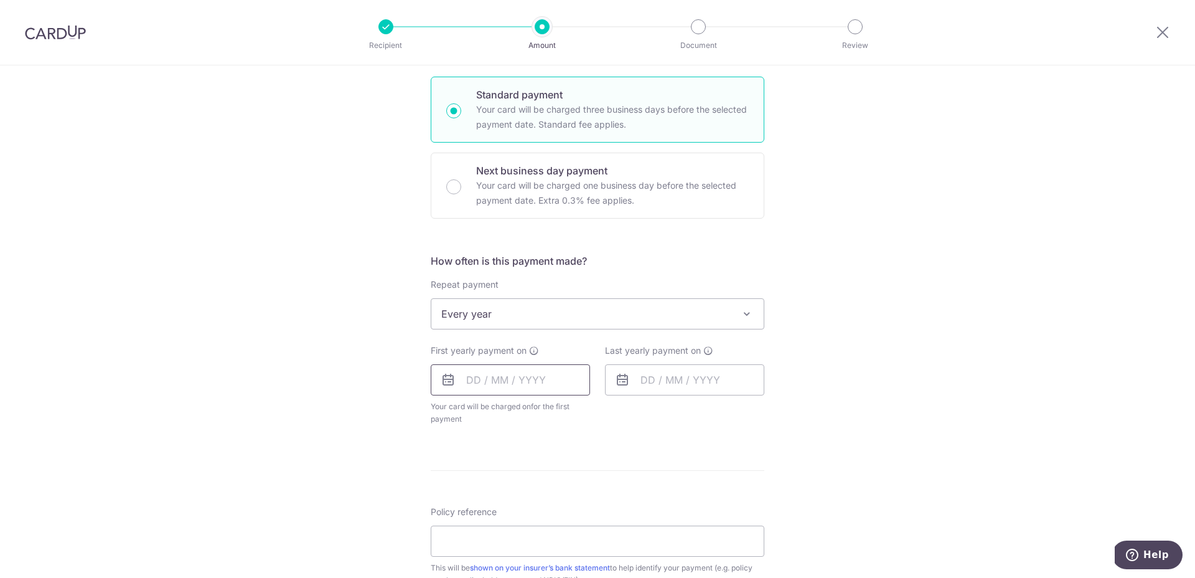
click at [526, 380] on input "text" at bounding box center [510, 379] width 159 height 31
click at [570, 413] on select "2025 2026 2027 2028 2029 2030 2031 2032 2033 2034 2035" at bounding box center [559, 413] width 33 height 10
click at [557, 469] on link "1" at bounding box center [556, 468] width 20 height 20
type input "[DATE]"
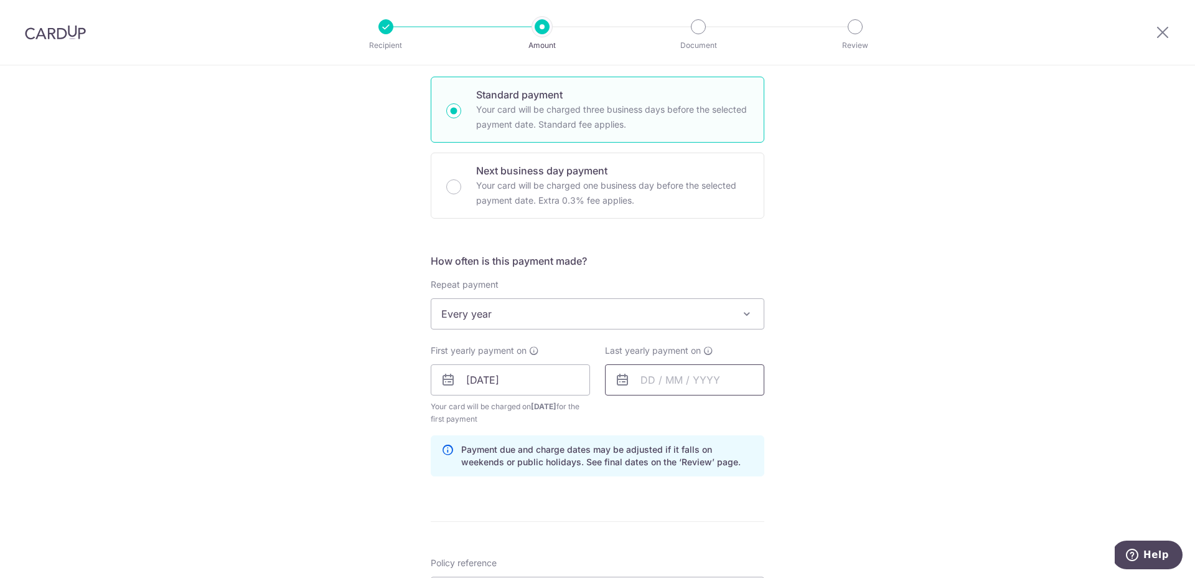
click at [696, 380] on input "text" at bounding box center [684, 379] width 159 height 31
click at [739, 413] on select "2026 2027 2028 2029 2030 2031 2032 2033 2034 2035" at bounding box center [733, 413] width 33 height 10
click at [760, 469] on link "4" at bounding box center [755, 468] width 20 height 20
type input "04/10/2030"
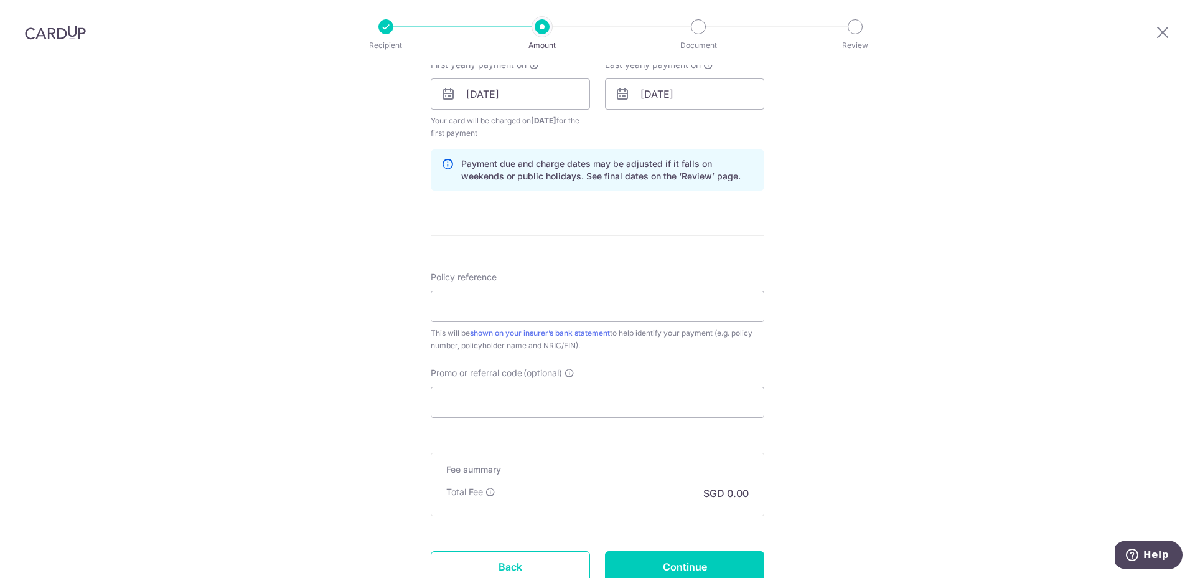
scroll to position [670, 0]
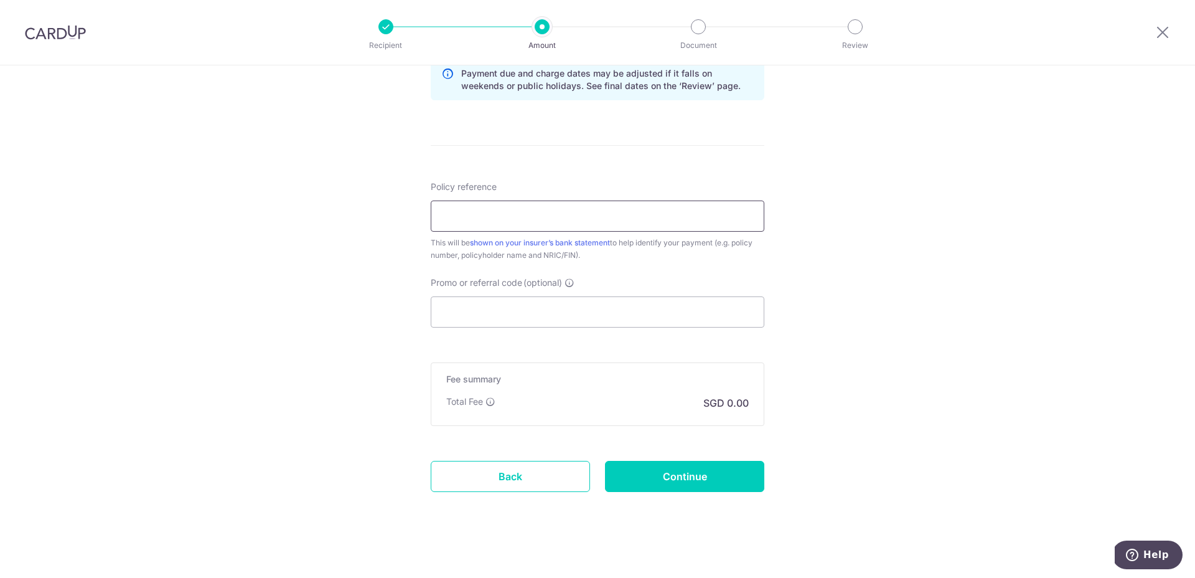
click at [592, 227] on input "Policy reference" at bounding box center [598, 215] width 334 height 31
paste input "50258168"
type input "50258168"
click at [582, 317] on input "Promo or referral code (optional)" at bounding box center [598, 311] width 334 height 31
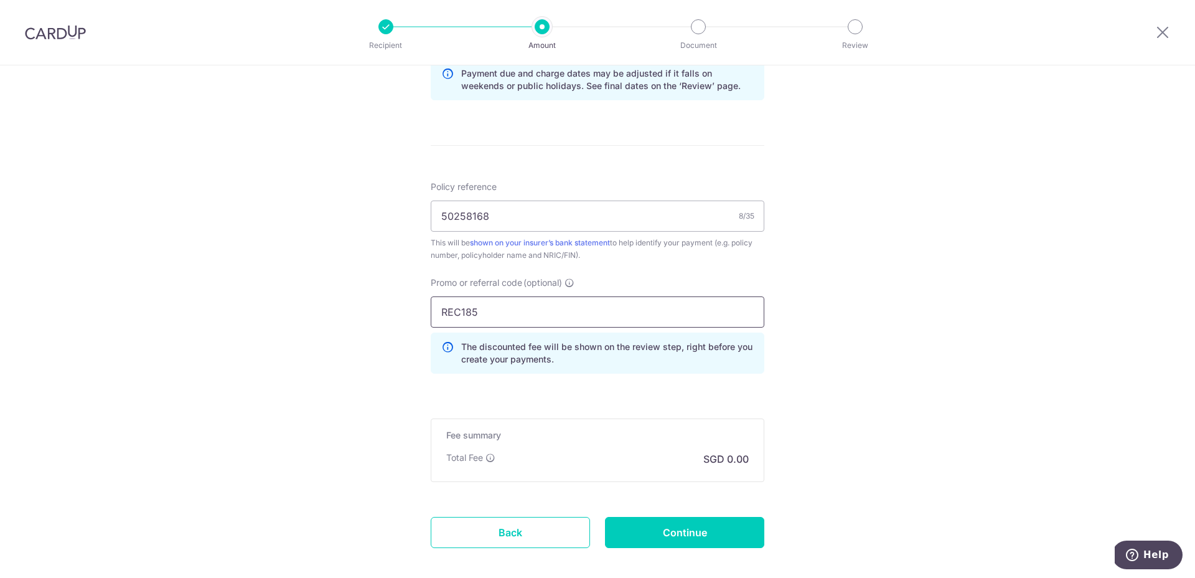
type input "REC185"
click at [910, 215] on div "Tell us more about your payment Enter payment amount SGD Select Card **** 6071 …" at bounding box center [597, 18] width 1195 height 1245
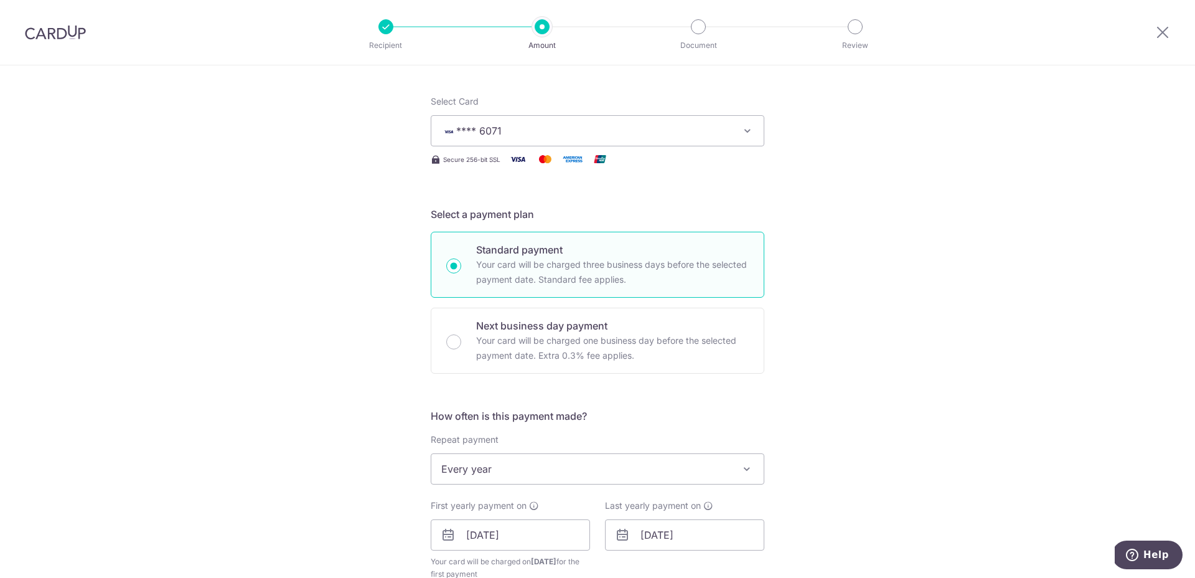
scroll to position [0, 0]
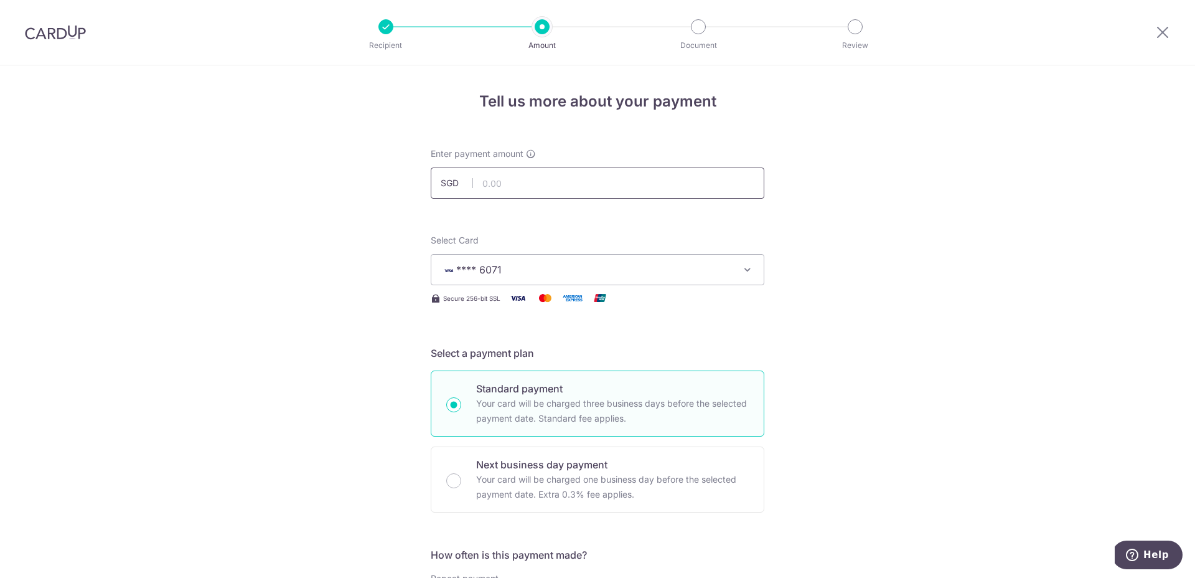
click at [587, 195] on input "text" at bounding box center [598, 182] width 334 height 31
paste input ",445.60"
type input "1,445.60"
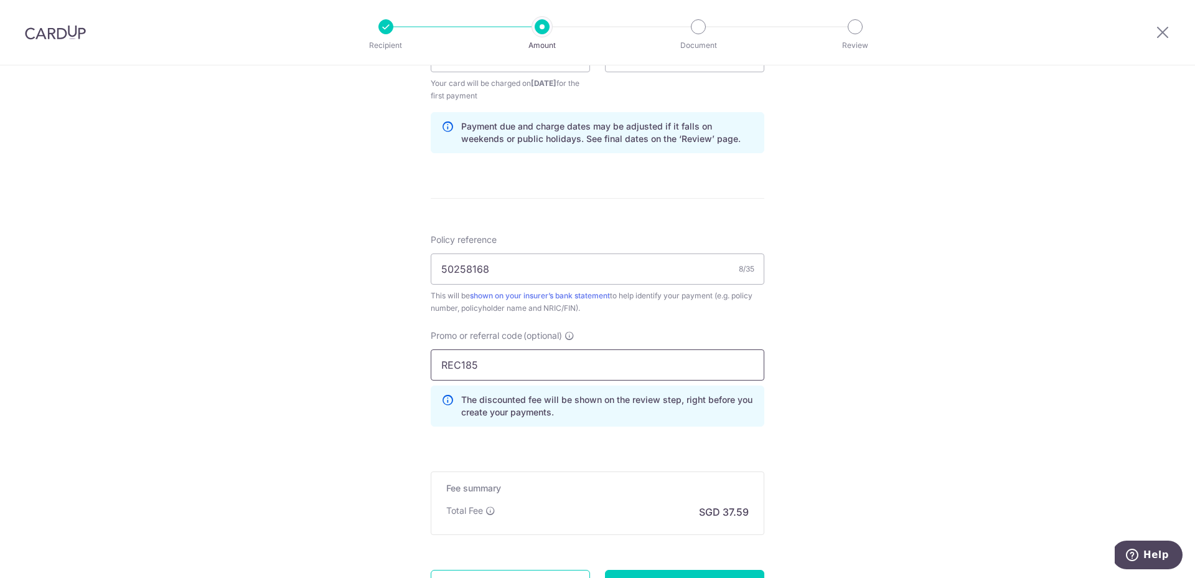
scroll to position [733, 0]
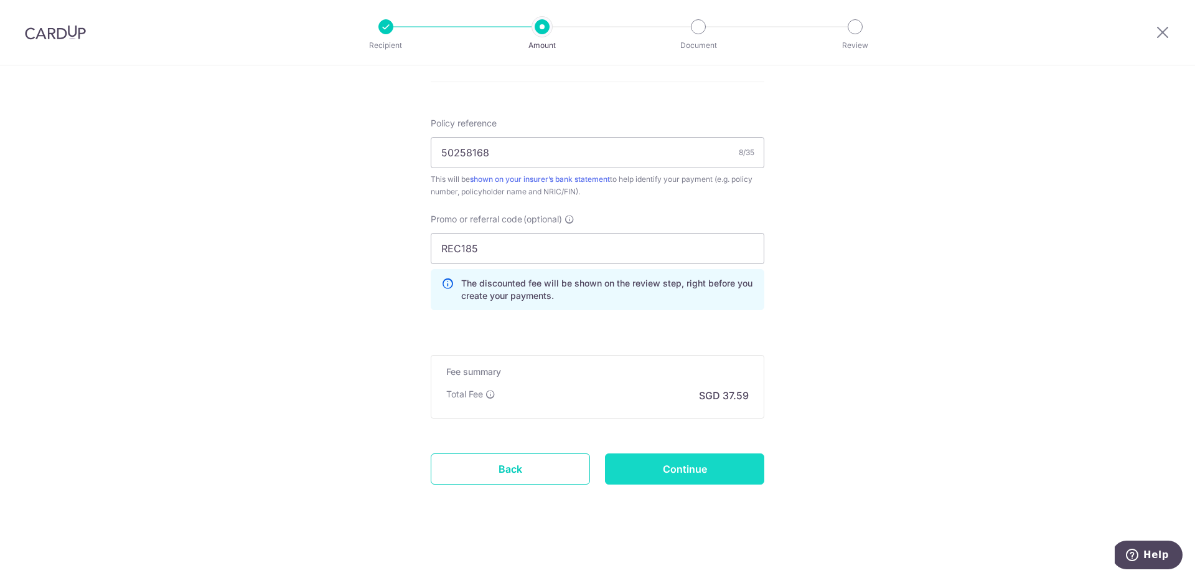
click at [694, 476] on input "Continue" at bounding box center [684, 468] width 159 height 31
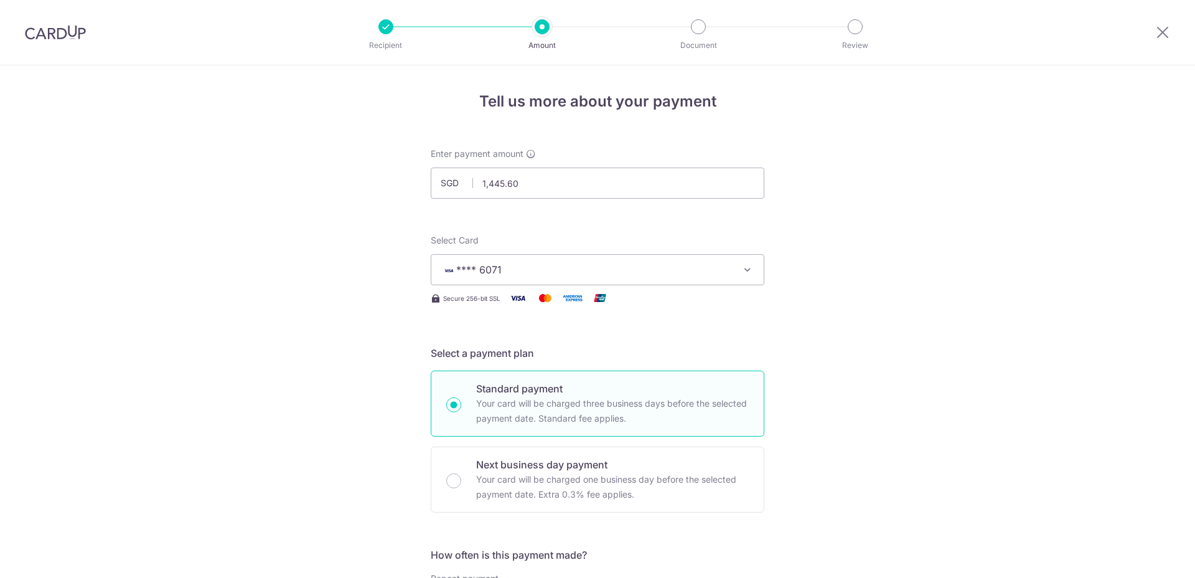
scroll to position [687, 0]
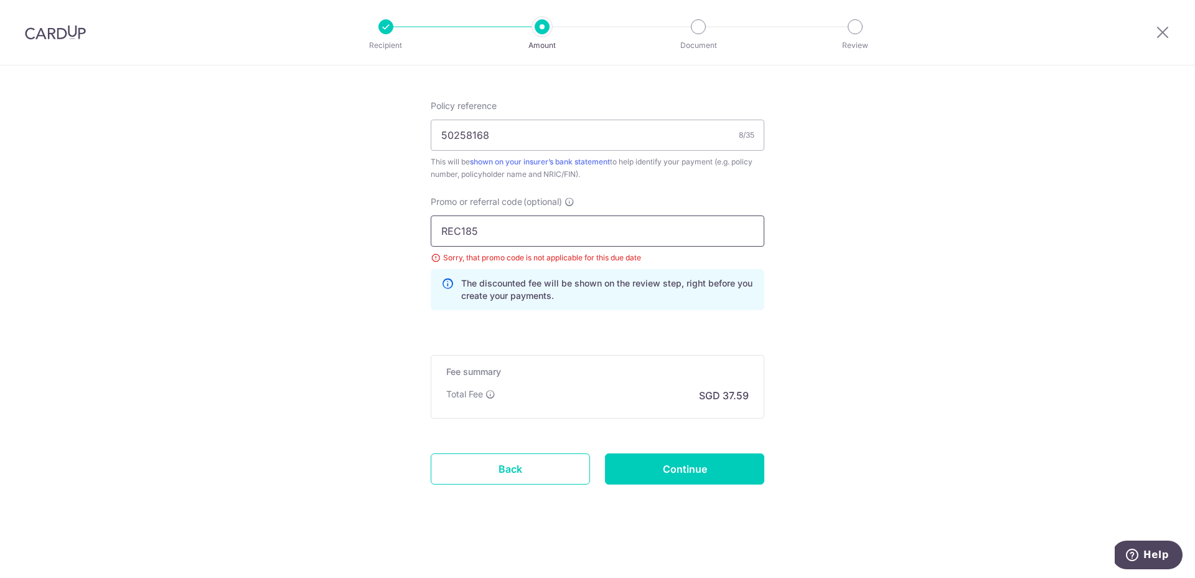
click at [627, 228] on input "REC185" at bounding box center [598, 230] width 334 height 31
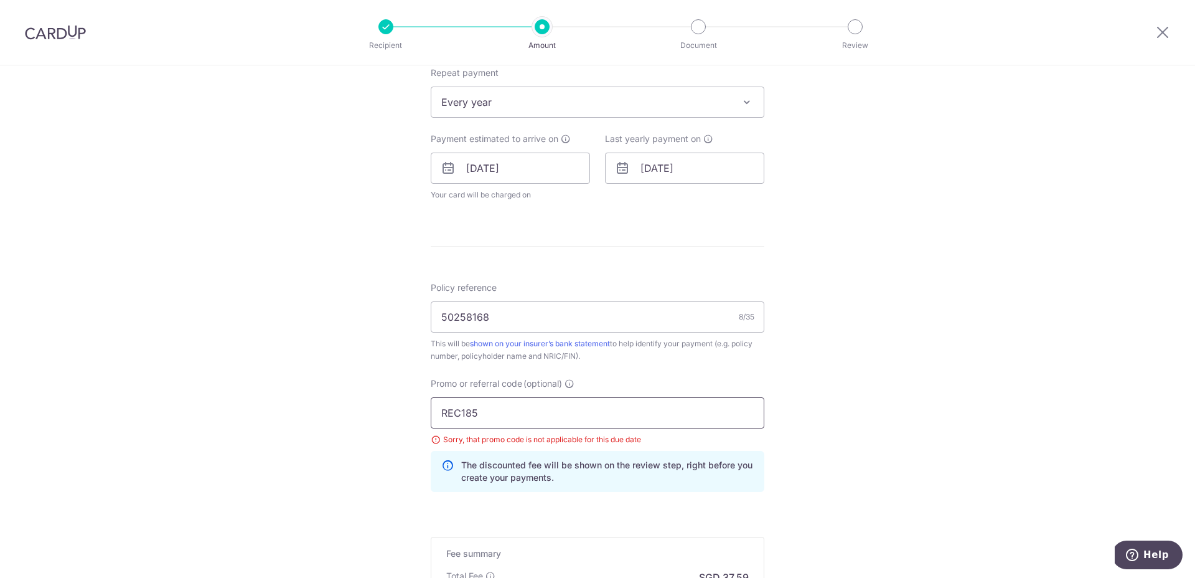
scroll to position [505, 0]
click at [731, 164] on input "[DATE]" at bounding box center [684, 168] width 159 height 31
click at [745, 200] on select "2026 2027 2028 2029 2030 2031 2032 2033 2034 2035" at bounding box center [733, 202] width 33 height 10
click at [754, 261] on link "6" at bounding box center [755, 257] width 20 height 20
type input "06/10/2028"
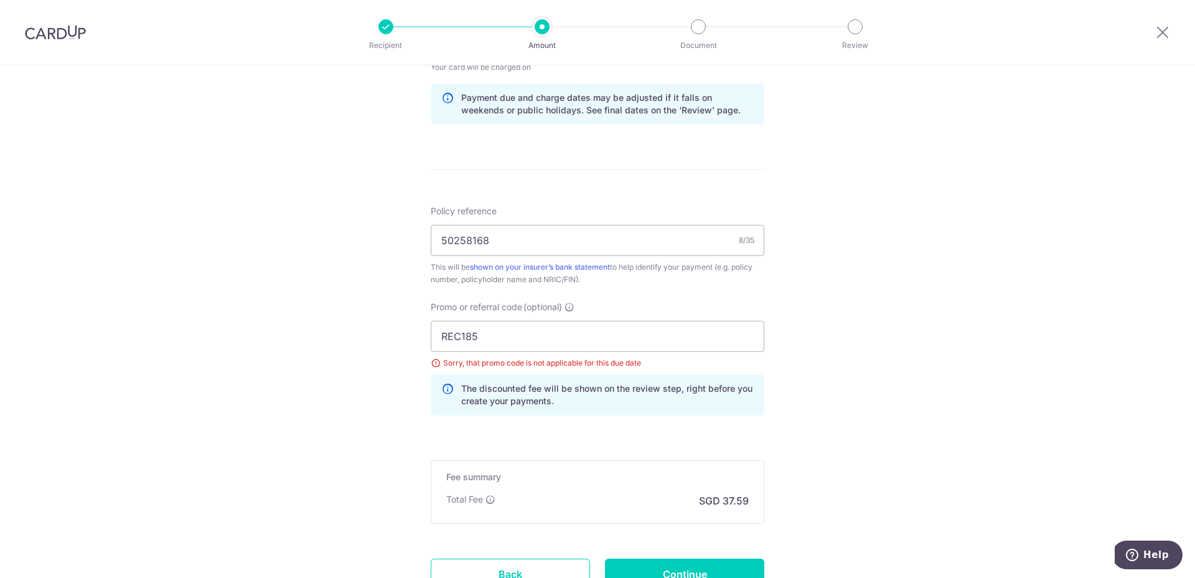
scroll to position [738, 0]
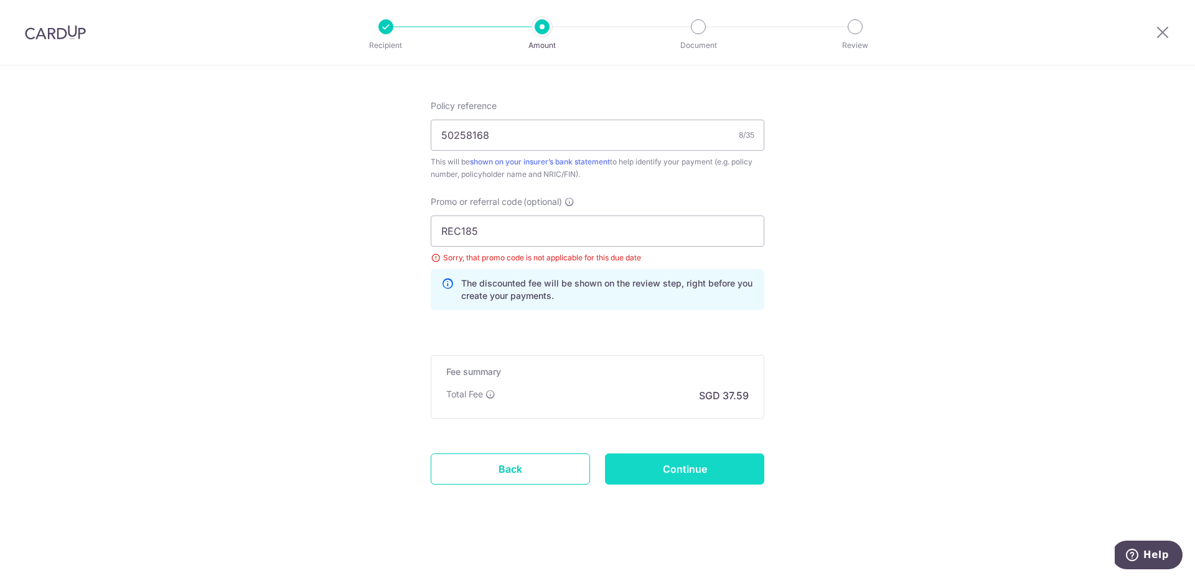
click at [702, 462] on input "Continue" at bounding box center [684, 468] width 159 height 31
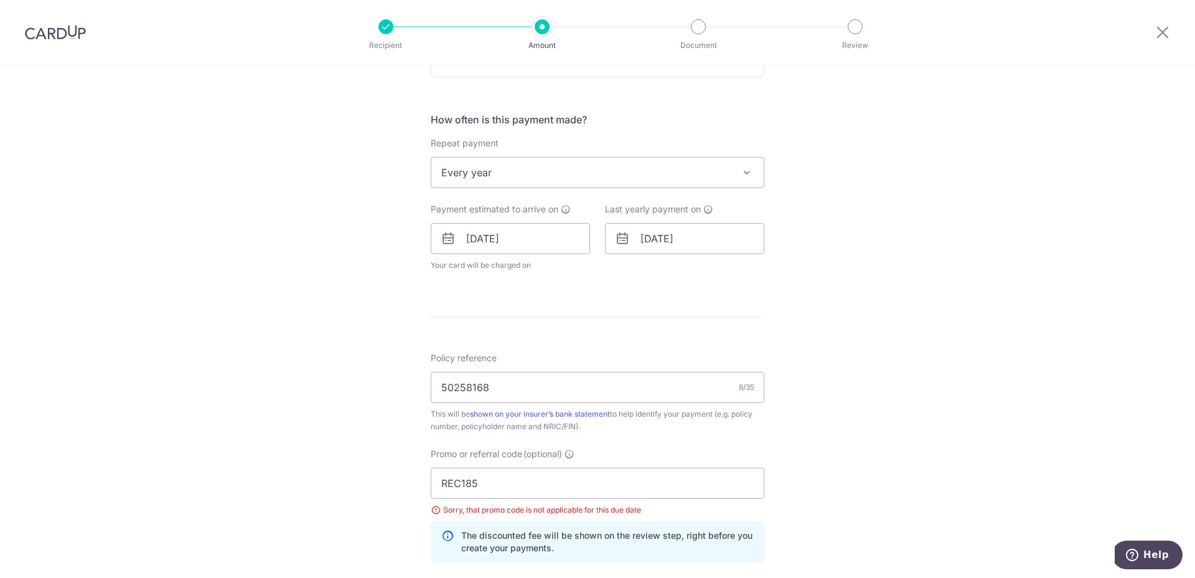
scroll to position [449, 0]
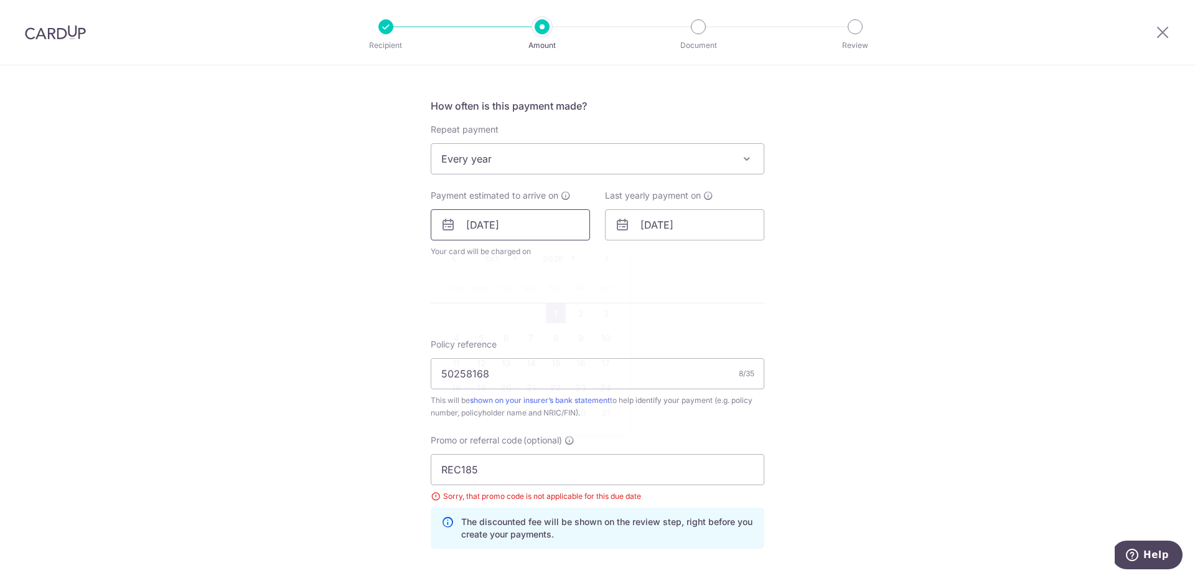
click at [542, 234] on input "[DATE]" at bounding box center [510, 224] width 159 height 31
click at [564, 253] on select "2025 2026 2027 2028 2029 2030 2031 2032 2033 2034 2035" at bounding box center [559, 258] width 33 height 10
click at [574, 409] on link "31" at bounding box center [581, 413] width 20 height 20
type input "[DATE]"
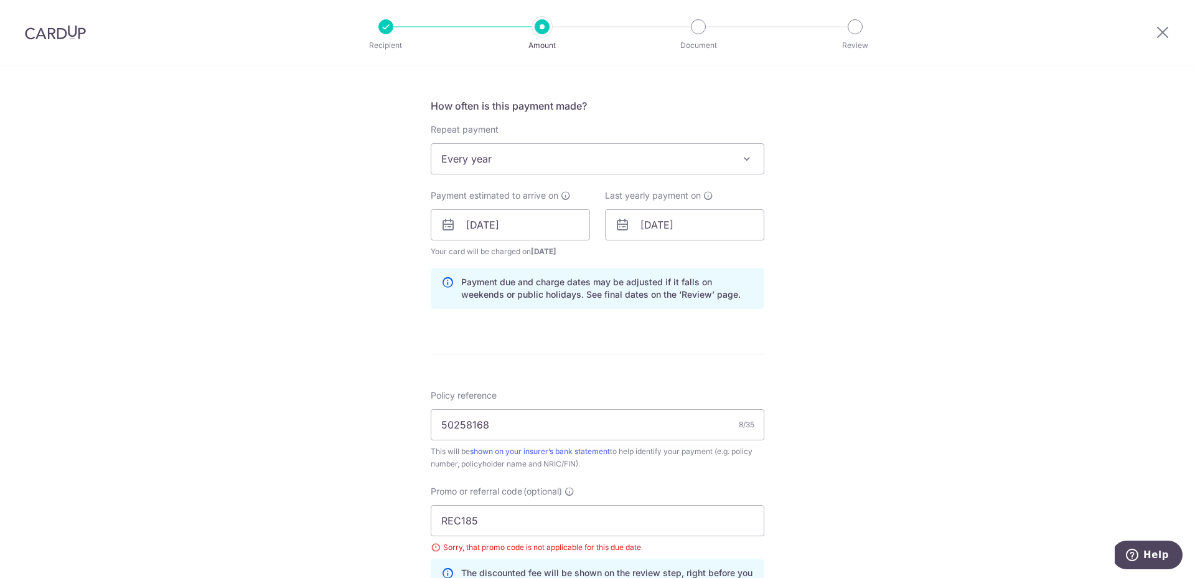
scroll to position [738, 0]
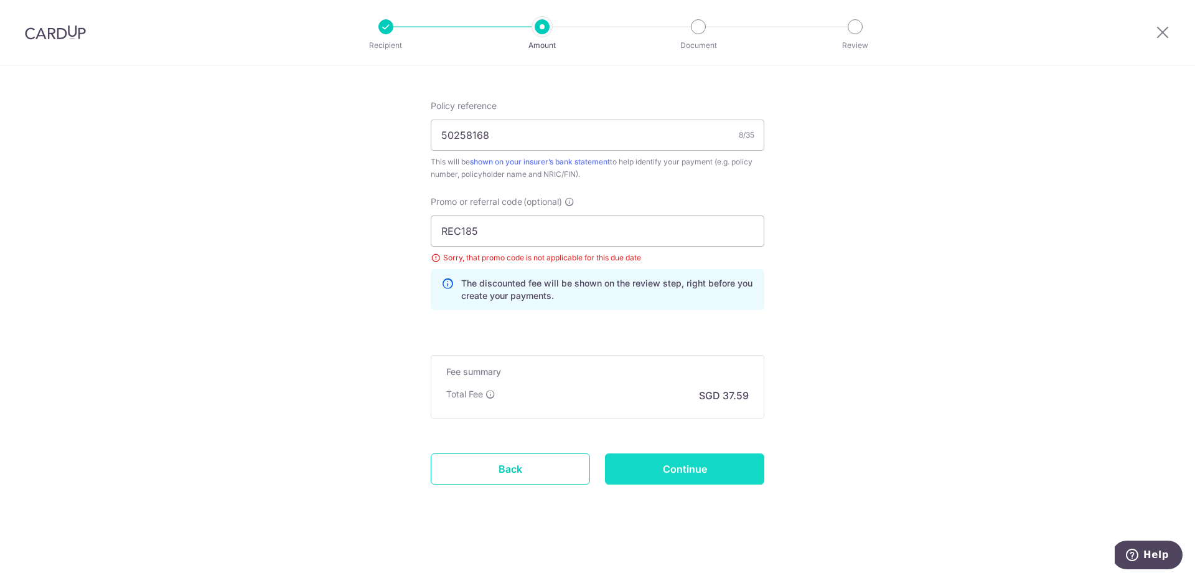
click at [703, 473] on input "Continue" at bounding box center [684, 468] width 159 height 31
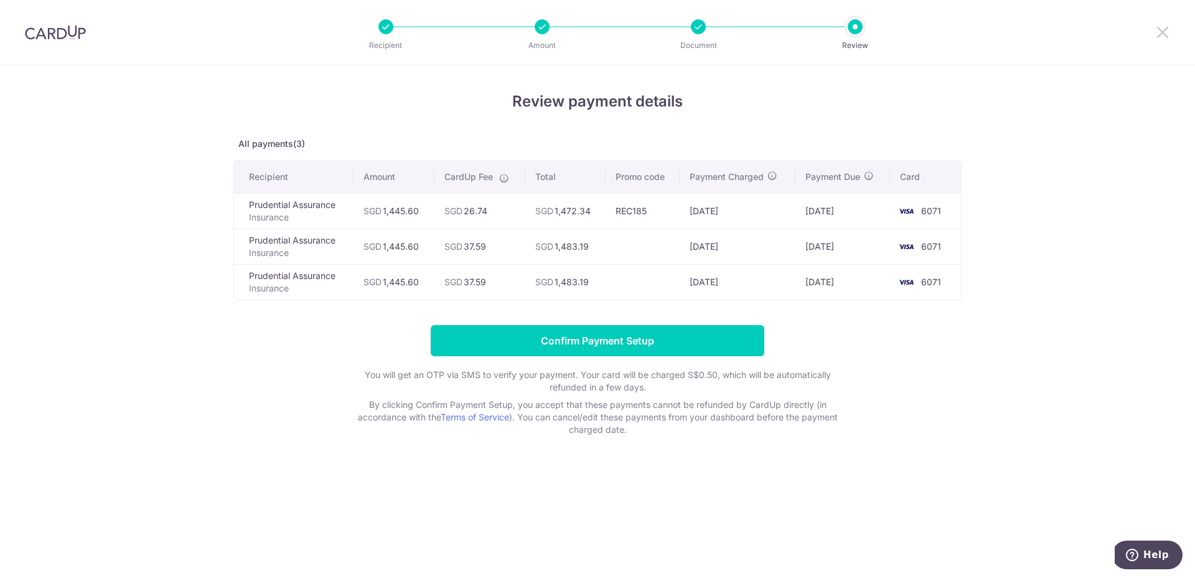
click at [1166, 32] on icon at bounding box center [1162, 32] width 15 height 16
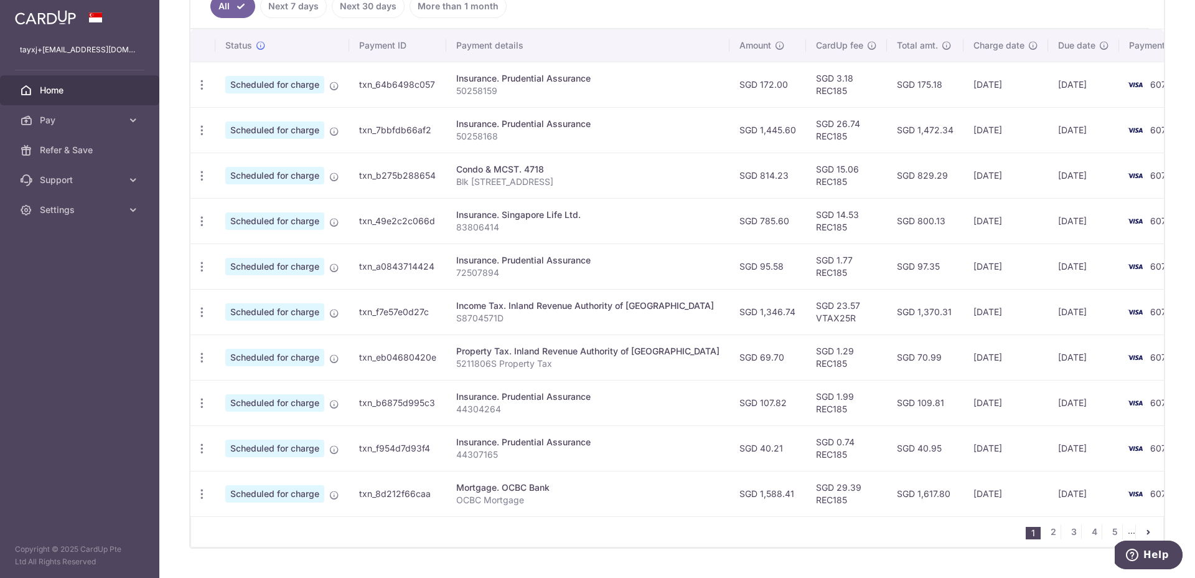
scroll to position [370, 0]
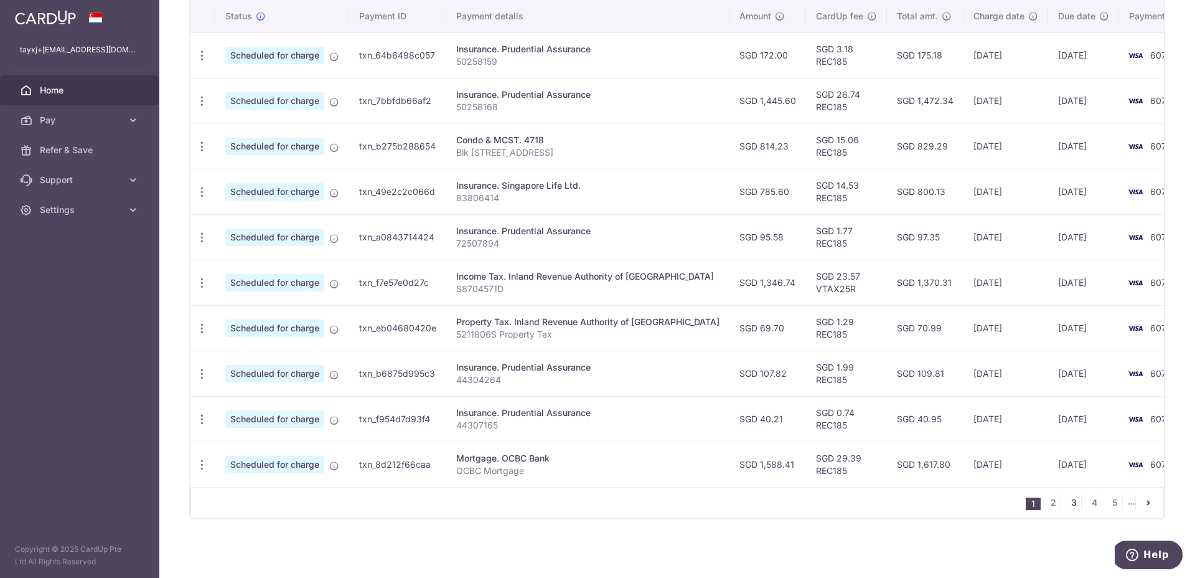
click at [1077, 503] on link "3" at bounding box center [1073, 502] width 15 height 15
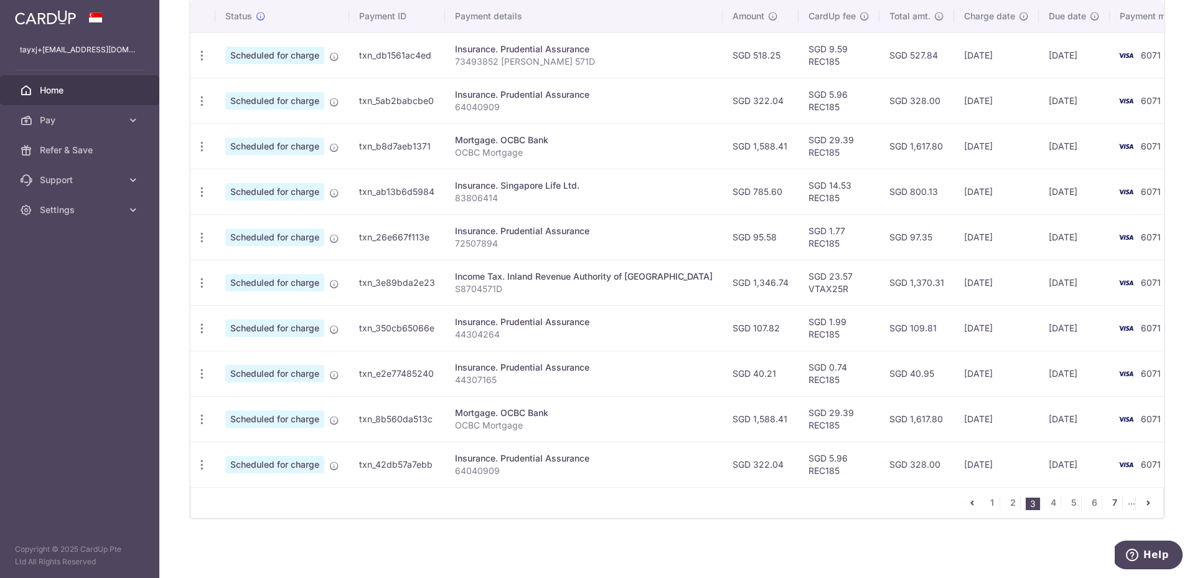
click at [1115, 501] on link "7" at bounding box center [1114, 502] width 15 height 15
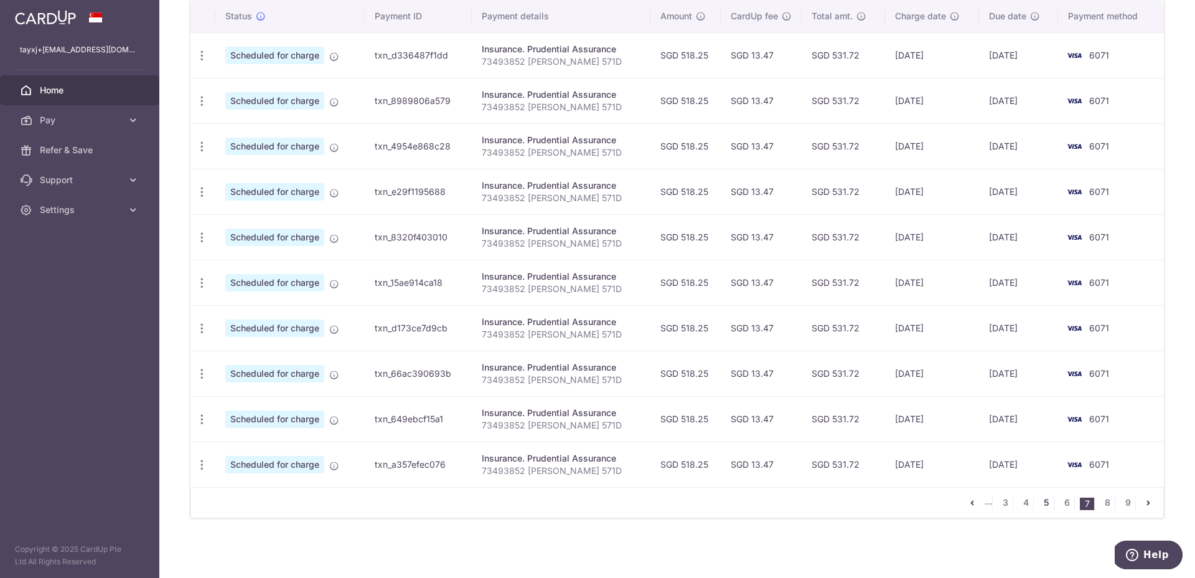
click at [1045, 502] on link "5" at bounding box center [1046, 502] width 15 height 15
click at [1024, 502] on link "4" at bounding box center [1025, 502] width 15 height 15
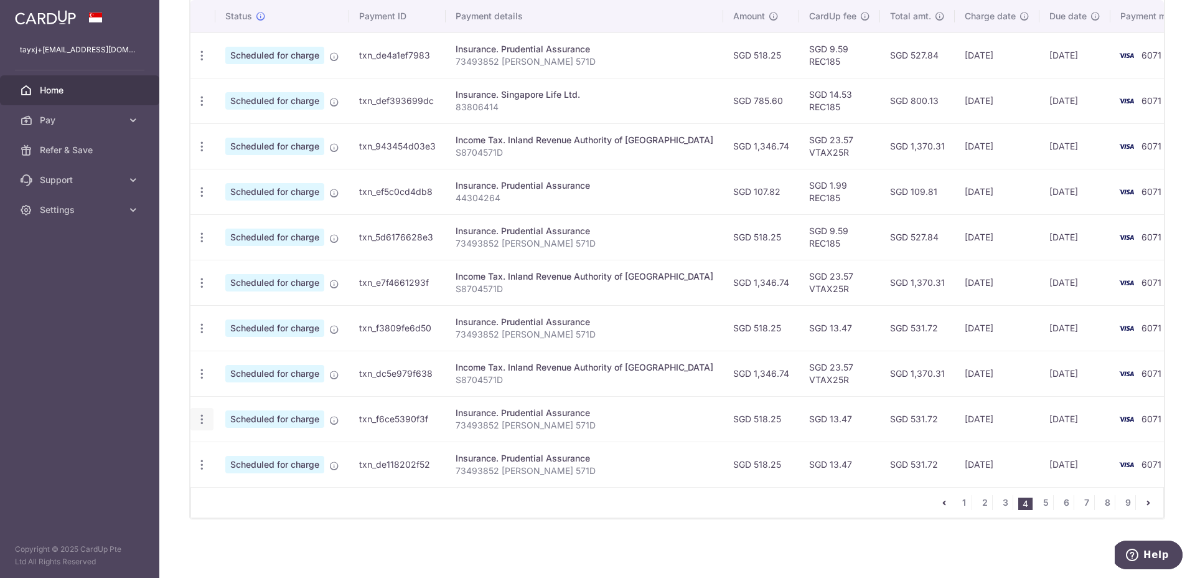
click at [200, 419] on icon "button" at bounding box center [201, 419] width 13 height 13
click at [177, 424] on div "× Pause Schedule Pause all future payments in this series Pause just this one p…" at bounding box center [677, 289] width 1036 height 578
